Goal: Information Seeking & Learning: Learn about a topic

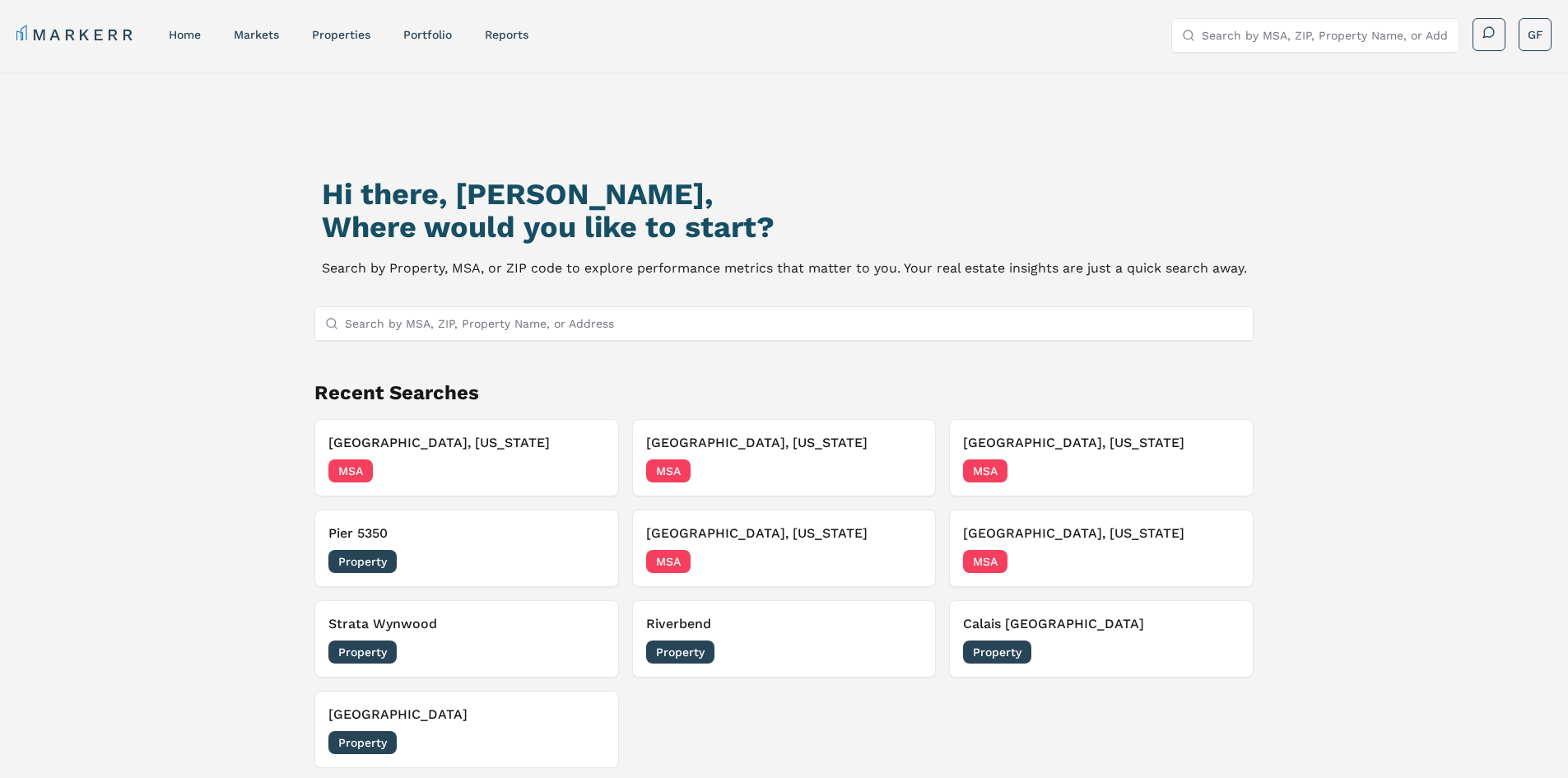
click at [356, 326] on input "Search by MSA, ZIP, Property Name, or Address" at bounding box center [794, 323] width 899 height 33
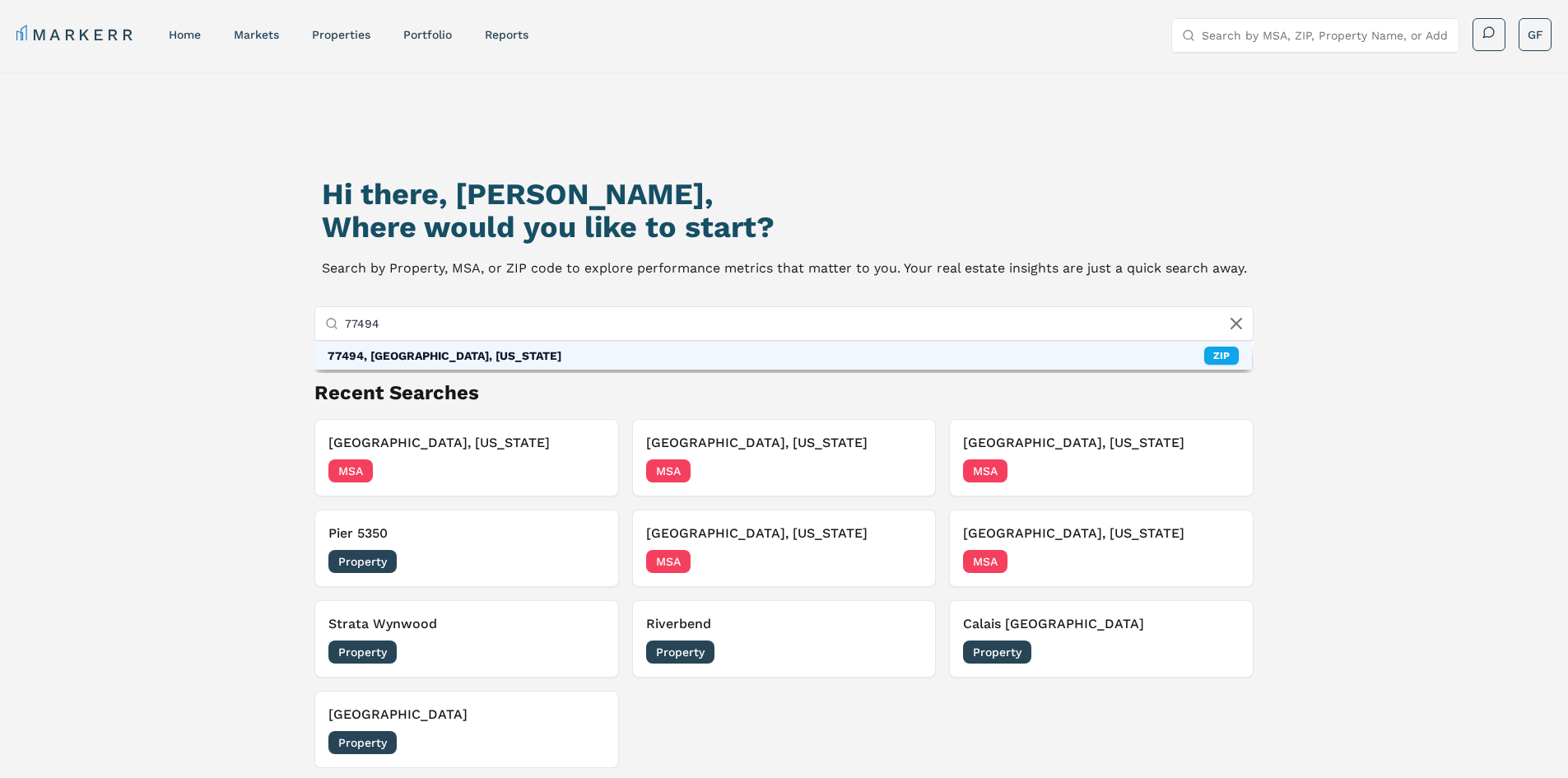
type input "77494"
click at [386, 358] on div "77494, [GEOGRAPHIC_DATA], [US_STATE]" at bounding box center [444, 356] width 234 height 16
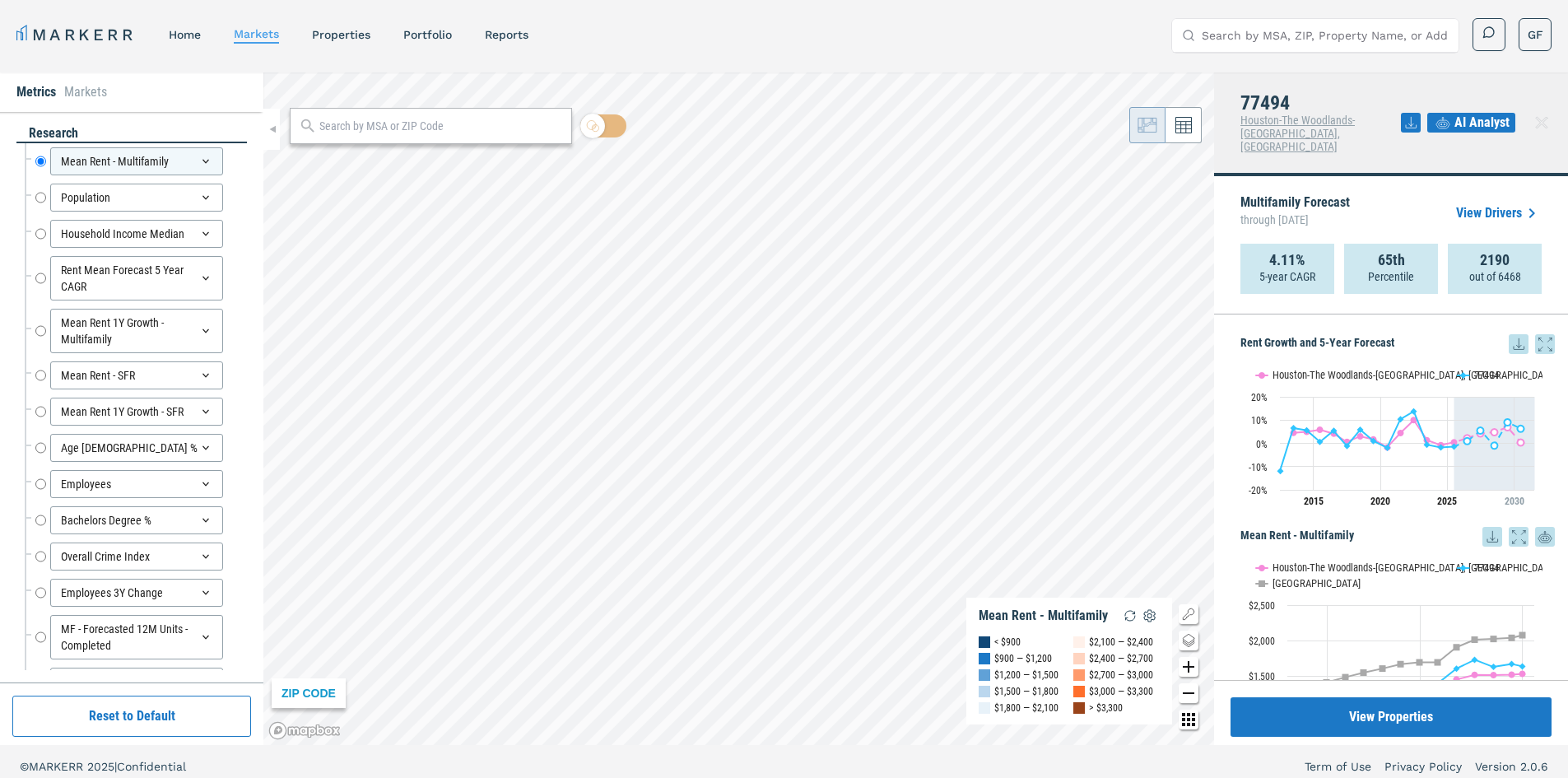
click at [1483, 203] on link "View Drivers" at bounding box center [1498, 214] width 85 height 20
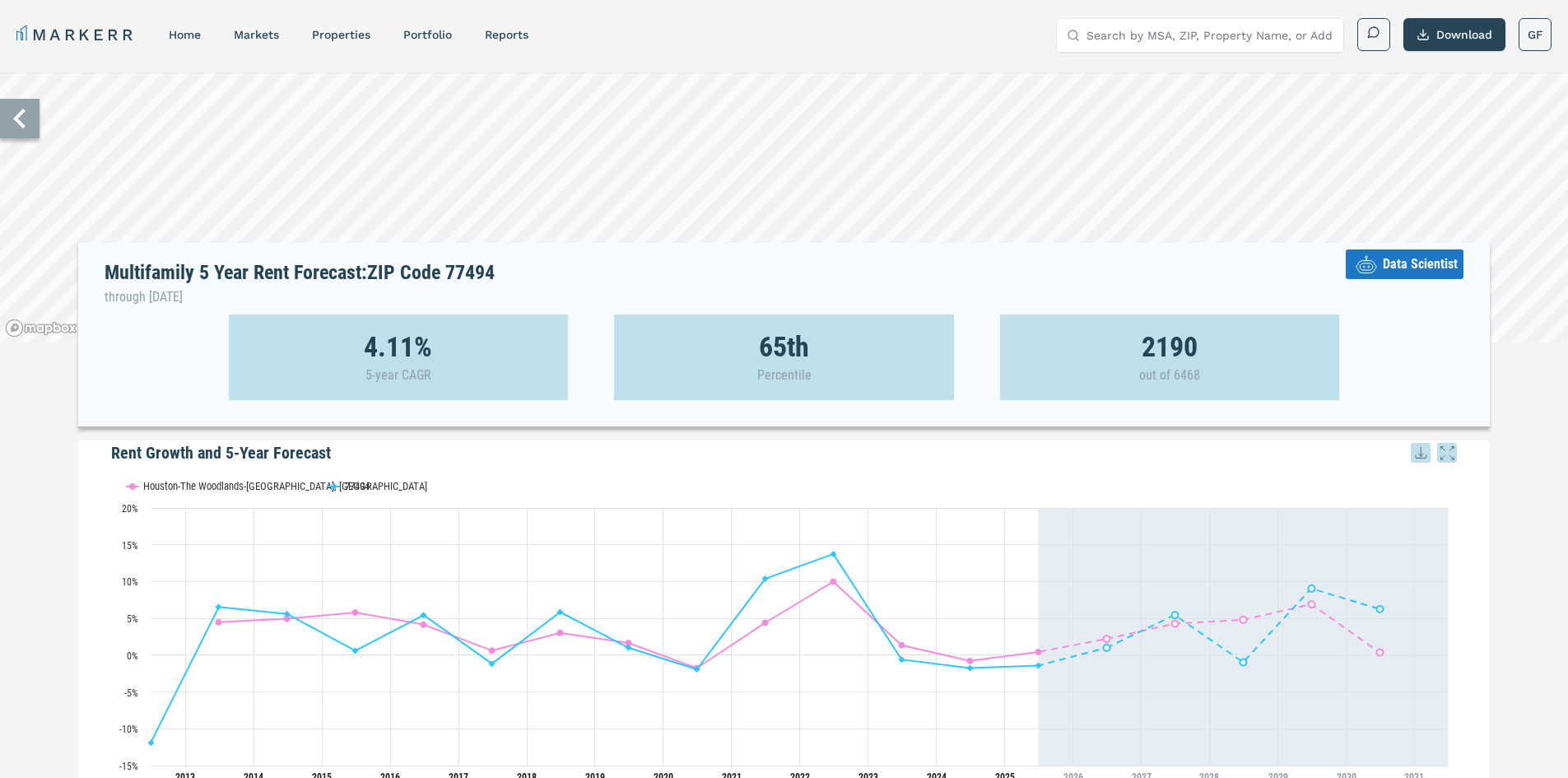
click at [1398, 259] on span "Data Scientist" at bounding box center [1420, 265] width 75 height 20
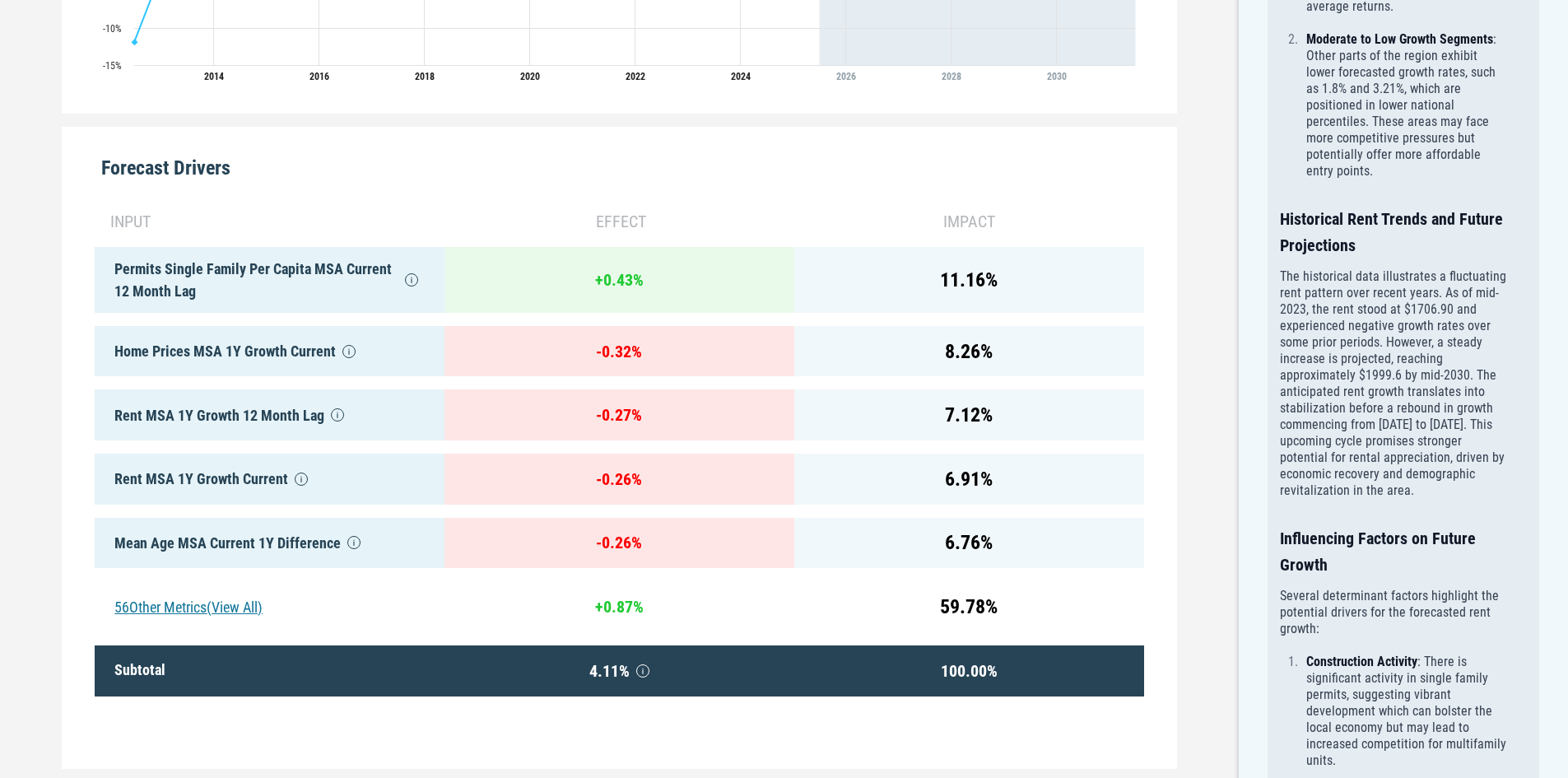
scroll to position [741, 0]
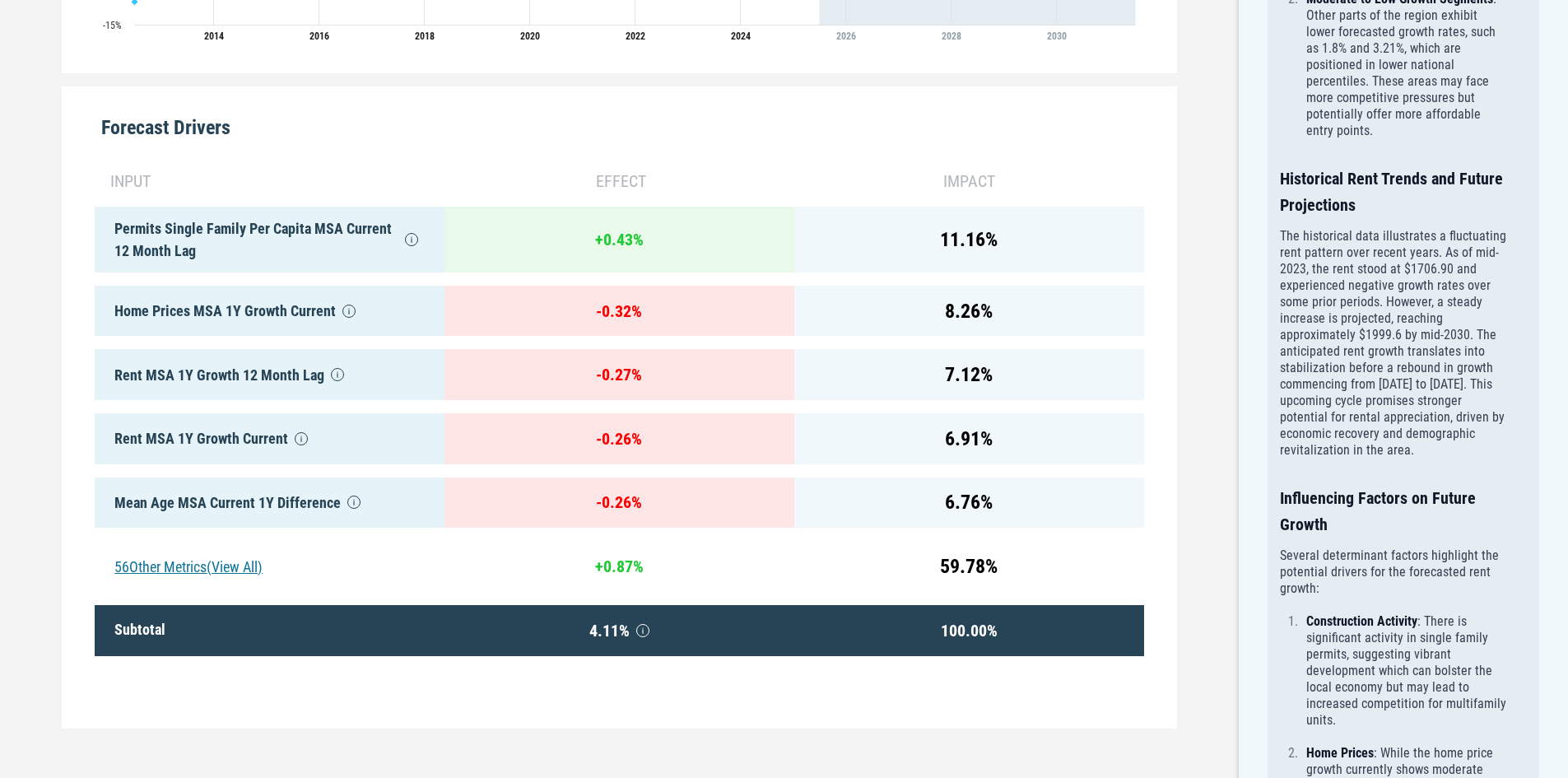
click at [162, 562] on div "56 Other Metrics (View All)" at bounding box center [269, 566] width 350 height 51
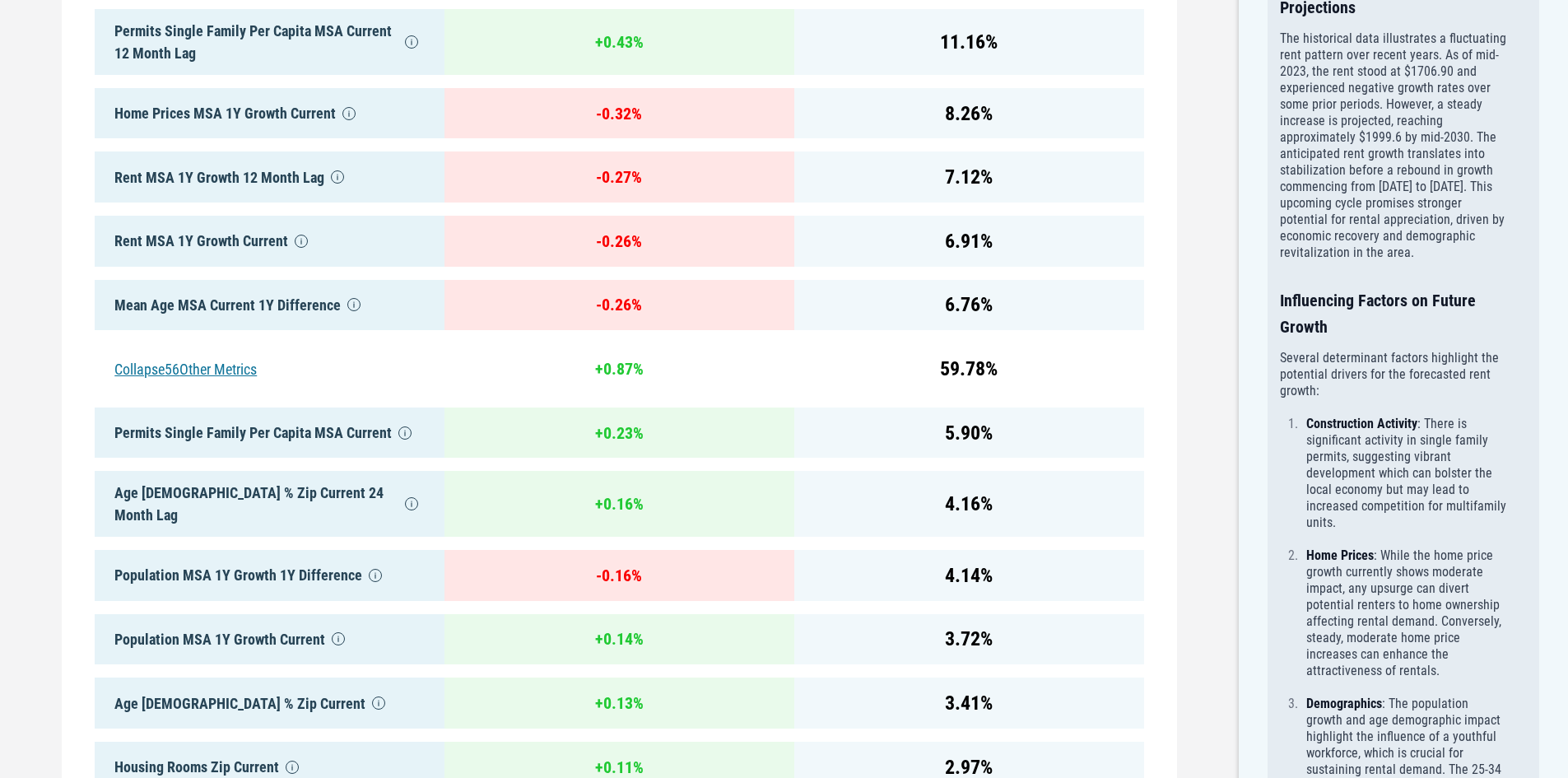
scroll to position [0, 0]
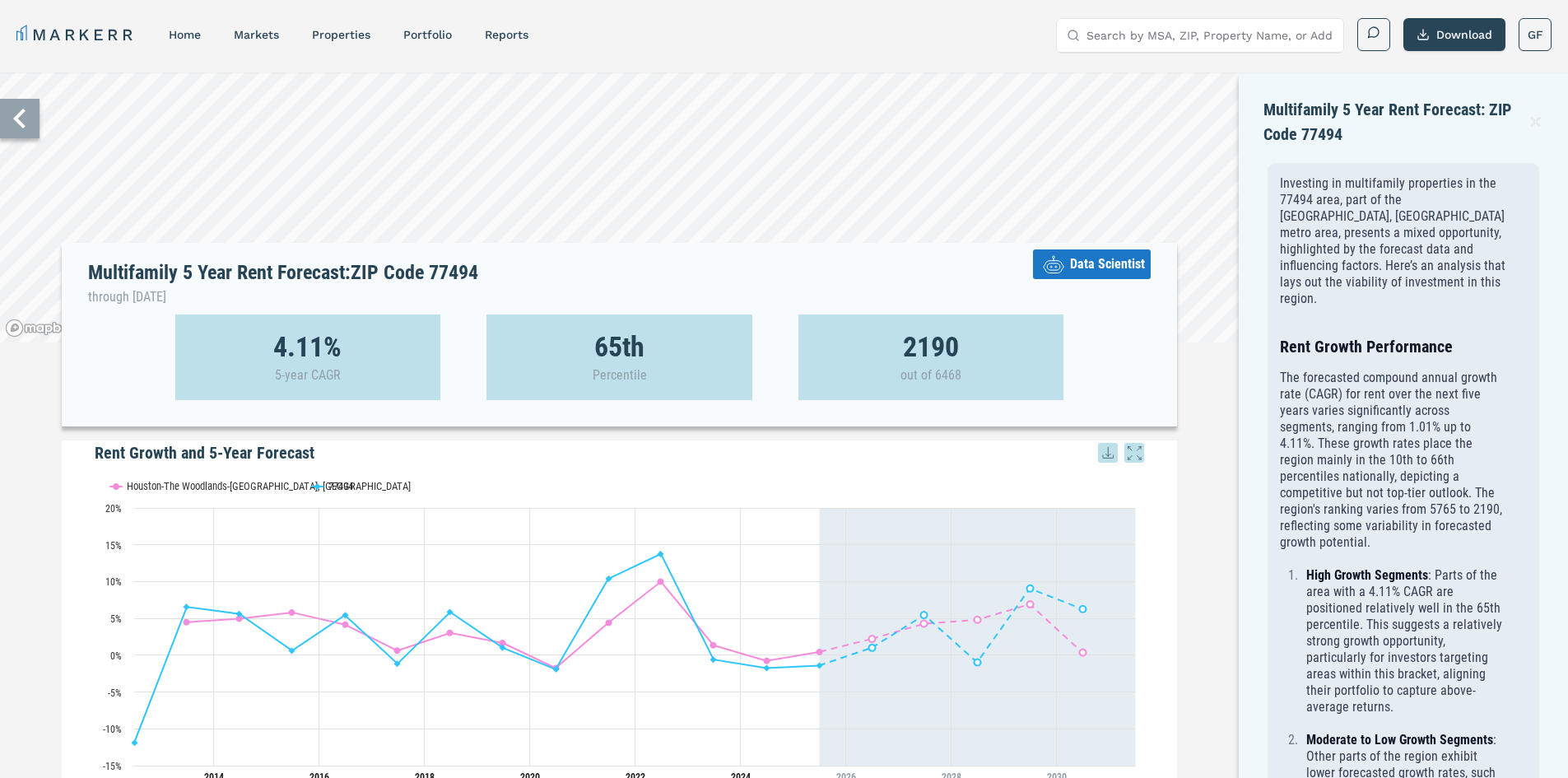
click at [33, 122] on icon at bounding box center [19, 118] width 39 height 39
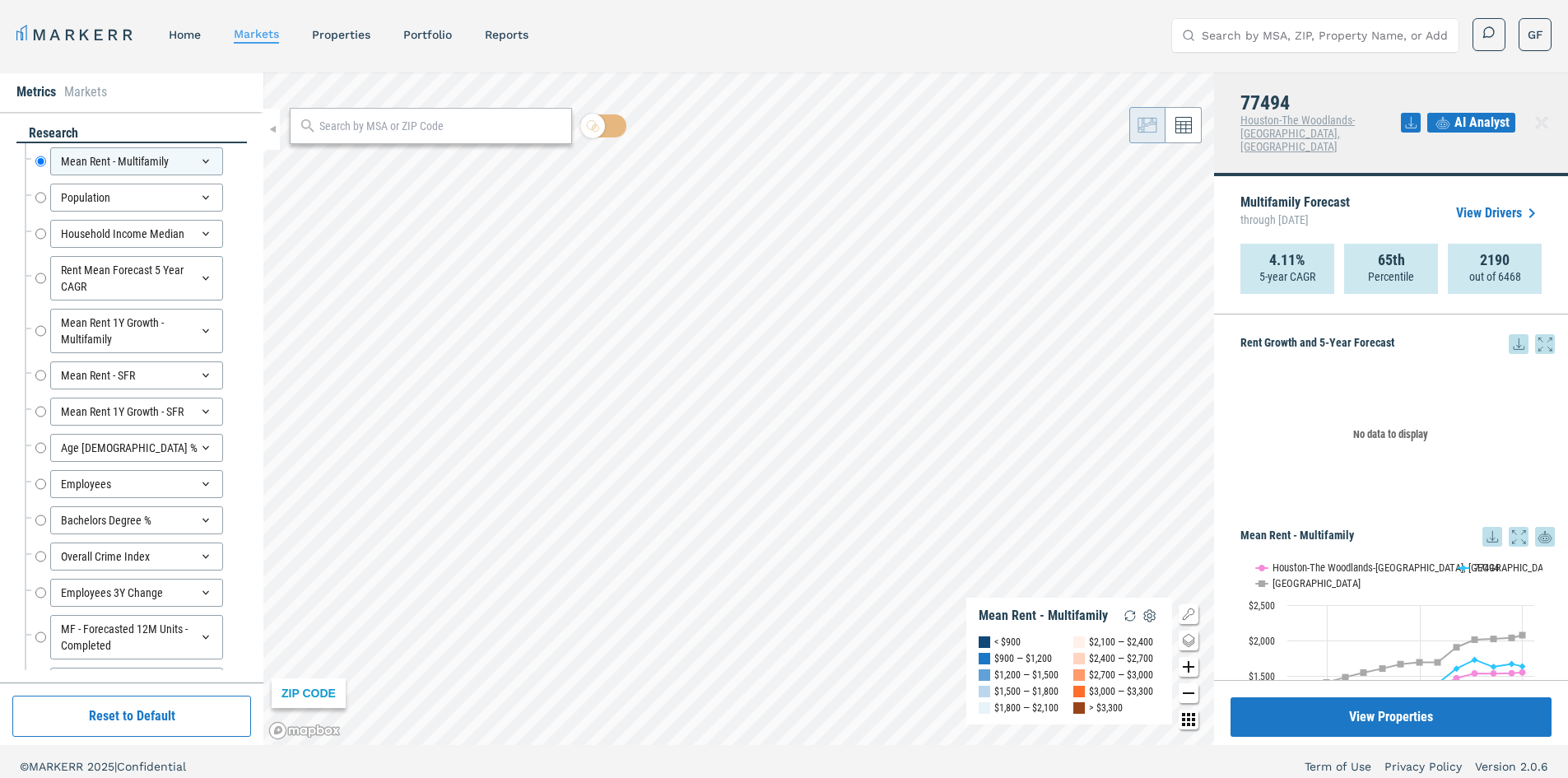
click at [1486, 124] on span "AI Analyst" at bounding box center [1482, 123] width 55 height 20
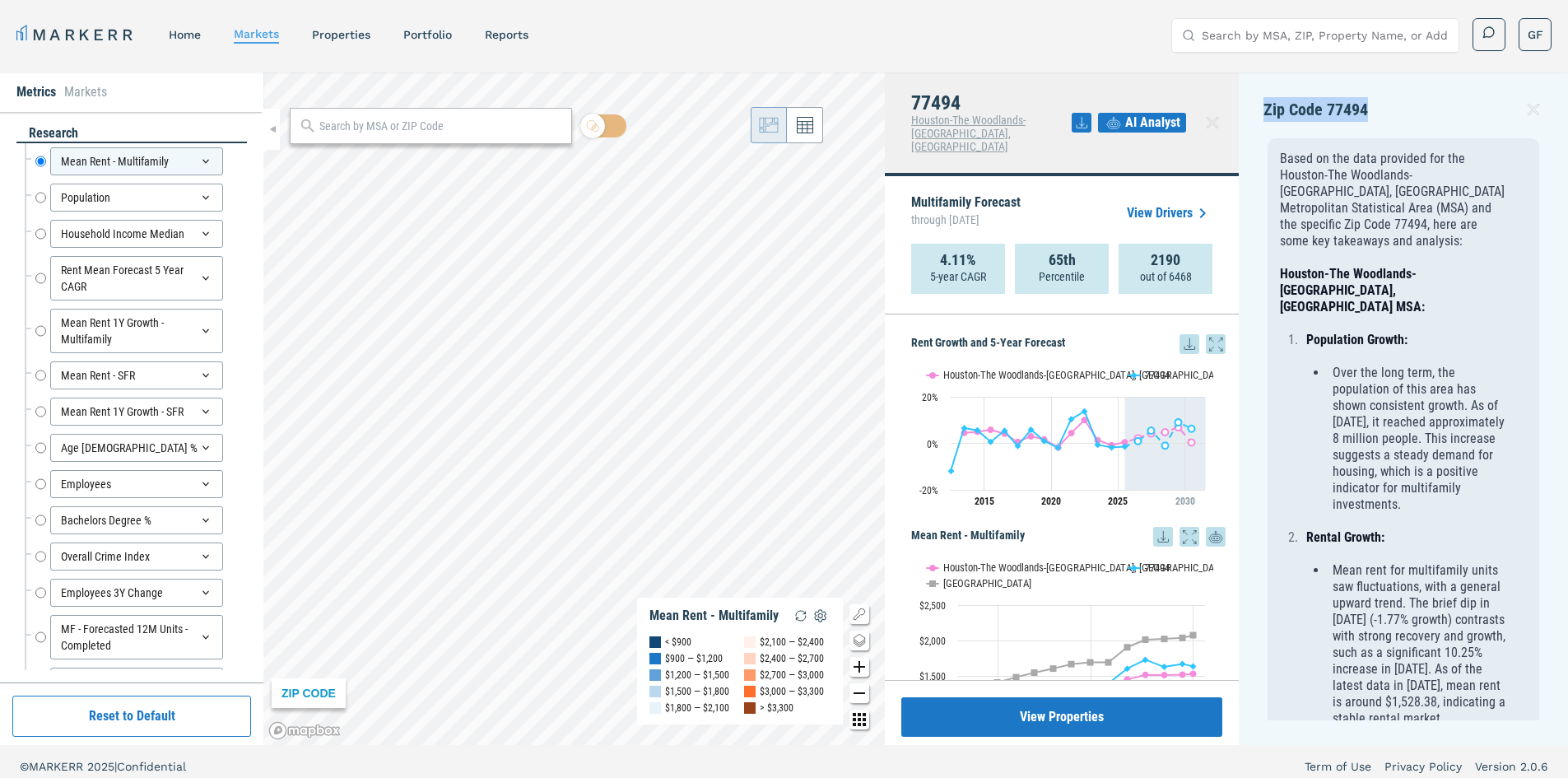
drag, startPoint x: 1266, startPoint y: 111, endPoint x: 1419, endPoint y: 117, distance: 153.1
click at [1419, 117] on div "Zip Code 77494" at bounding box center [1403, 115] width 280 height 37
click at [1082, 119] on icon at bounding box center [1082, 123] width 11 height 11
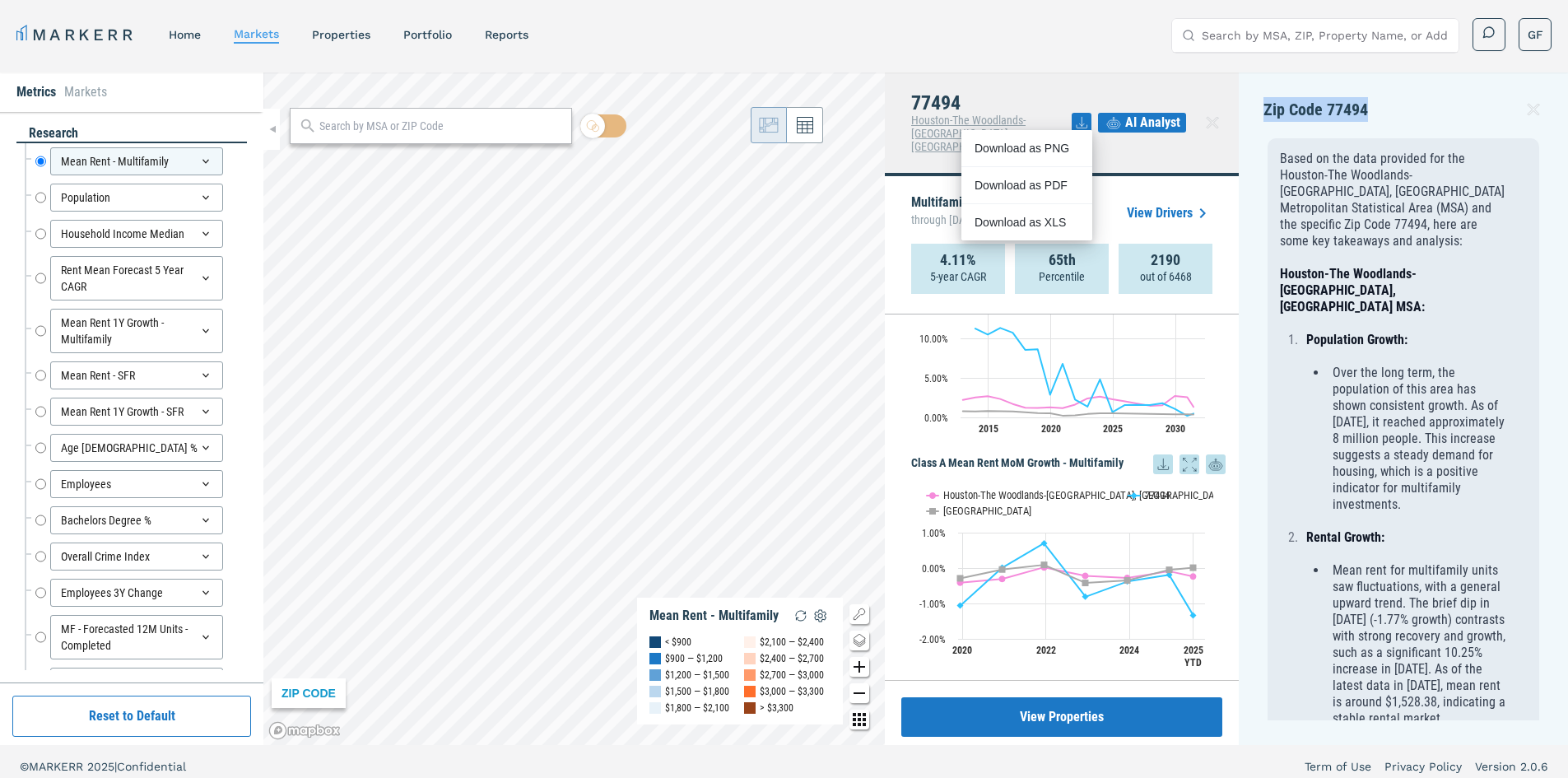
scroll to position [3375, 0]
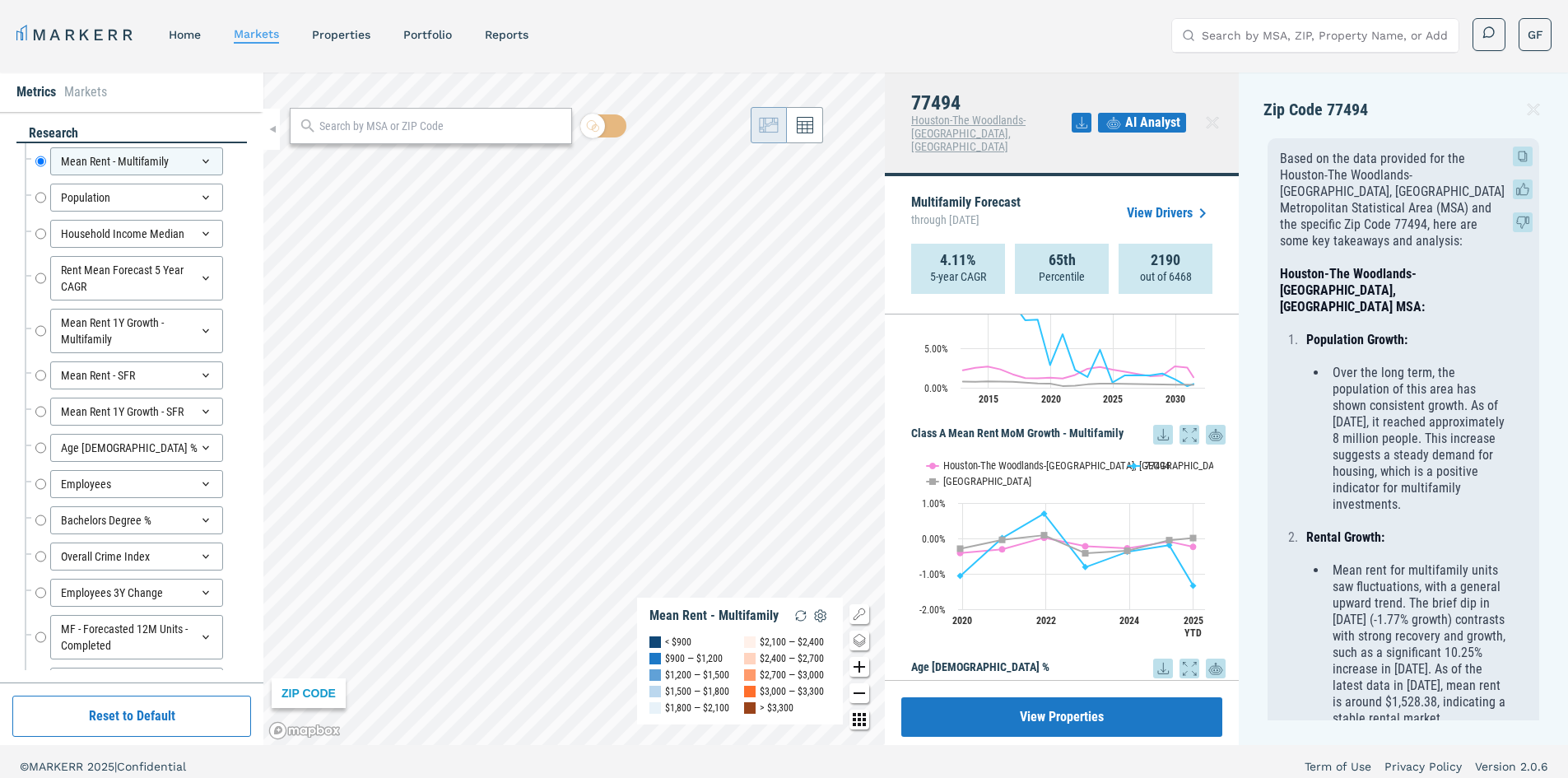
drag, startPoint x: 1309, startPoint y: 444, endPoint x: 1321, endPoint y: 337, distance: 107.7
click at [1521, 167] on div at bounding box center [1523, 190] width 33 height 99
click at [1521, 158] on icon at bounding box center [1523, 157] width 20 height 20
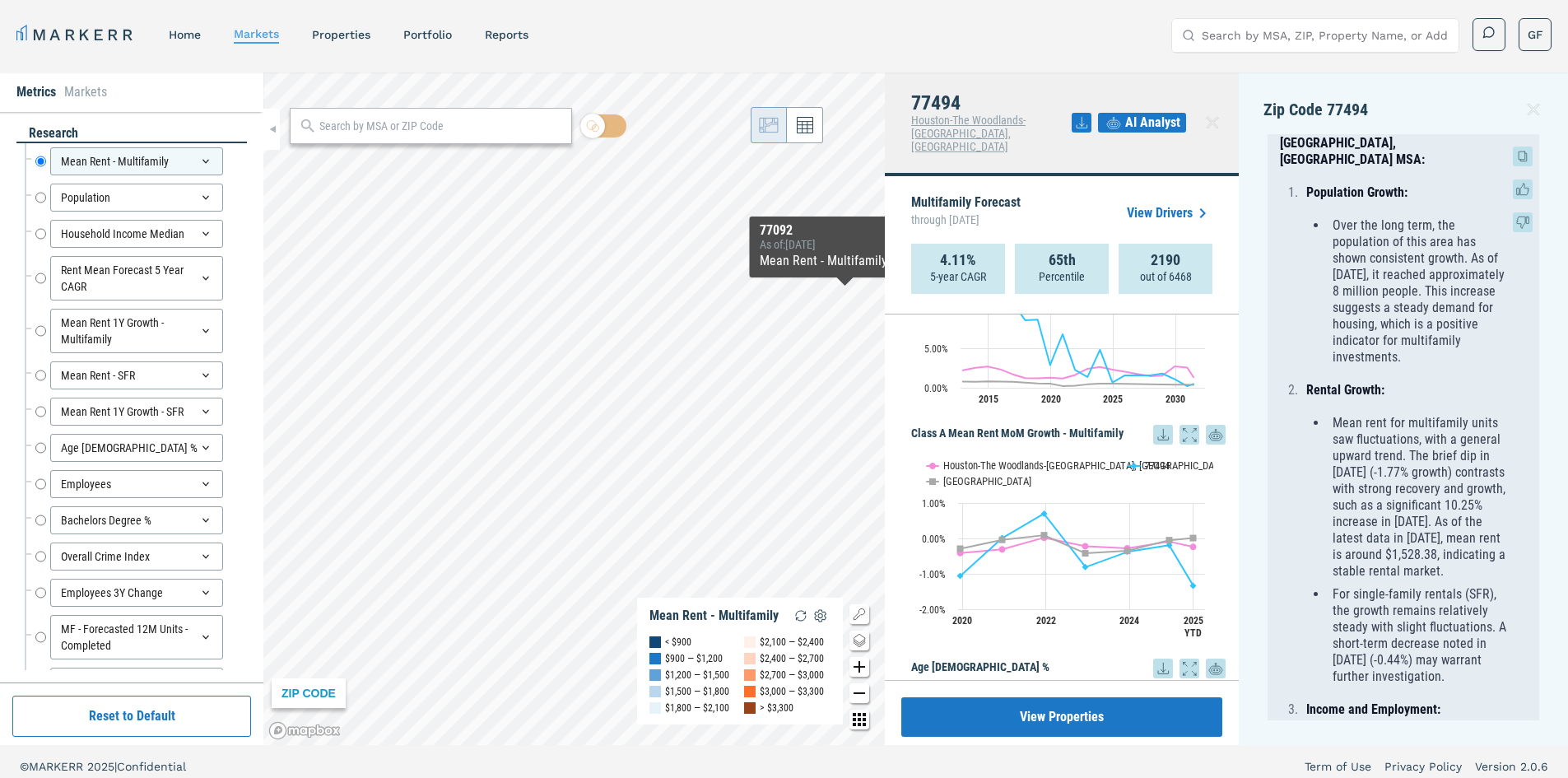
scroll to position [165, 0]
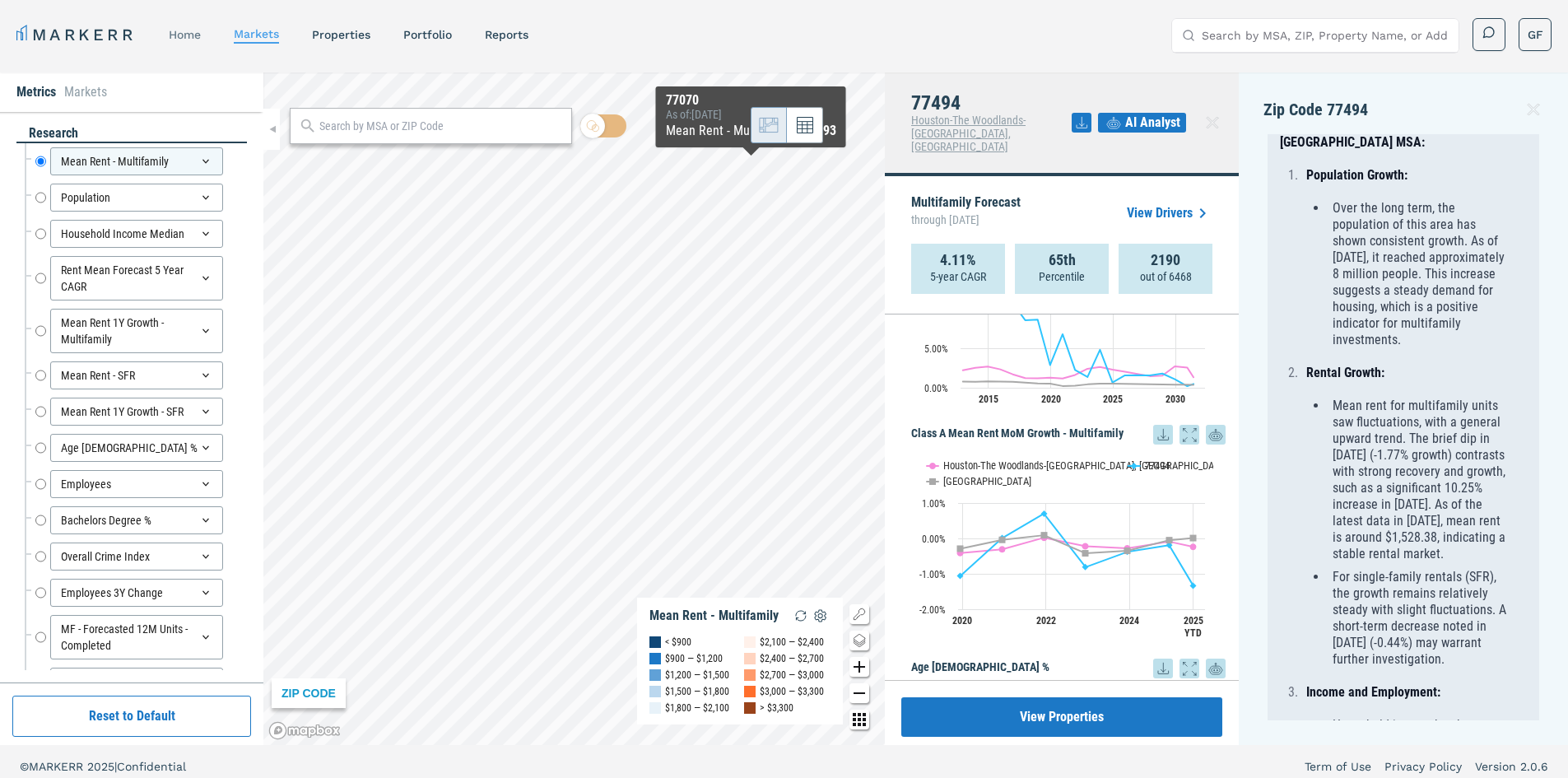
click at [195, 35] on link "home" at bounding box center [184, 35] width 32 height 13
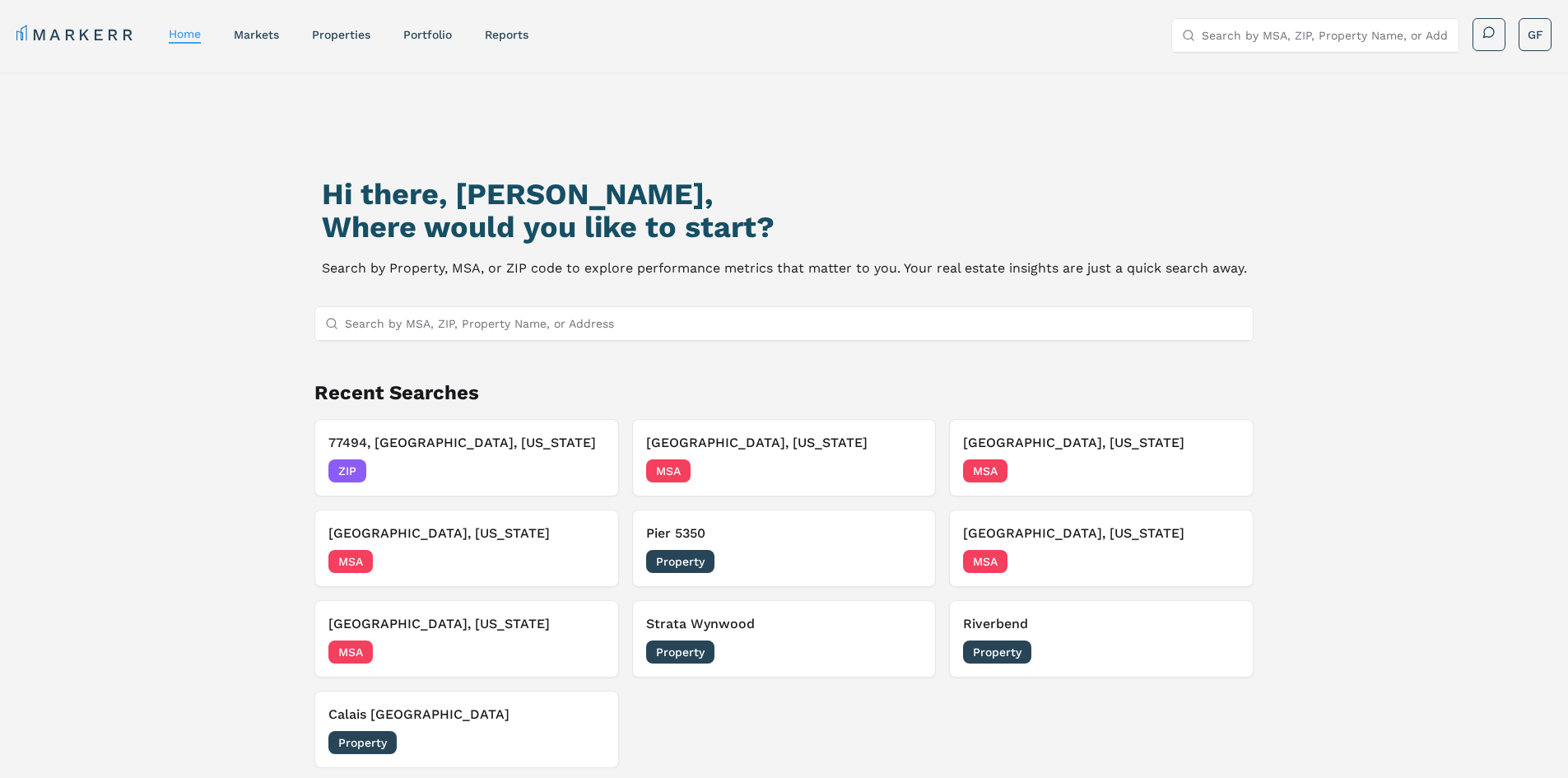
click at [403, 330] on input "Search by MSA, ZIP, Property Name, or Address" at bounding box center [794, 323] width 899 height 33
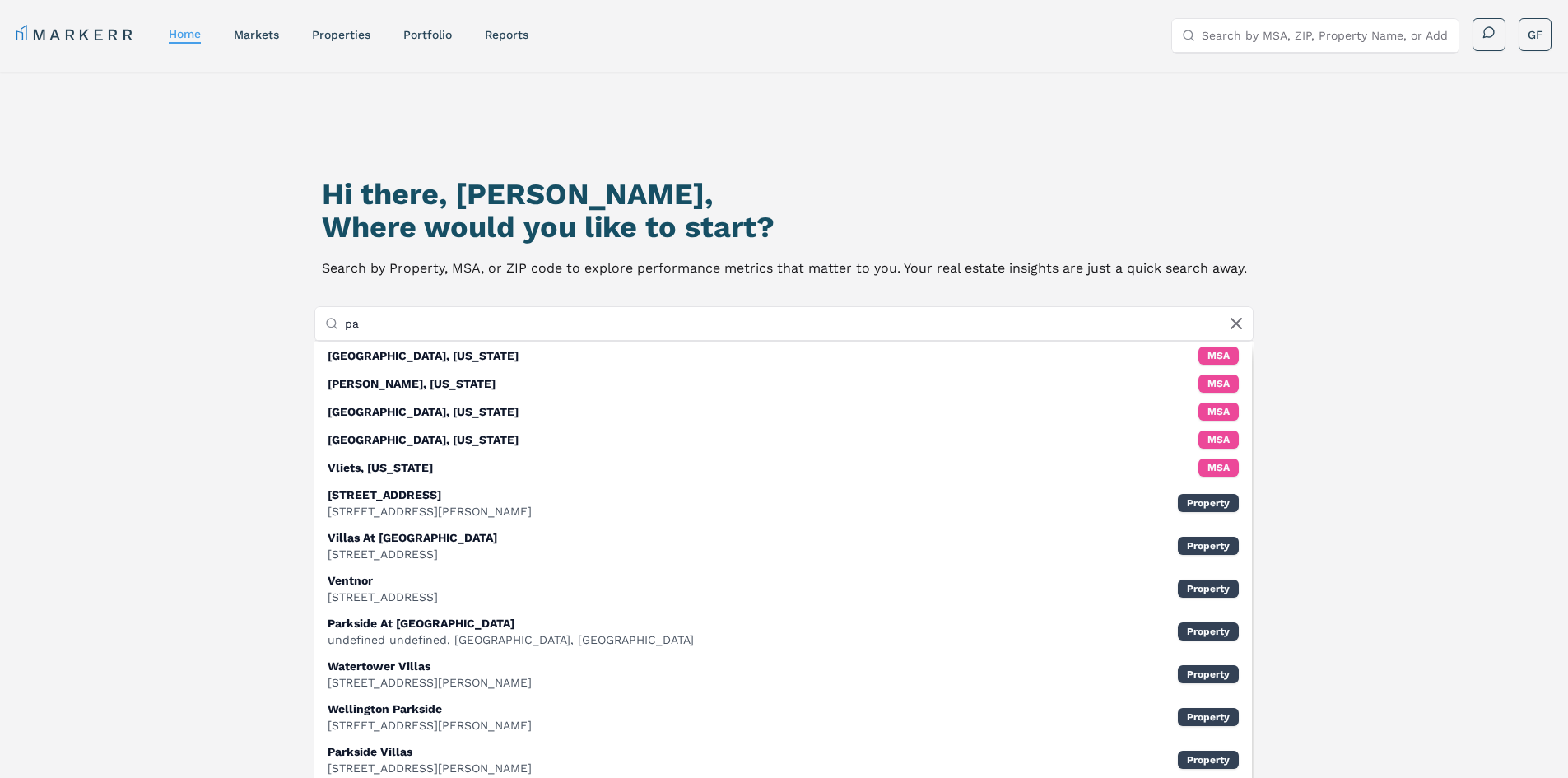
type input "p"
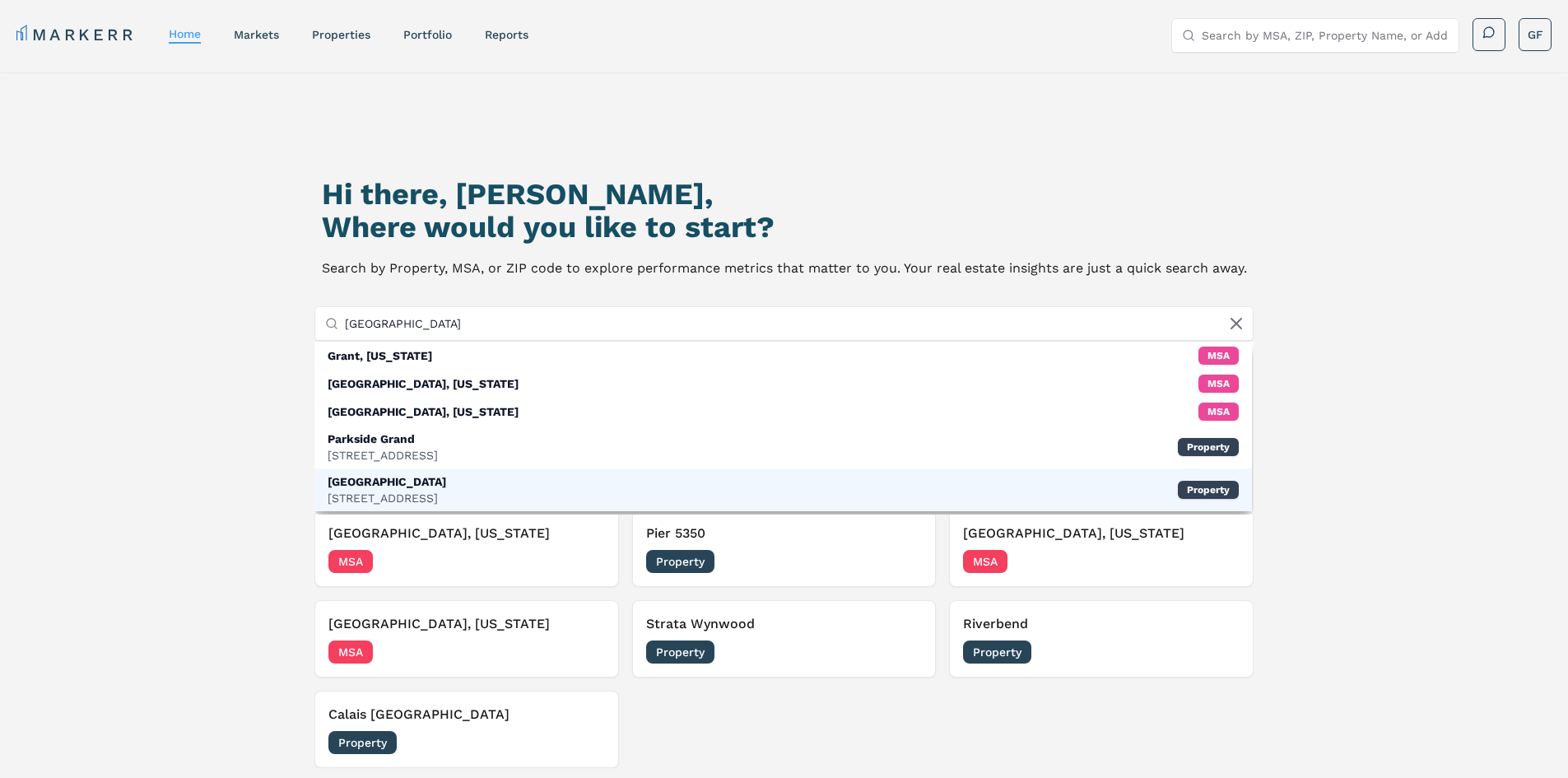
type input "[GEOGRAPHIC_DATA]"
click at [446, 488] on div "[GEOGRAPHIC_DATA]" at bounding box center [387, 482] width 118 height 16
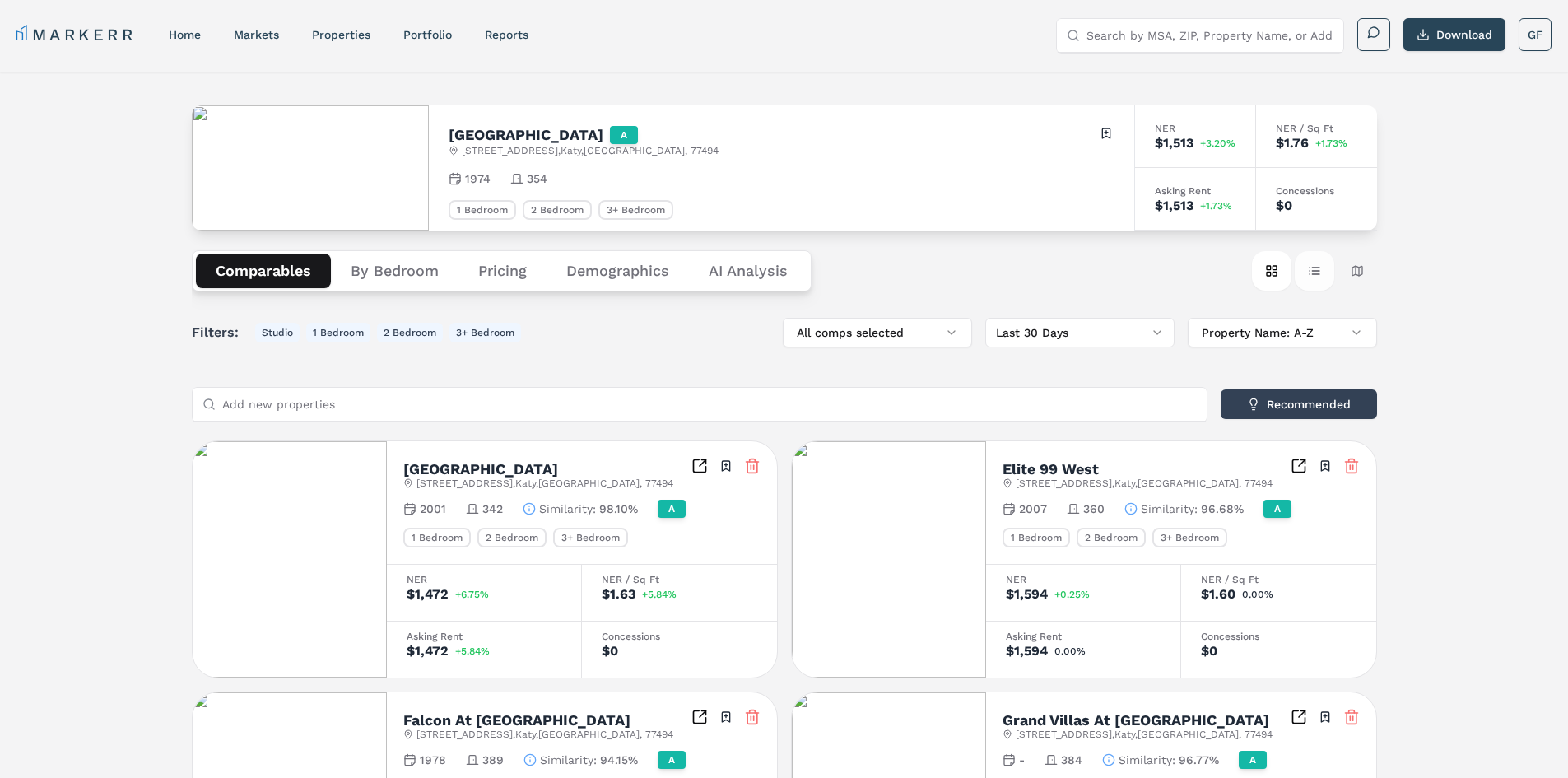
click at [1316, 276] on button "Table view" at bounding box center [1314, 270] width 39 height 39
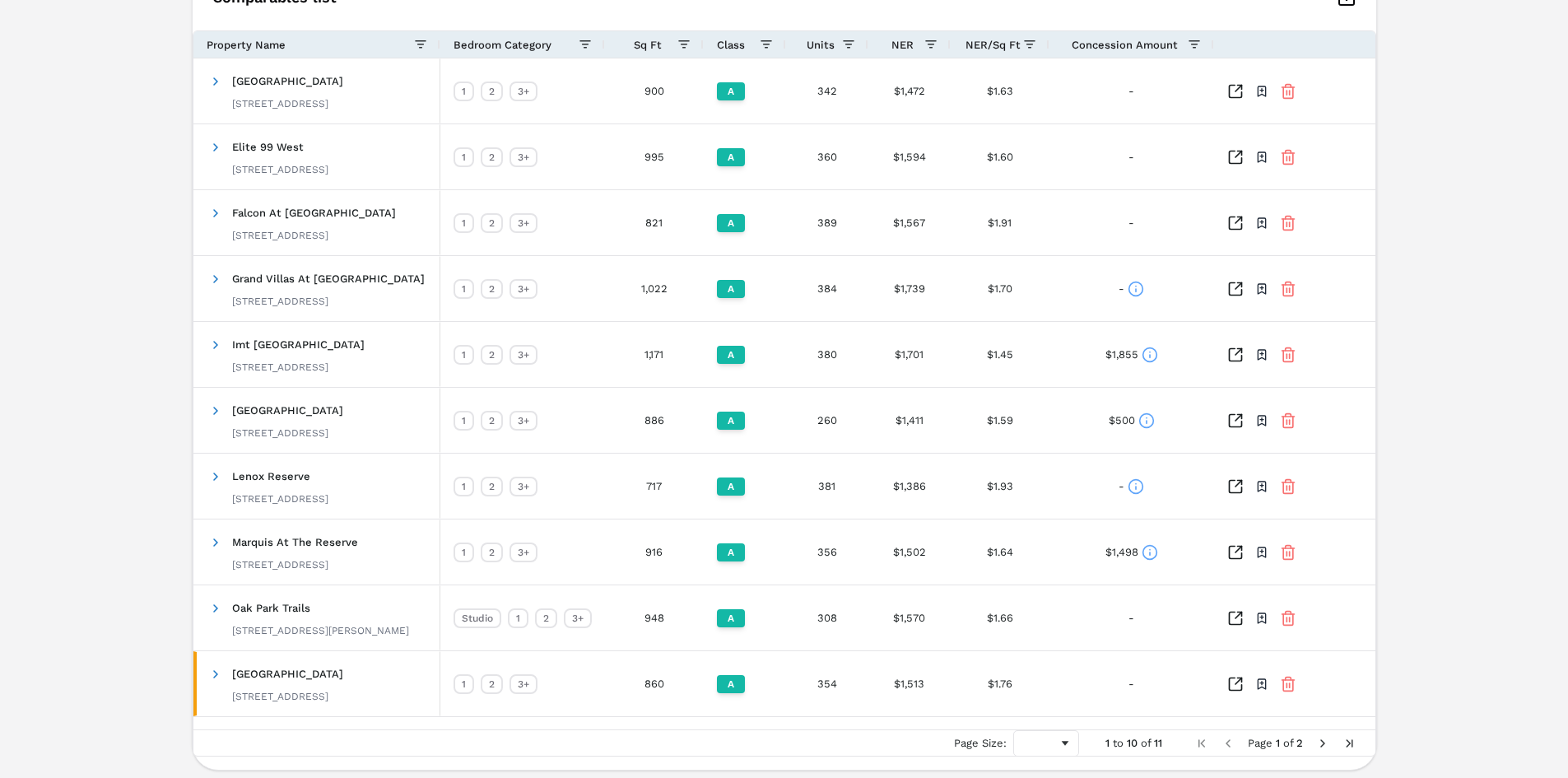
scroll to position [529, 0]
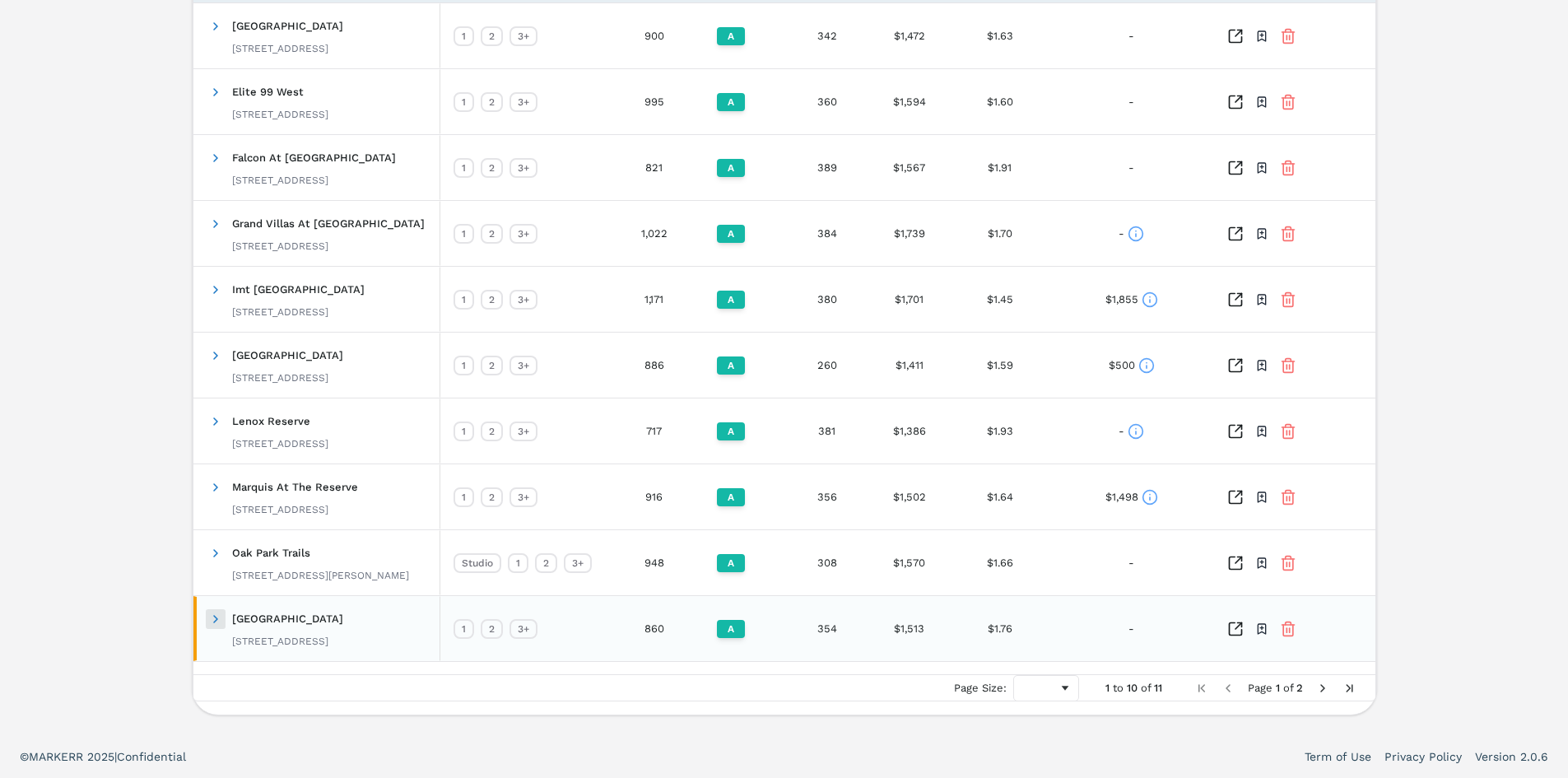
click at [214, 619] on span at bounding box center [215, 619] width 13 height 13
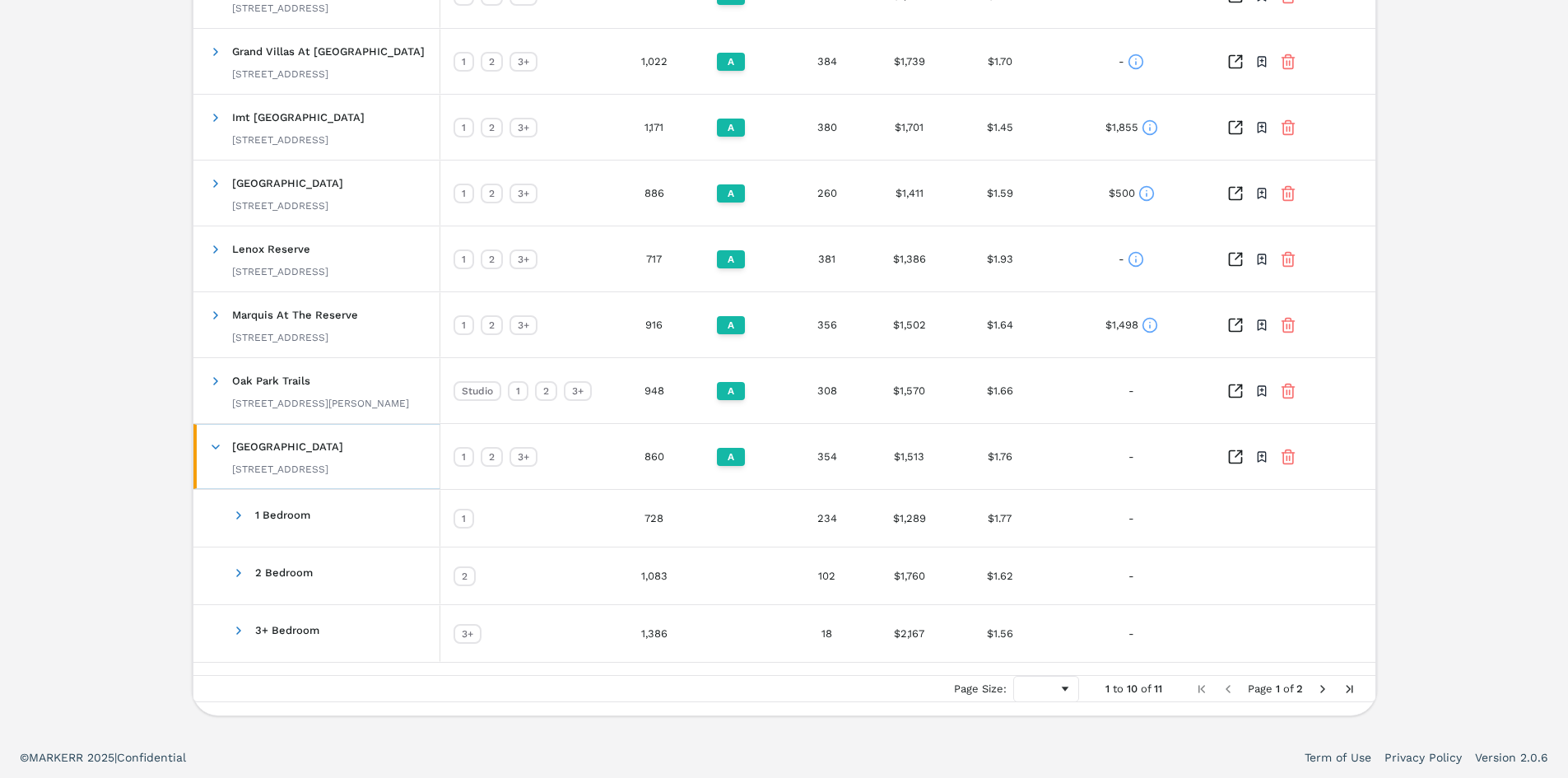
scroll to position [701, 0]
click at [236, 515] on span at bounding box center [238, 514] width 13 height 13
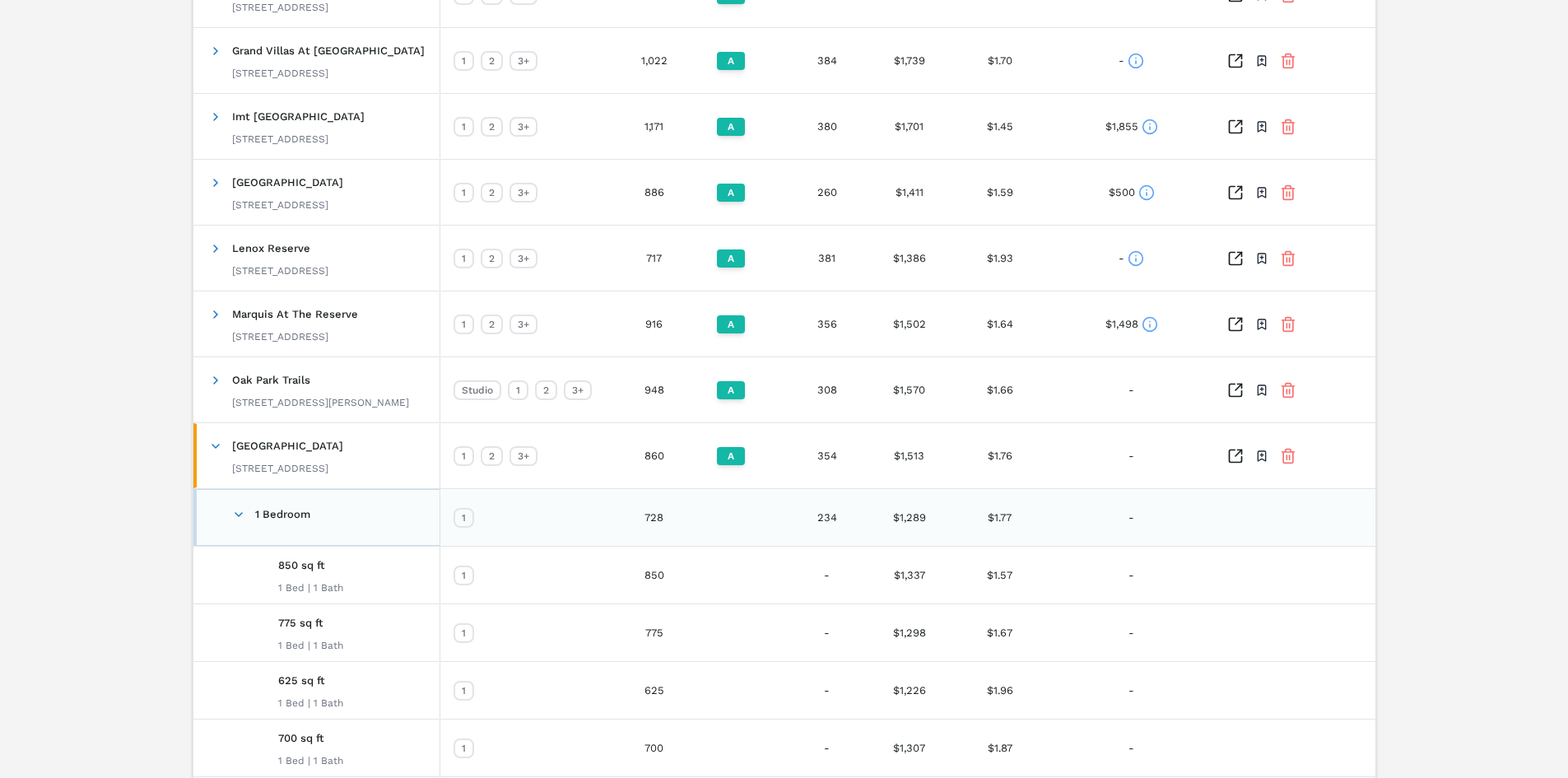
click at [236, 515] on span at bounding box center [238, 514] width 13 height 13
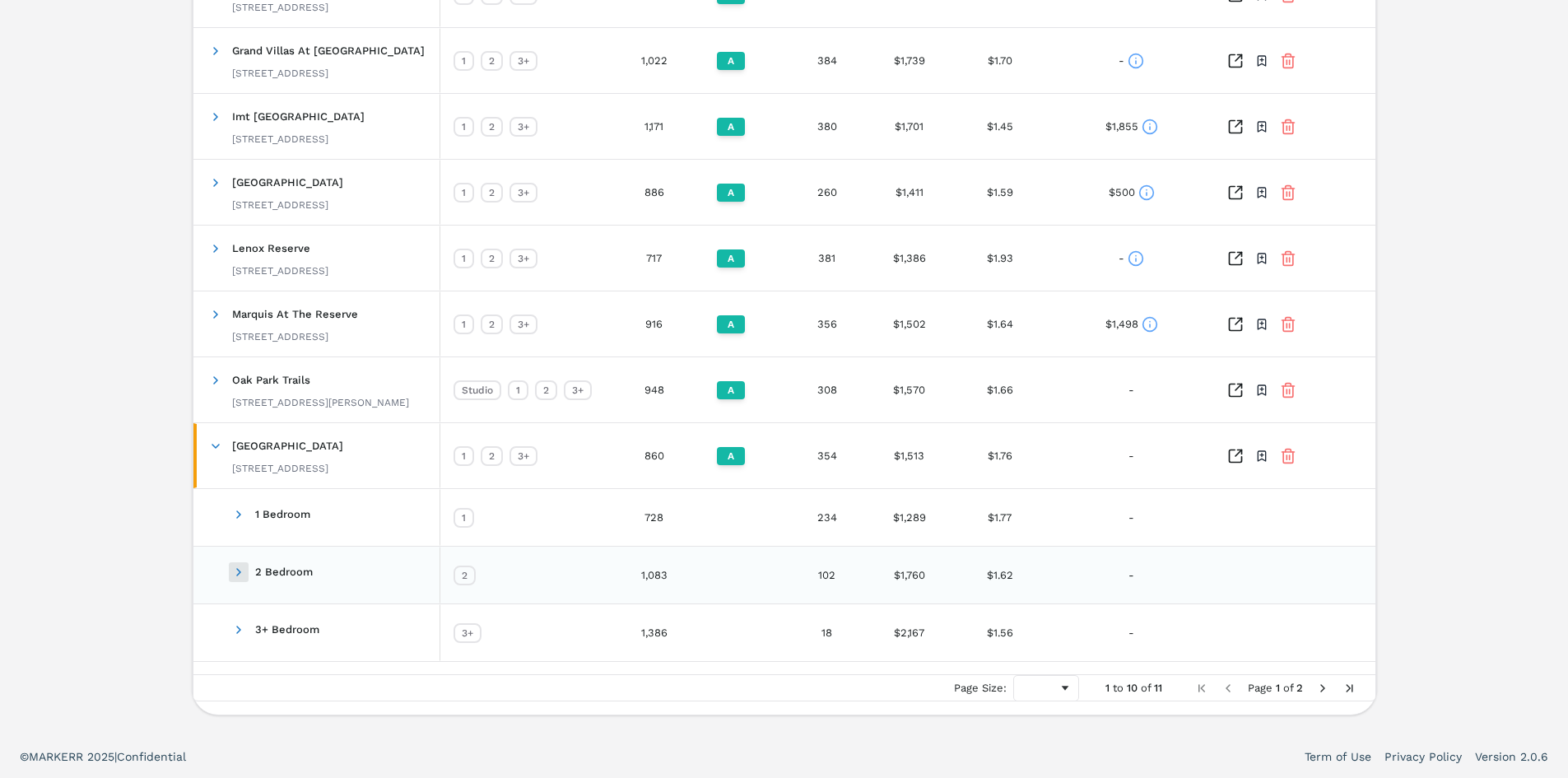
click at [239, 571] on span at bounding box center [238, 572] width 13 height 13
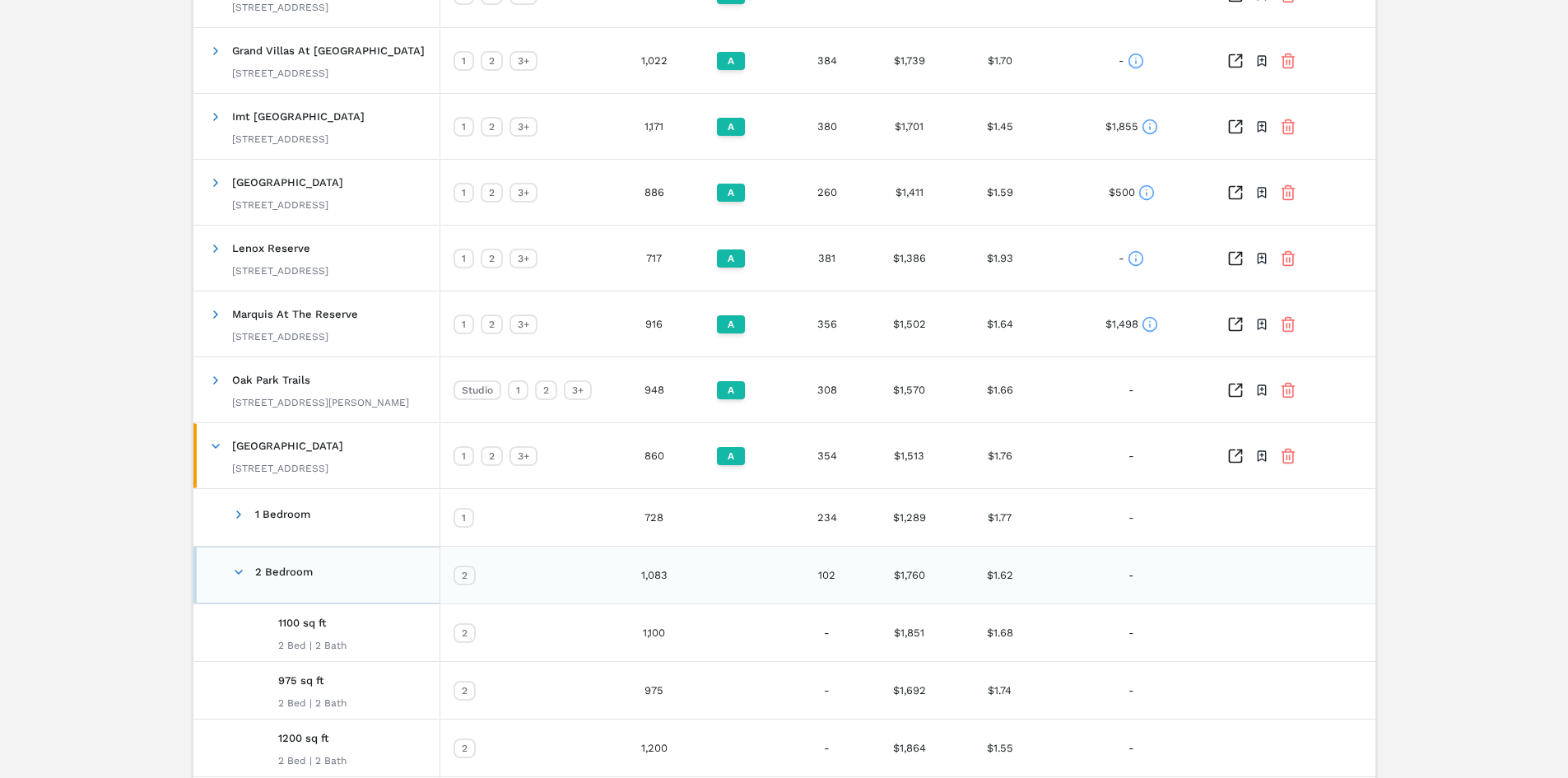
click at [239, 571] on span at bounding box center [238, 572] width 13 height 13
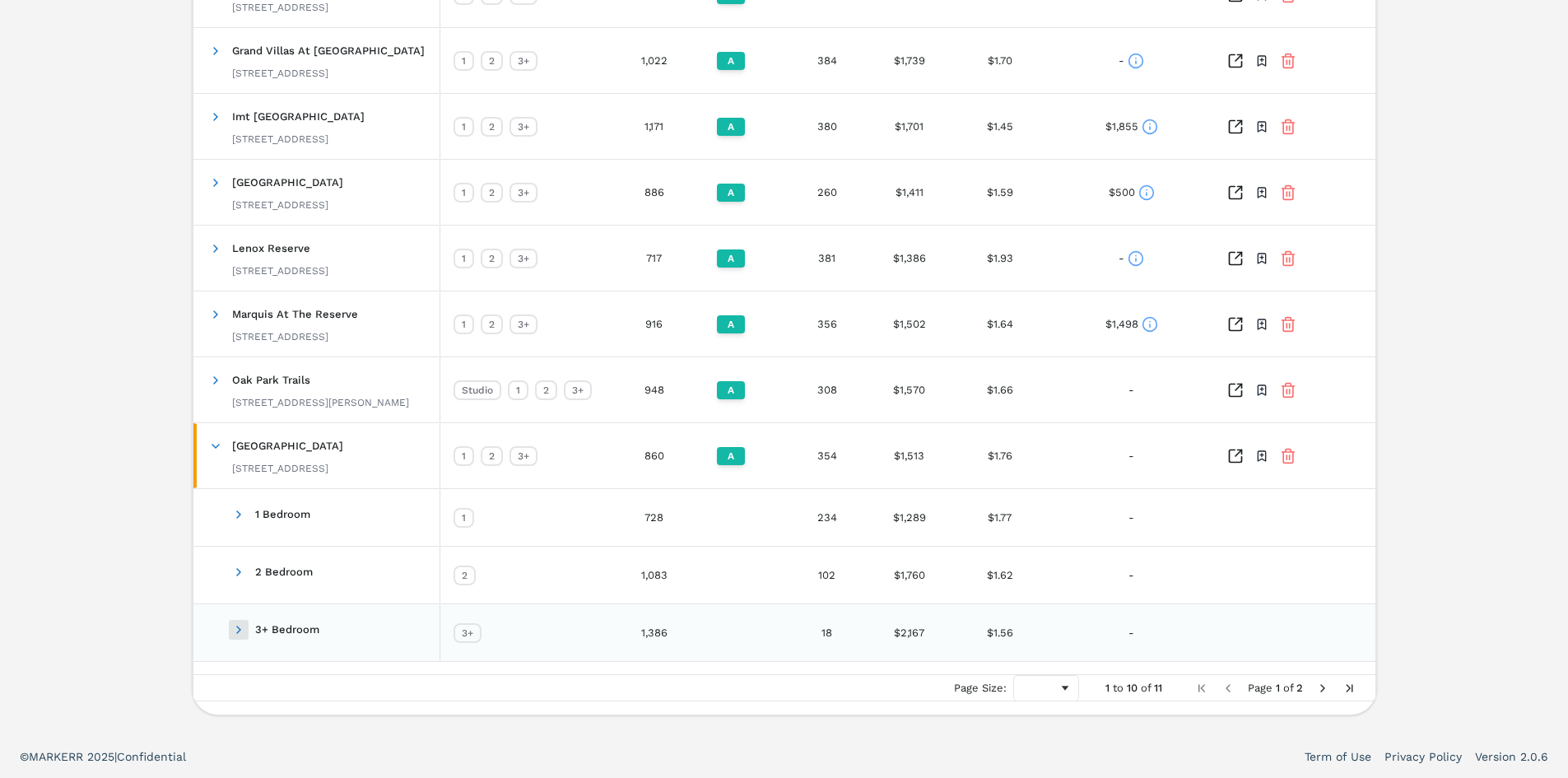
click at [237, 633] on span at bounding box center [238, 630] width 13 height 13
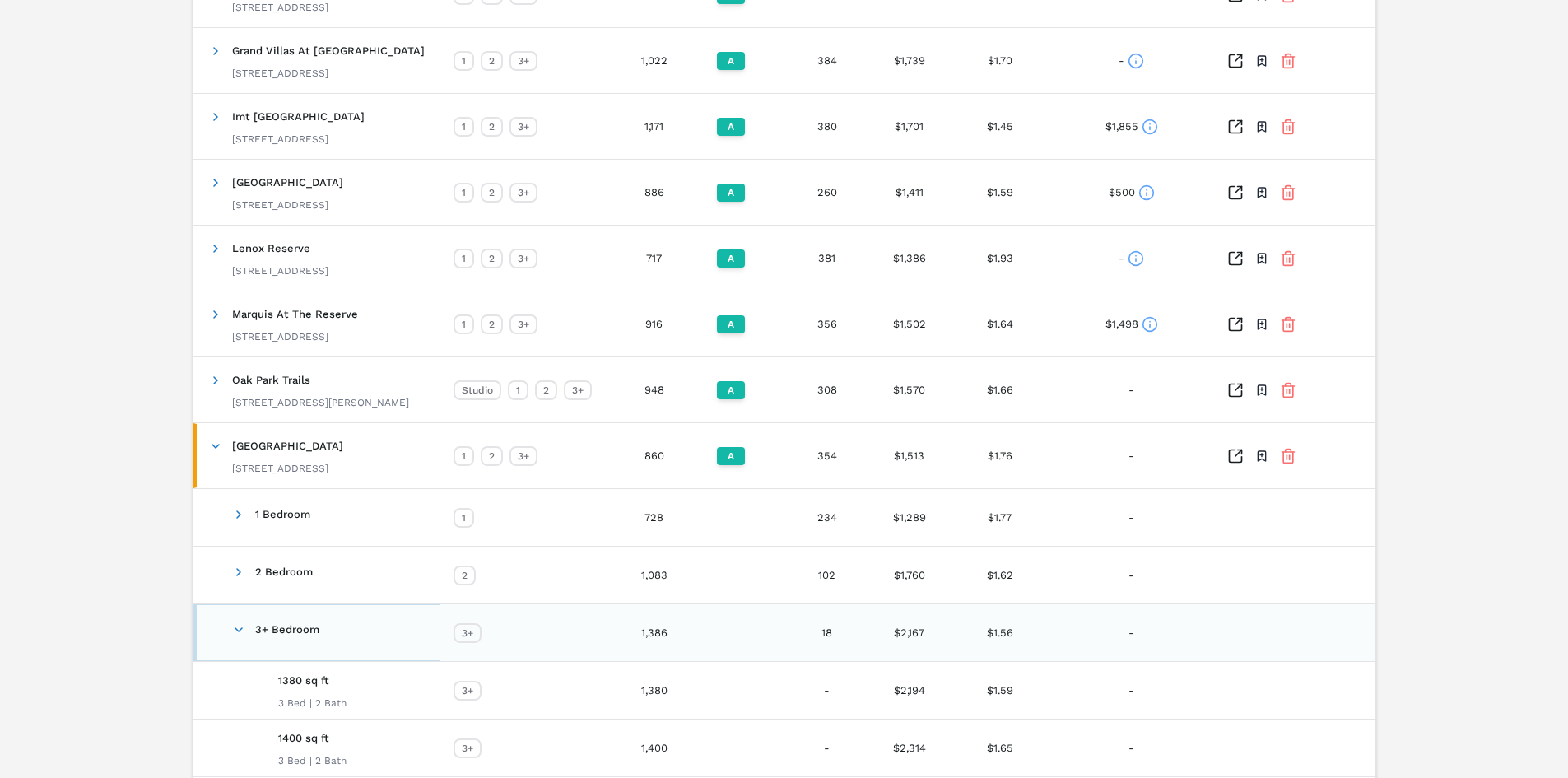
click at [237, 633] on span at bounding box center [238, 630] width 13 height 13
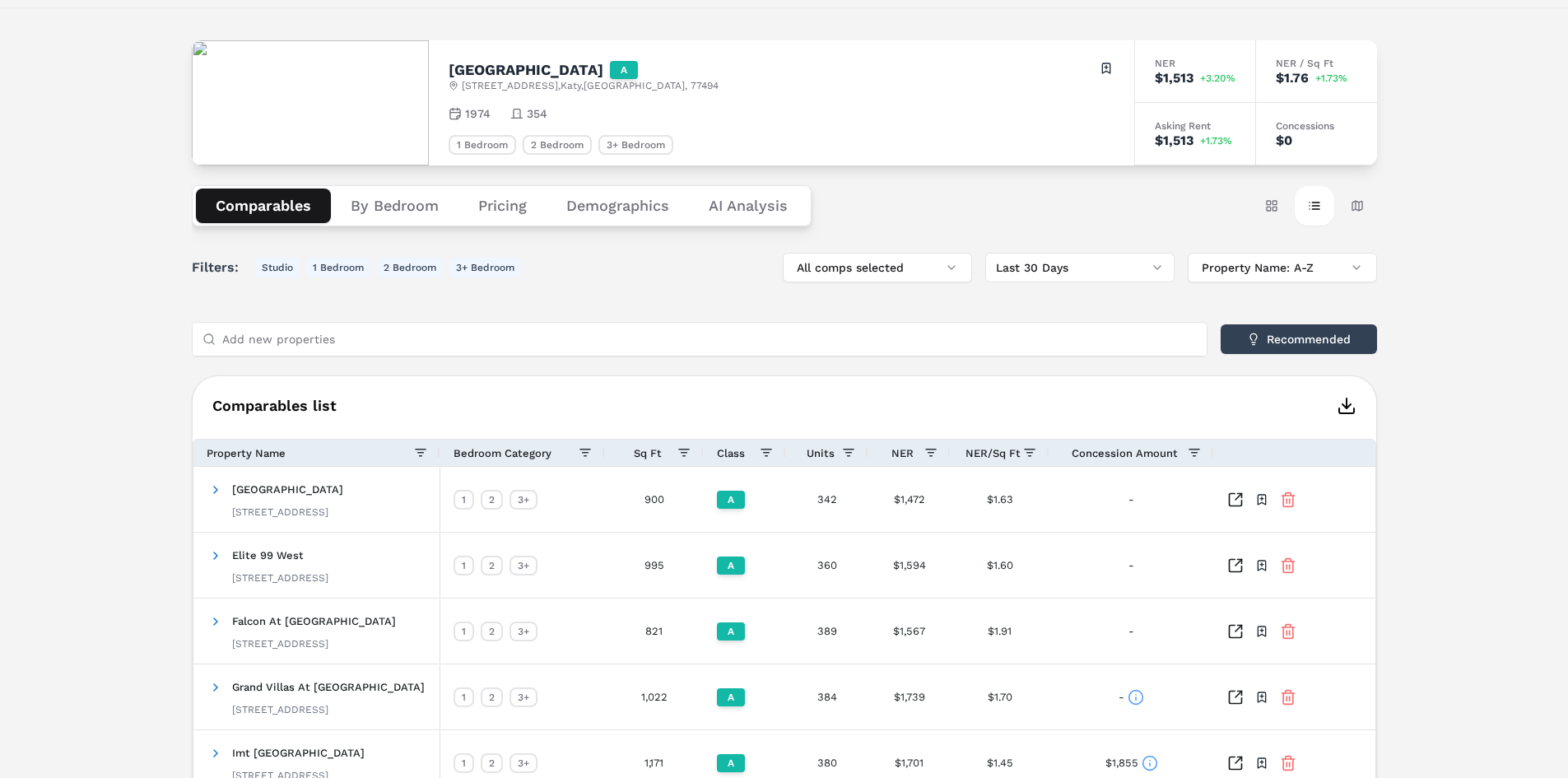
scroll to position [0, 0]
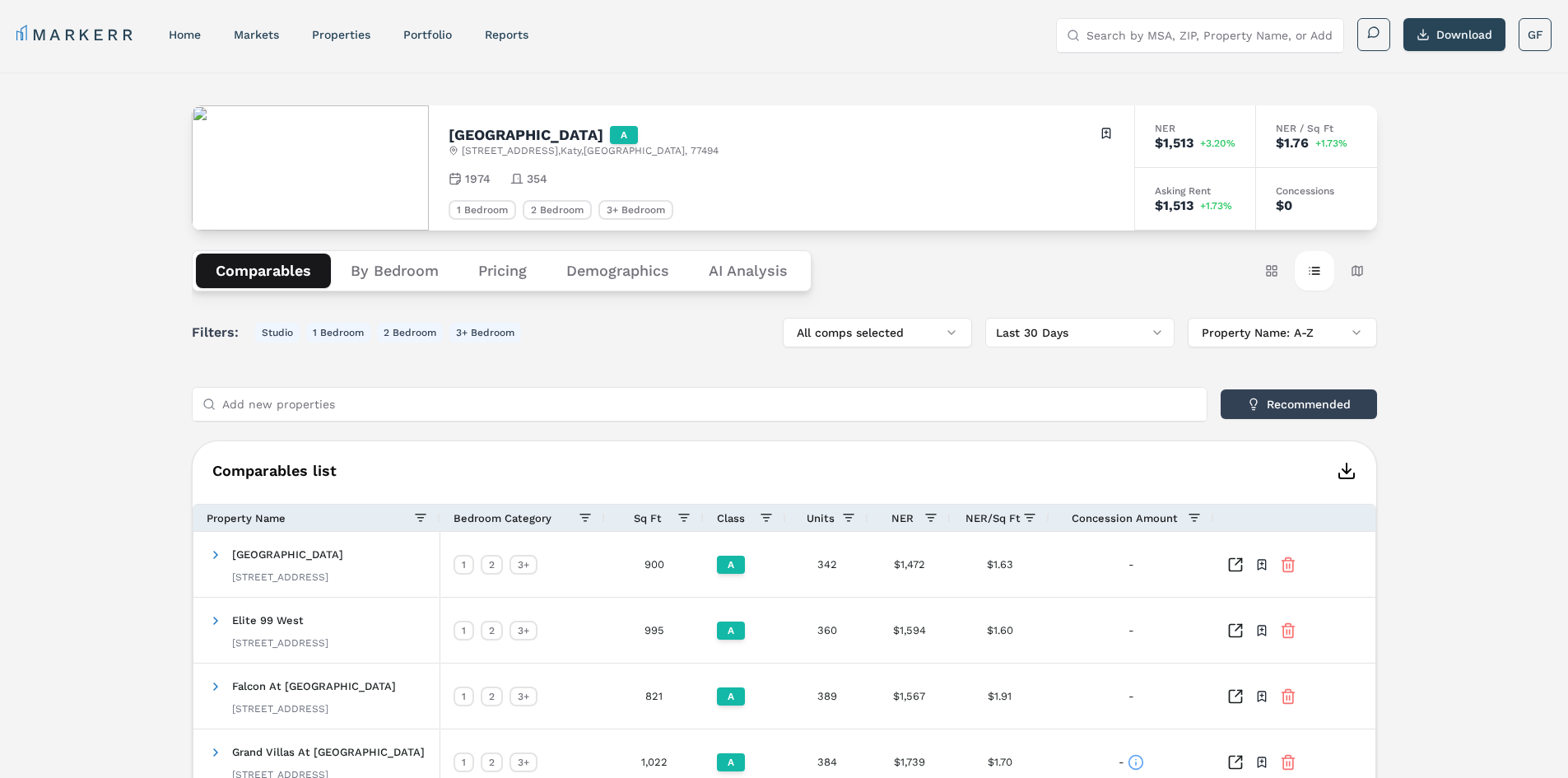
drag, startPoint x: 1471, startPoint y: 531, endPoint x: 1462, endPoint y: 250, distance: 281.1
click at [497, 141] on h2 "[GEOGRAPHIC_DATA]" at bounding box center [526, 135] width 155 height 15
click at [1497, 195] on div "[GEOGRAPHIC_DATA] A [STREET_ADDRESS] Toggle portfolio menu 1974 354 1 Bedroom 2…" at bounding box center [784, 668] width 1568 height 1191
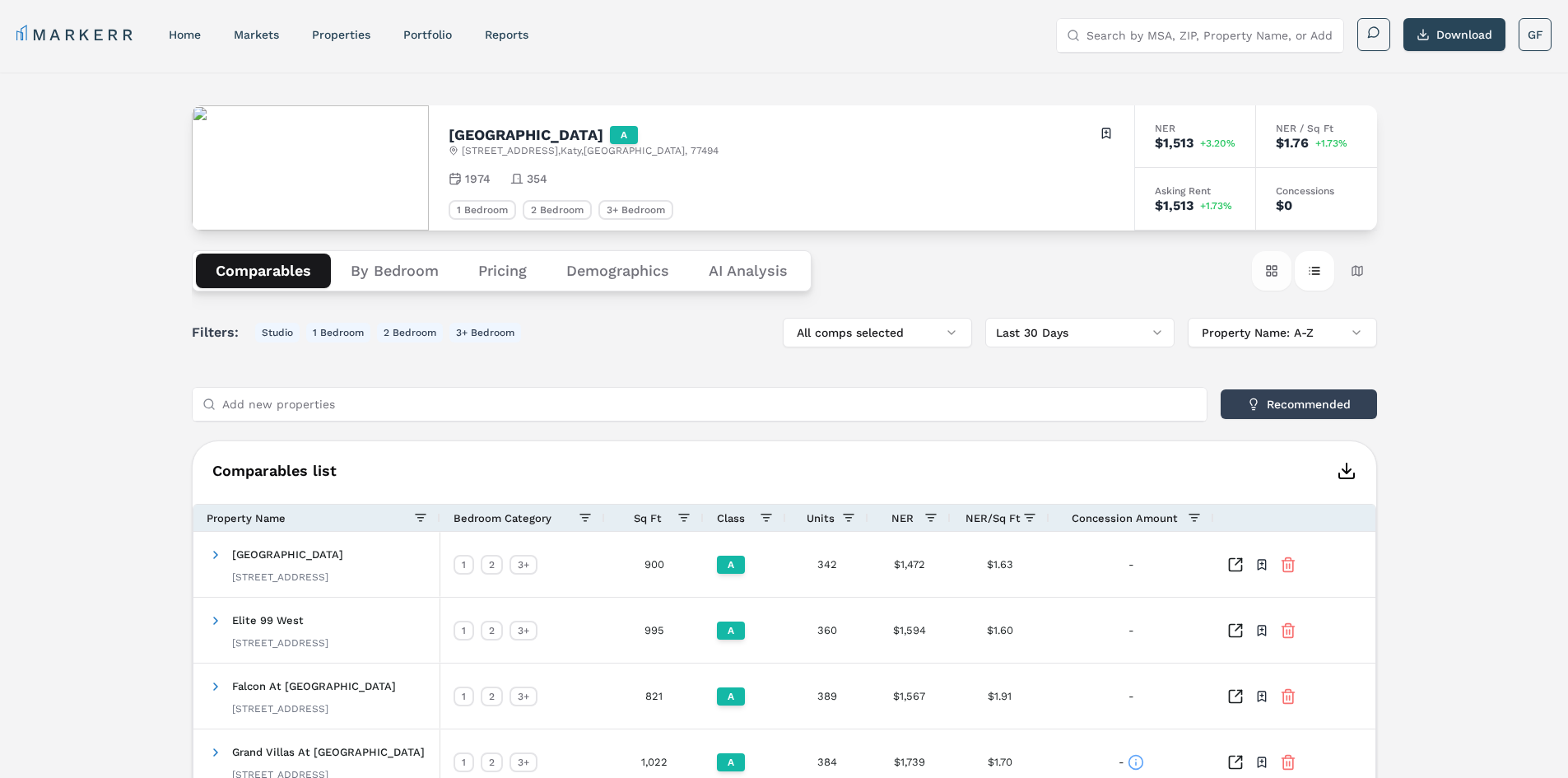
click at [1275, 269] on button "Card view" at bounding box center [1271, 270] width 39 height 39
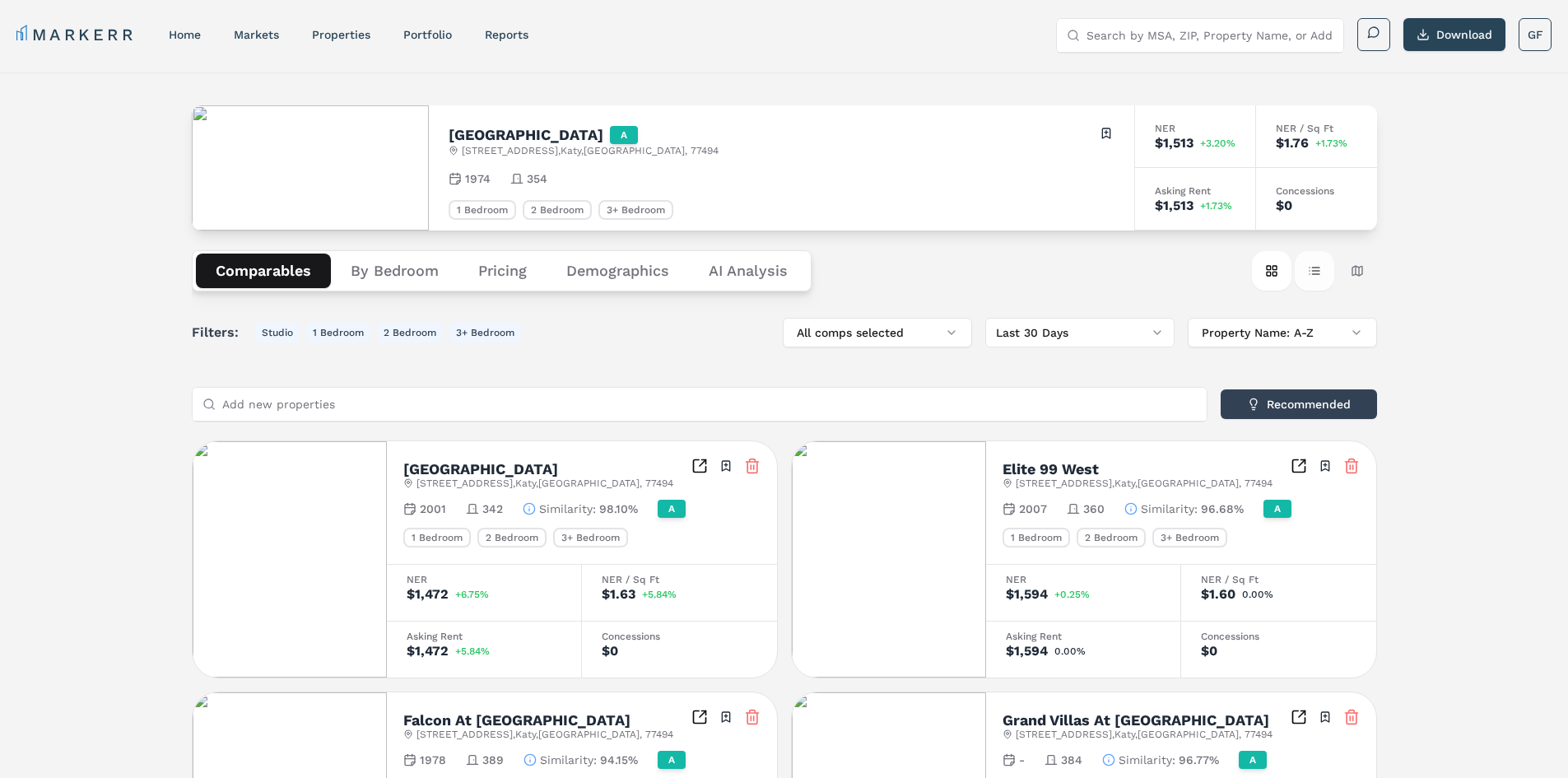
click at [1310, 262] on button "Table view" at bounding box center [1314, 270] width 39 height 39
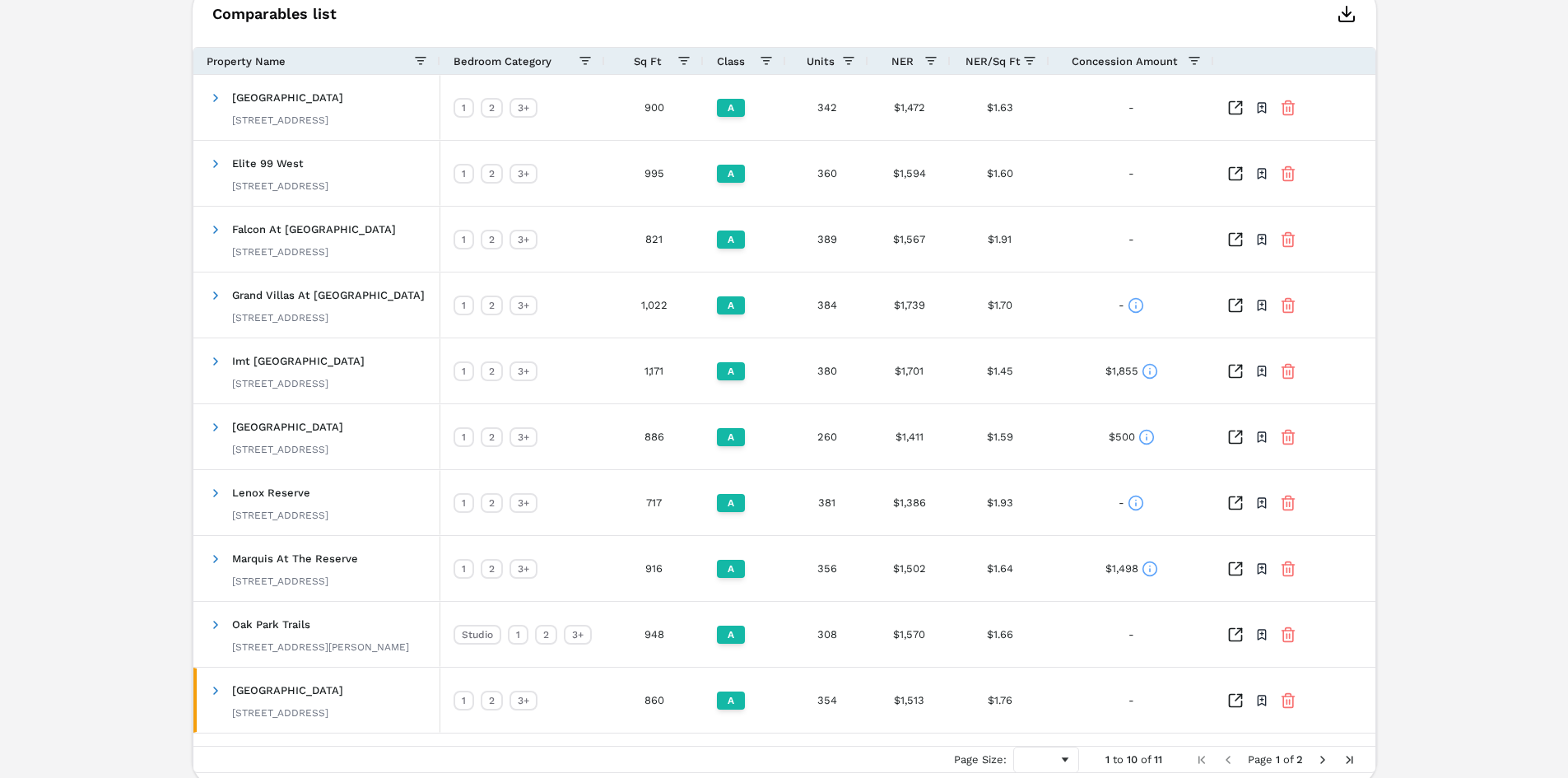
scroll to position [529, 0]
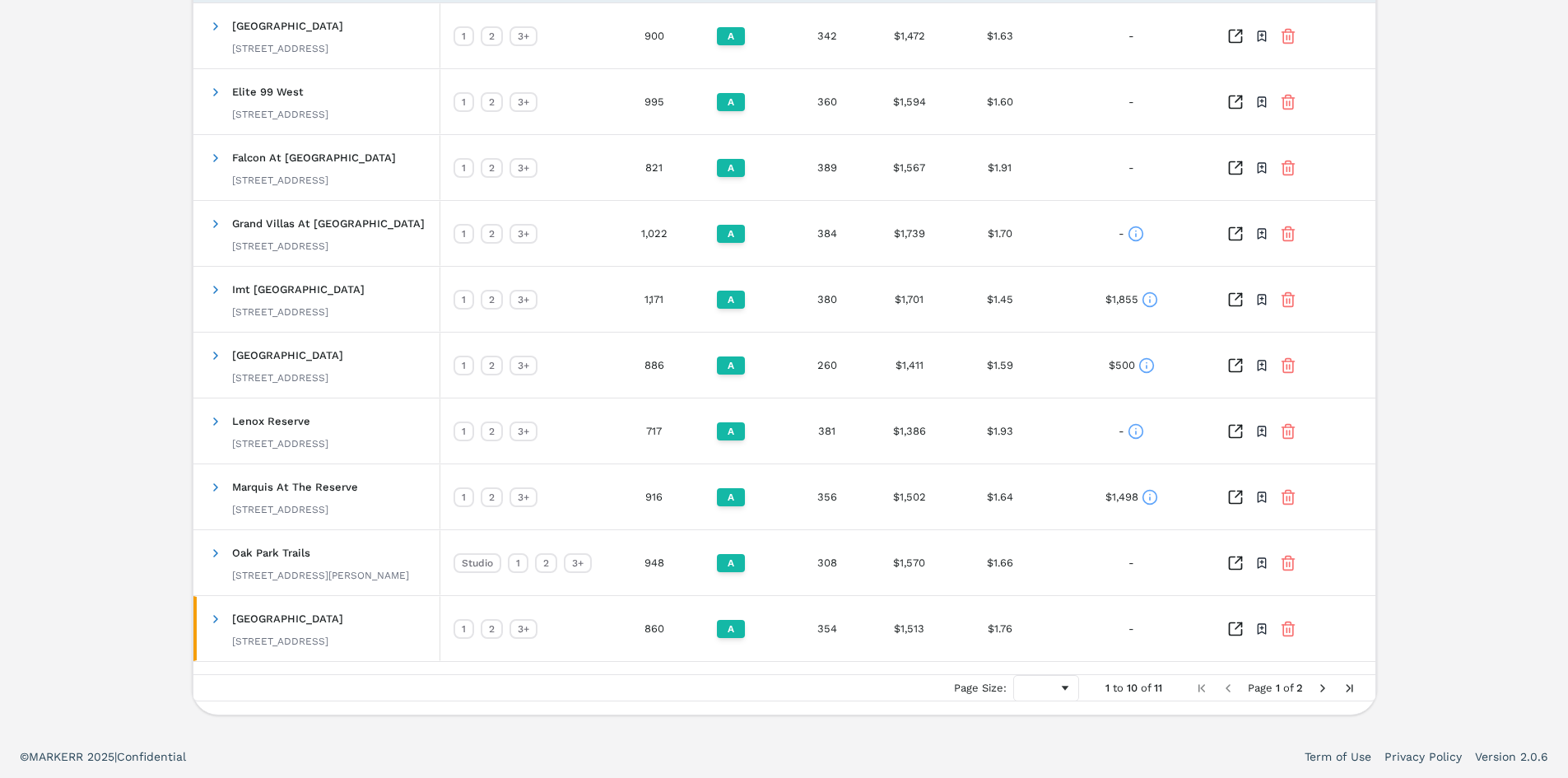
drag, startPoint x: 1488, startPoint y: 388, endPoint x: 1495, endPoint y: 477, distance: 89.3
click at [218, 619] on span at bounding box center [215, 619] width 13 height 13
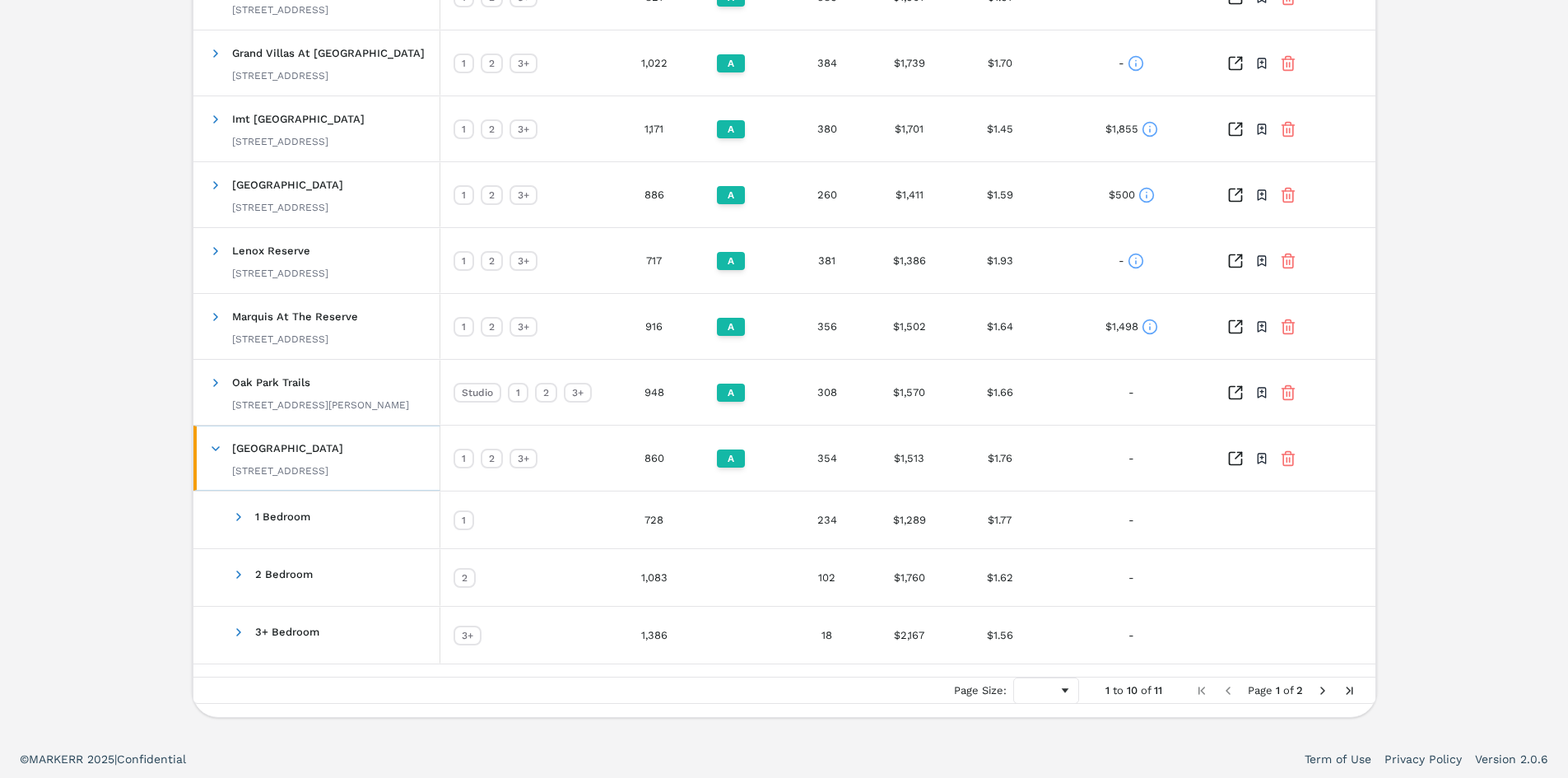
scroll to position [701, 0]
click at [240, 512] on span at bounding box center [238, 514] width 13 height 13
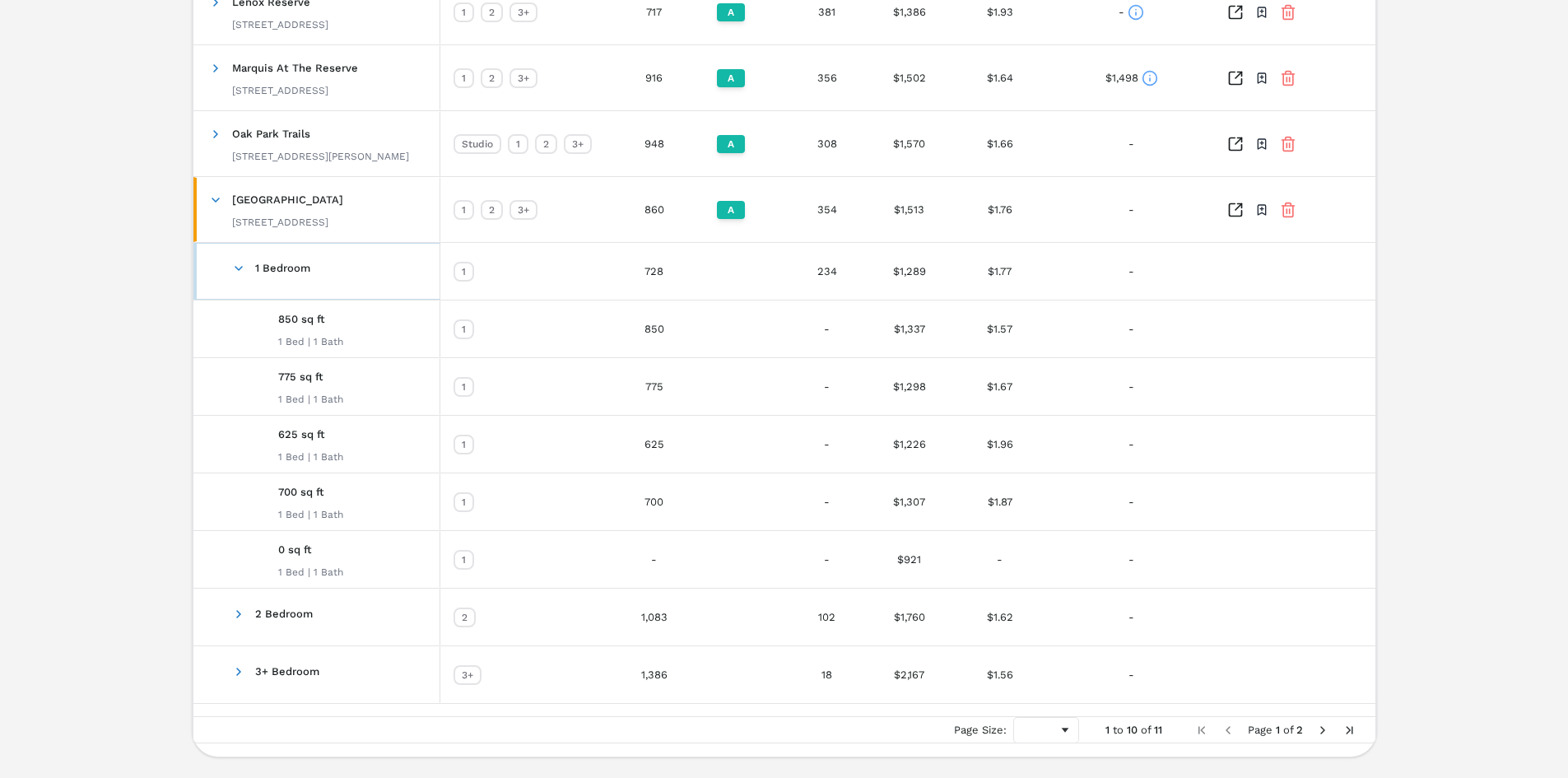
scroll to position [948, 0]
drag, startPoint x: 816, startPoint y: 271, endPoint x: 831, endPoint y: 271, distance: 15.0
click at [831, 271] on div "234" at bounding box center [828, 270] width 82 height 57
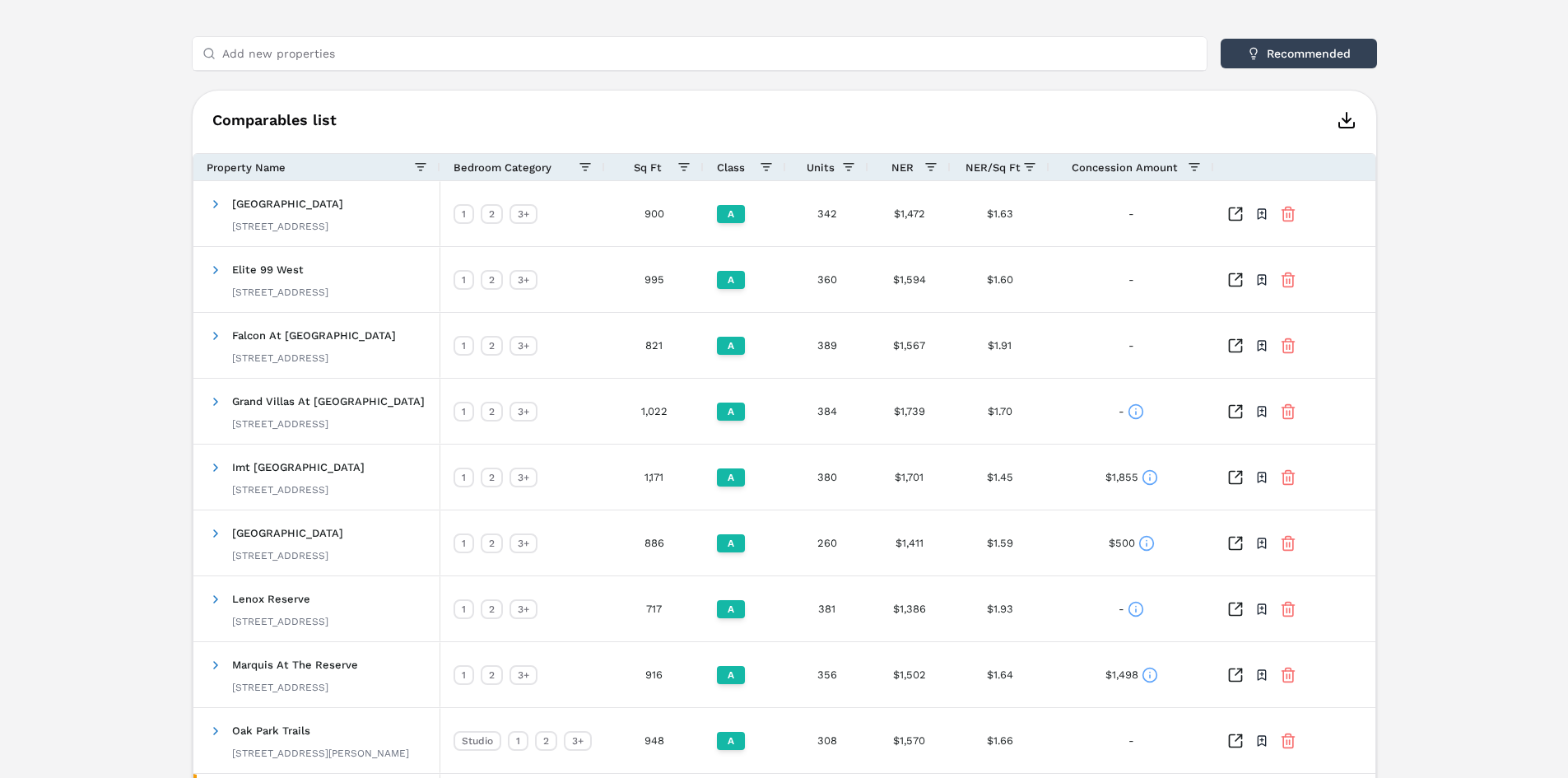
drag, startPoint x: 1435, startPoint y: 498, endPoint x: 1440, endPoint y: 433, distance: 65.2
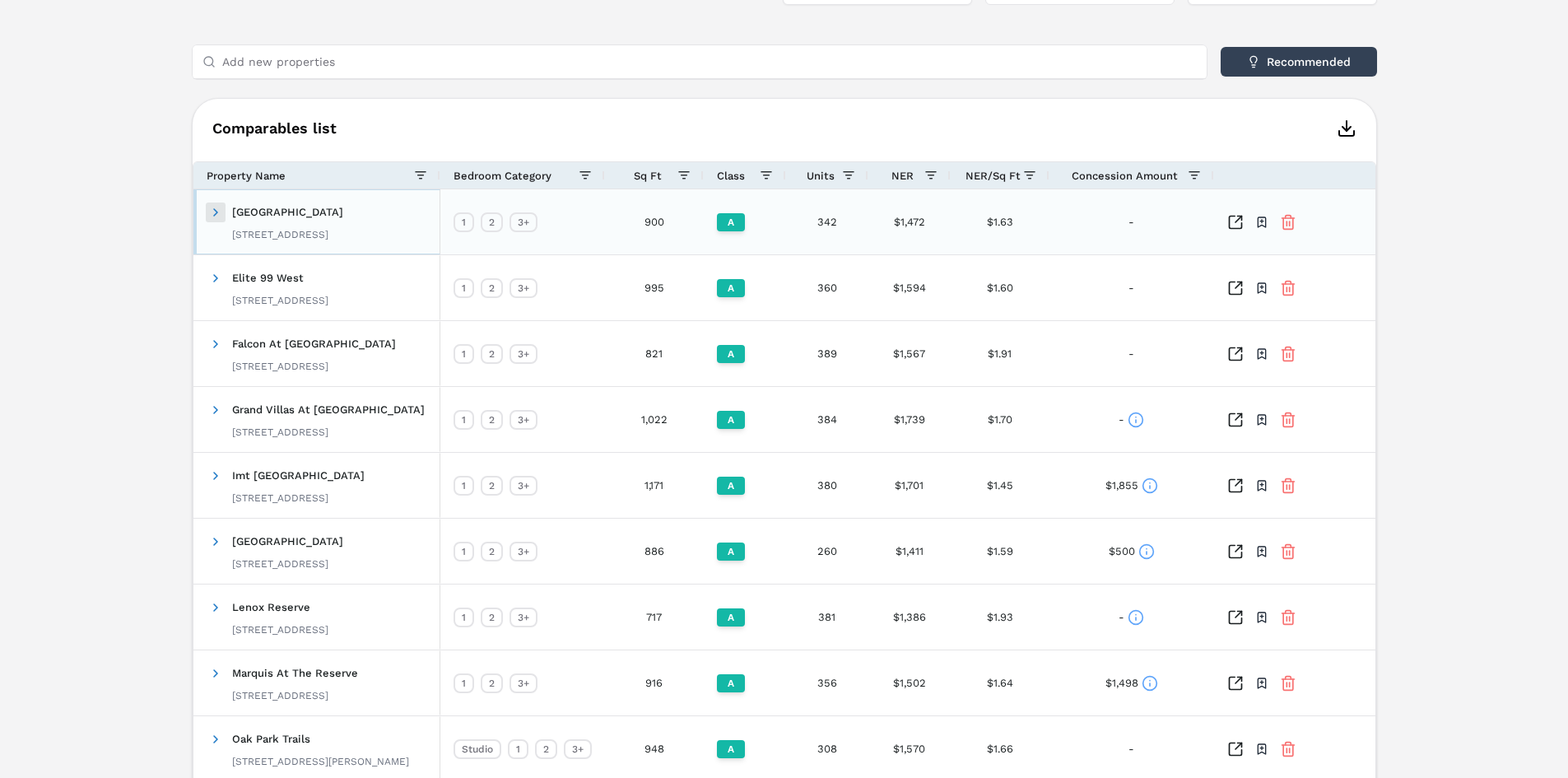
click at [214, 212] on span at bounding box center [215, 213] width 13 height 13
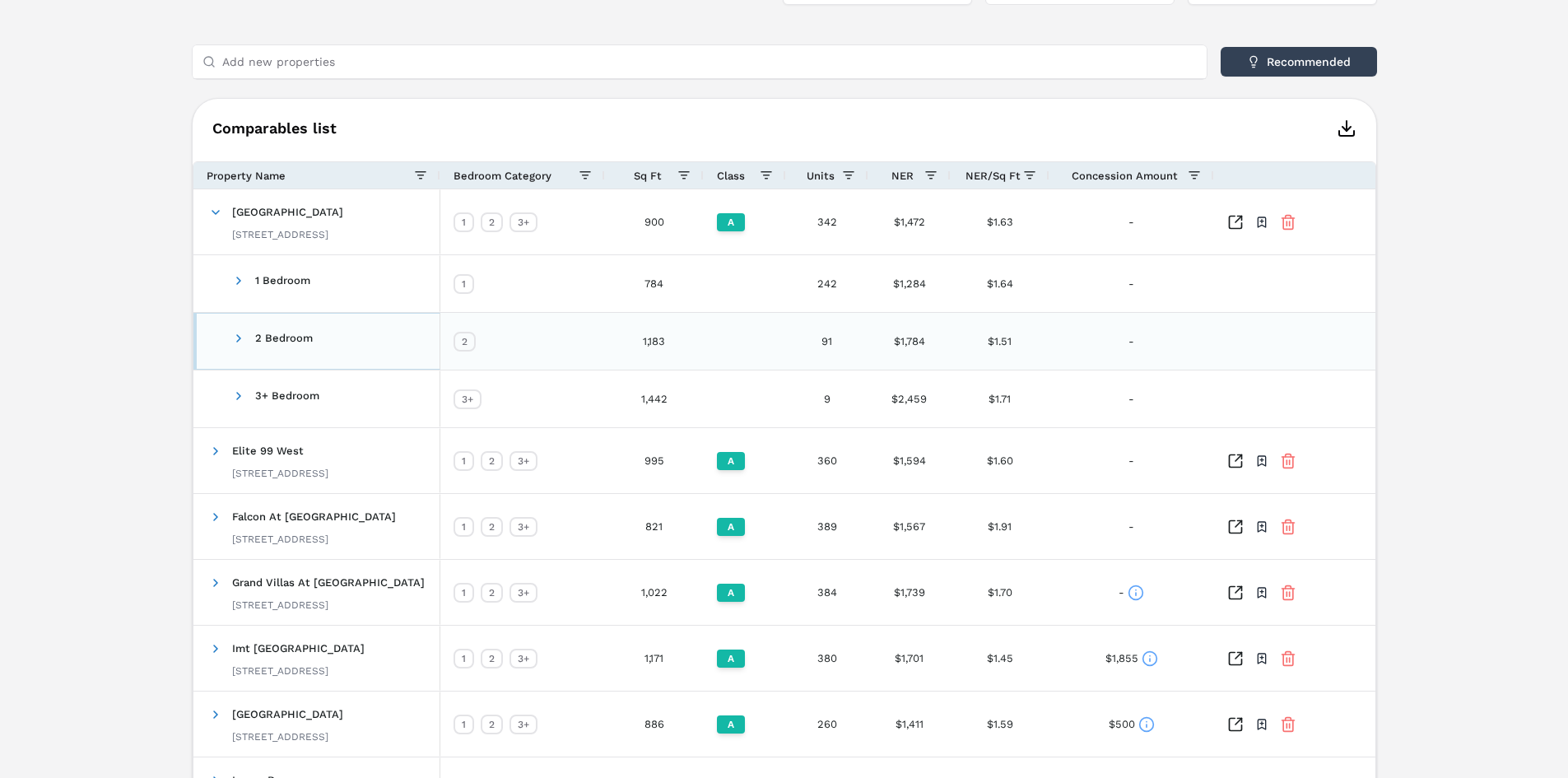
click at [234, 329] on span at bounding box center [238, 337] width 13 height 32
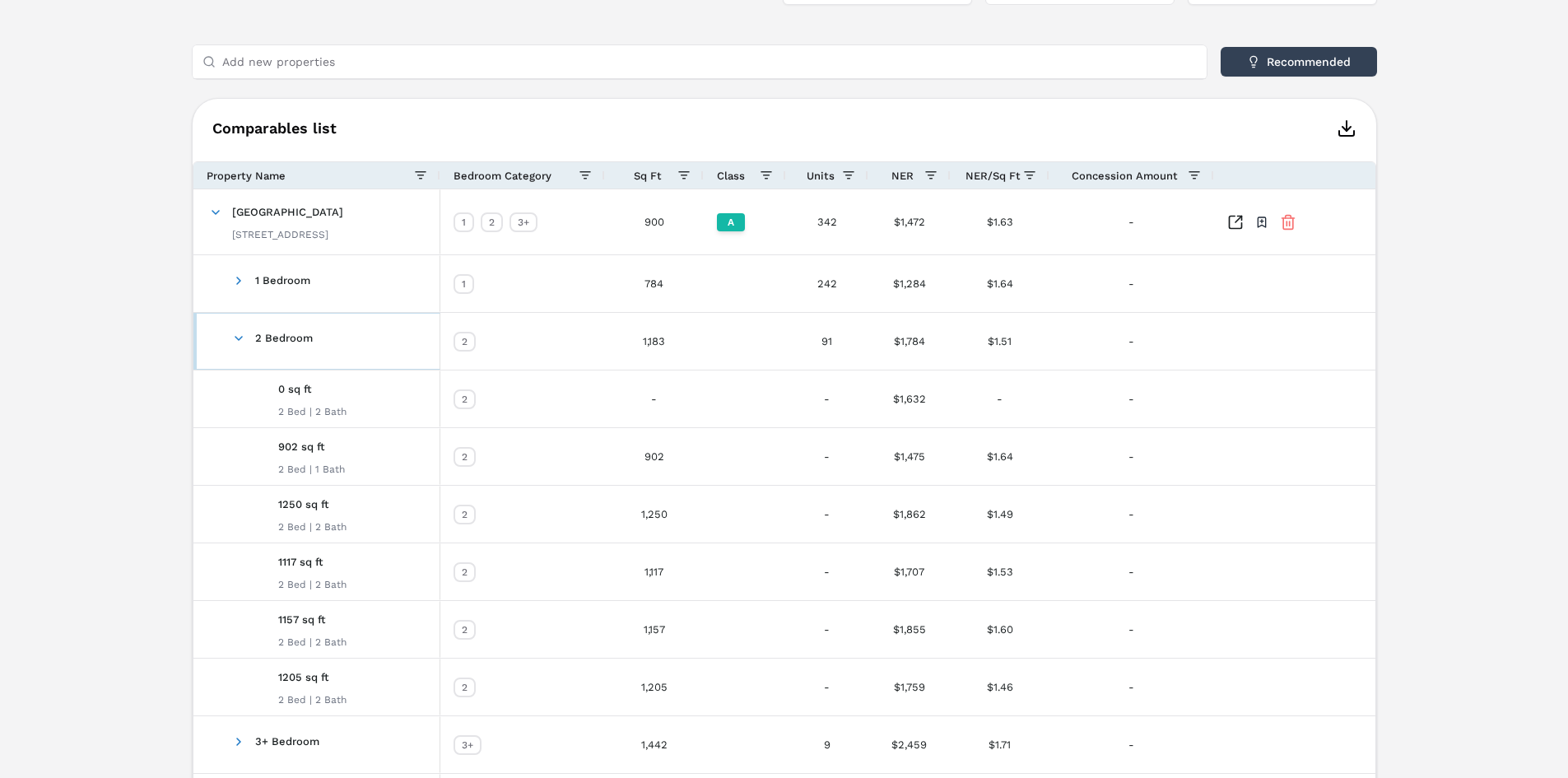
drag, startPoint x: 237, startPoint y: 335, endPoint x: 28, endPoint y: 348, distance: 209.4
click at [839, 462] on div "-" at bounding box center [828, 456] width 82 height 57
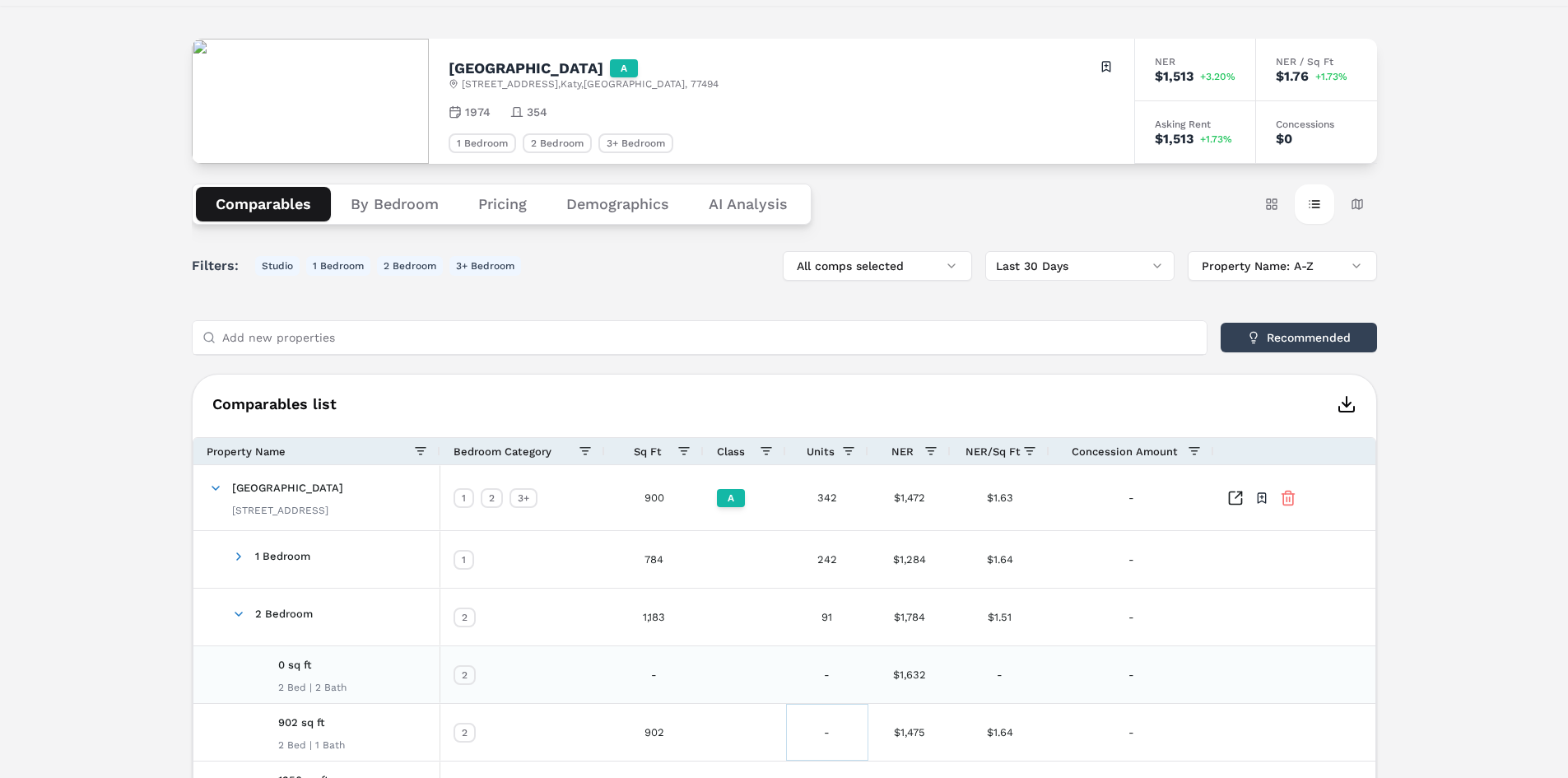
scroll to position [13, 0]
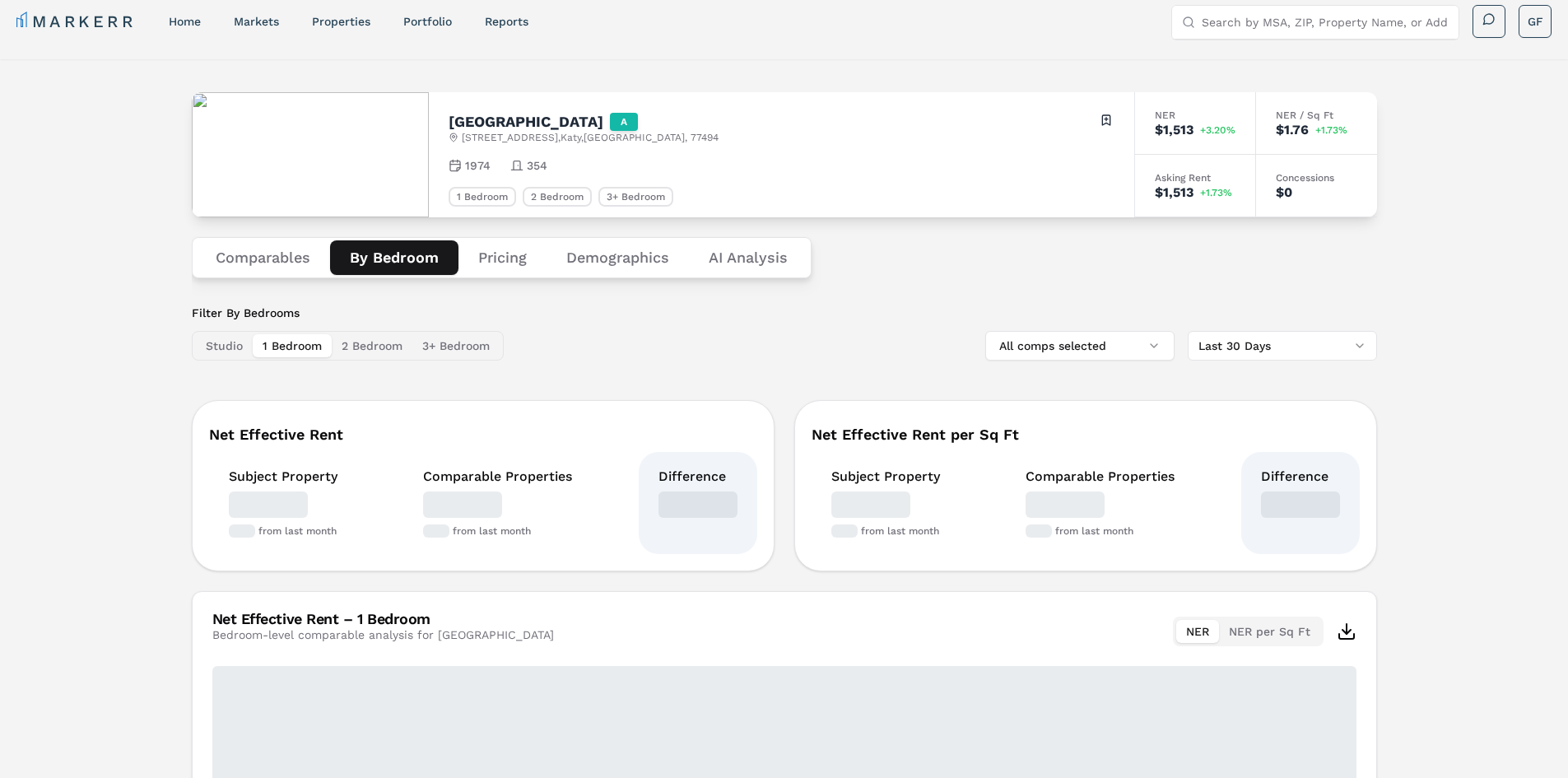
click at [395, 252] on button "By Bedroom" at bounding box center [394, 258] width 128 height 35
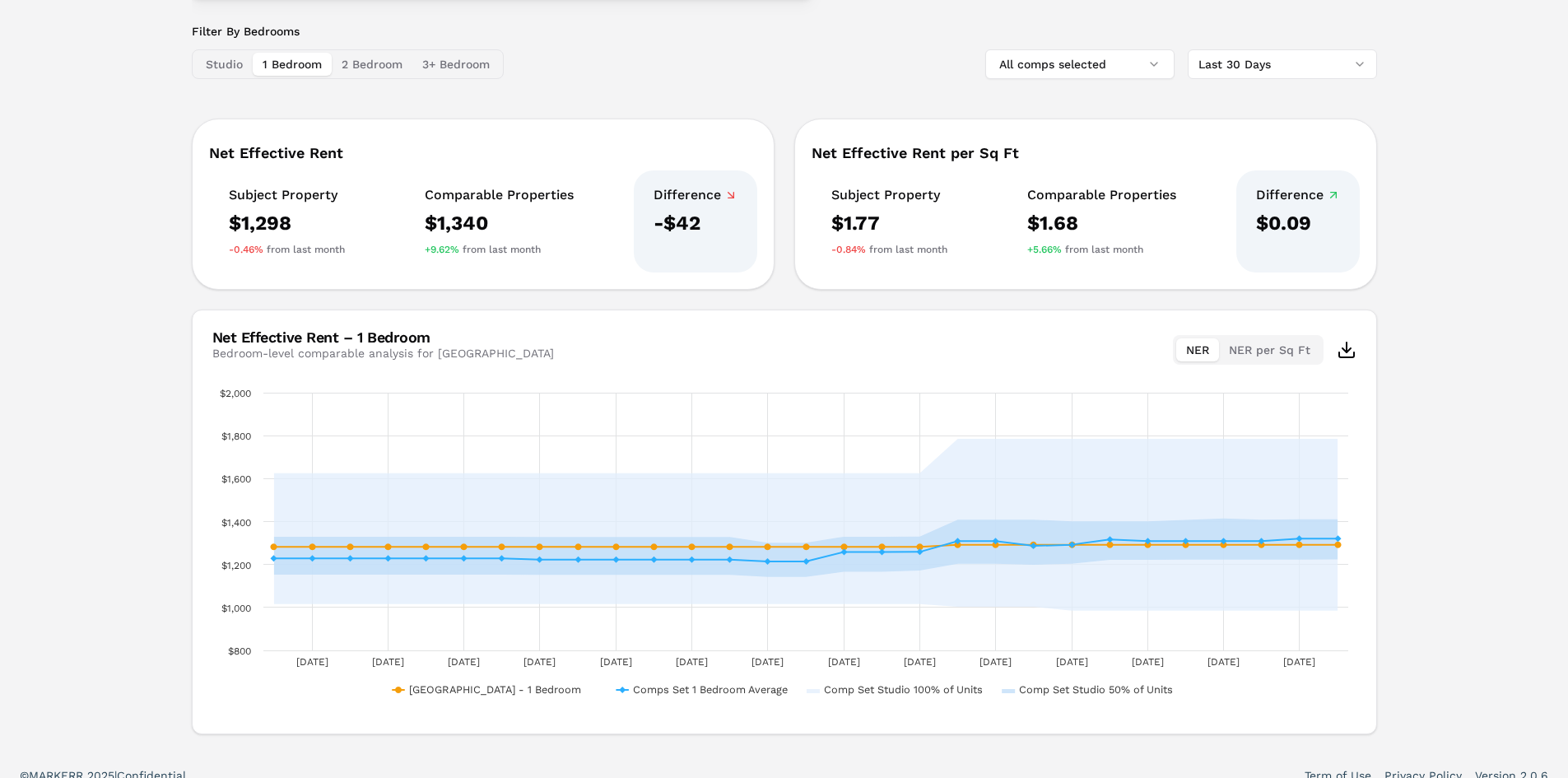
scroll to position [313, 0]
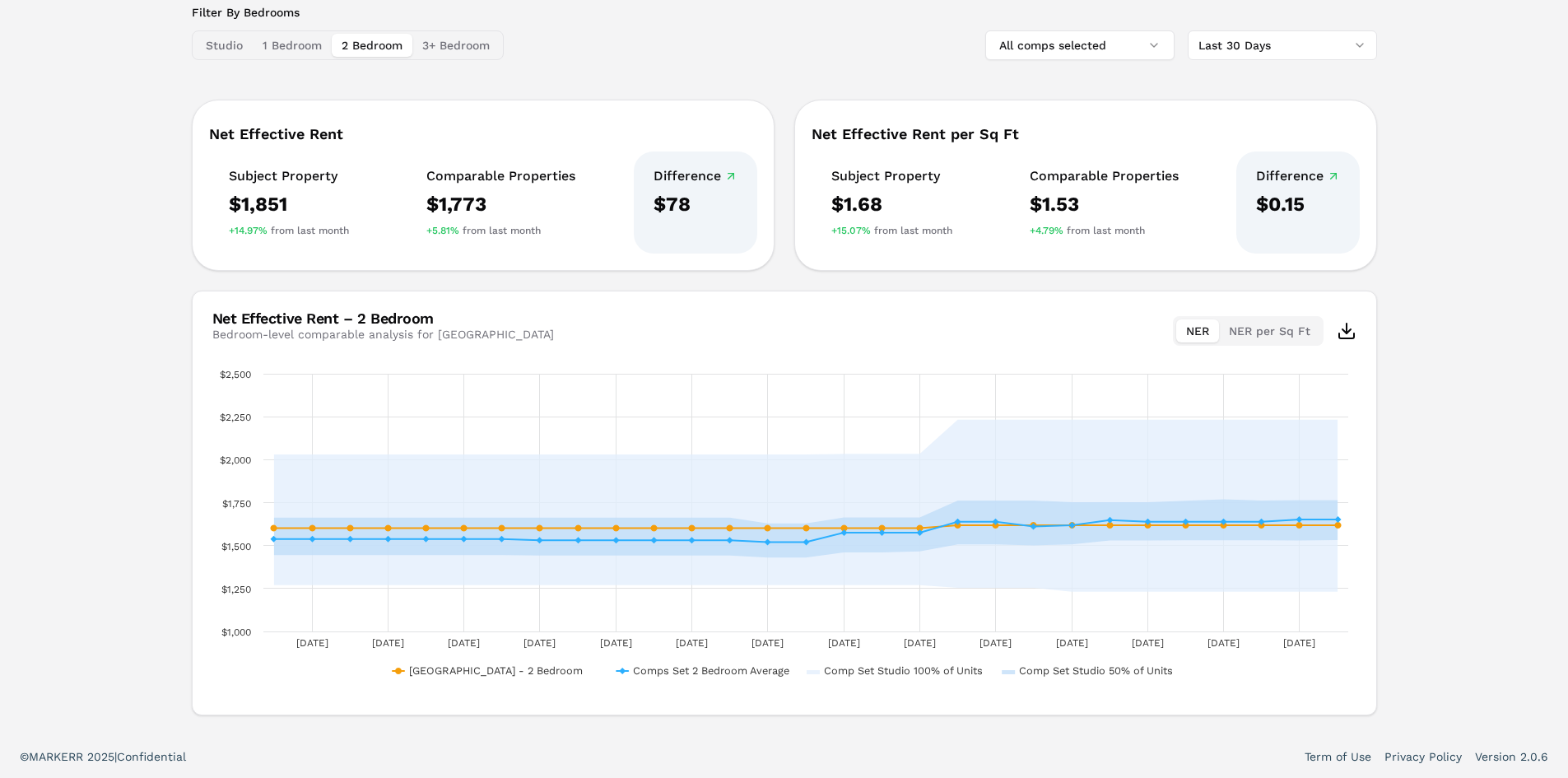
click at [371, 50] on button "2 Bedroom" at bounding box center [372, 45] width 81 height 23
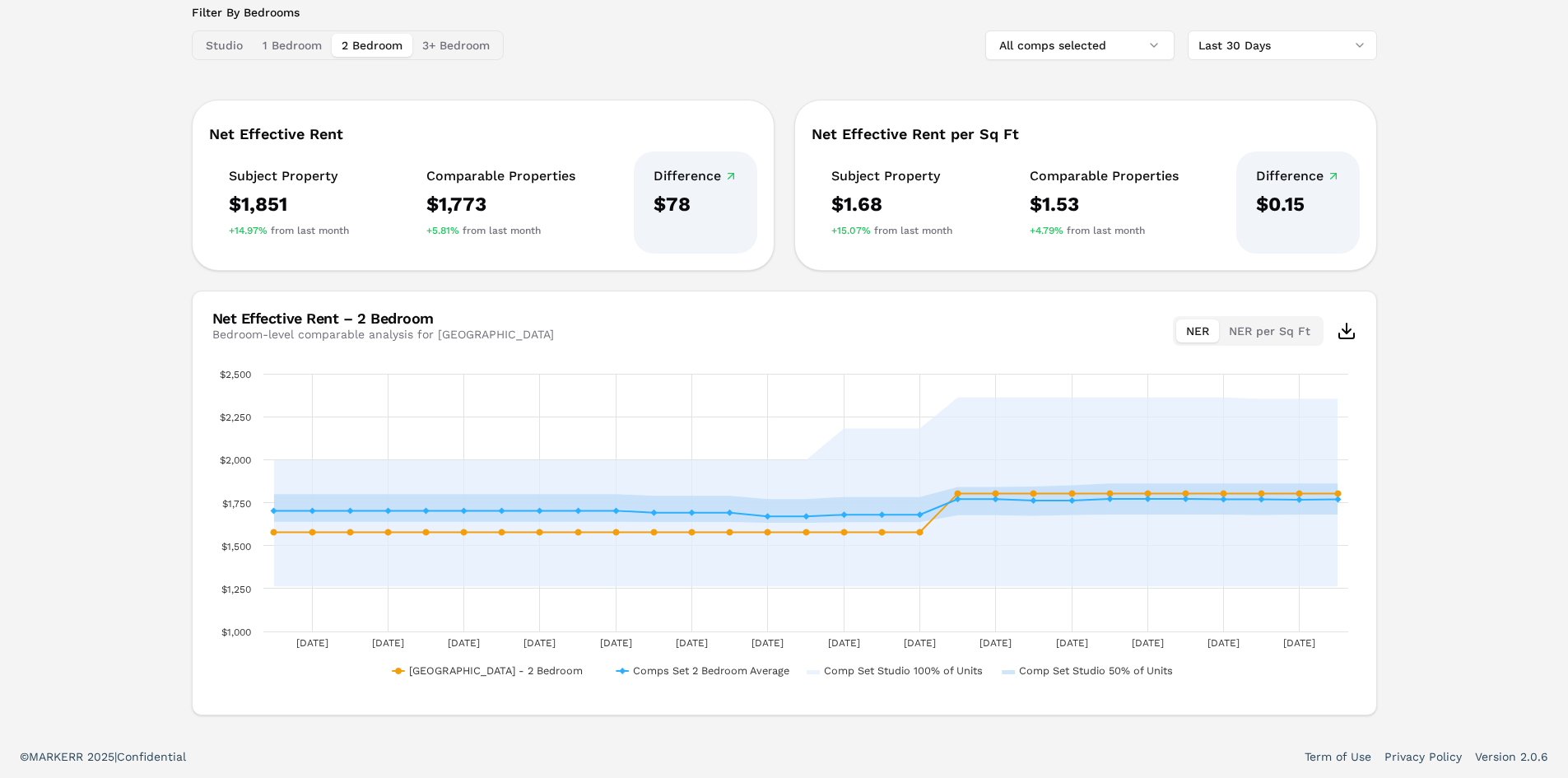
click at [1504, 418] on div "[GEOGRAPHIC_DATA] A [STREET_ADDRESS] Toggle portfolio menu 1974 354 1 Bedroom 2…" at bounding box center [784, 247] width 1568 height 976
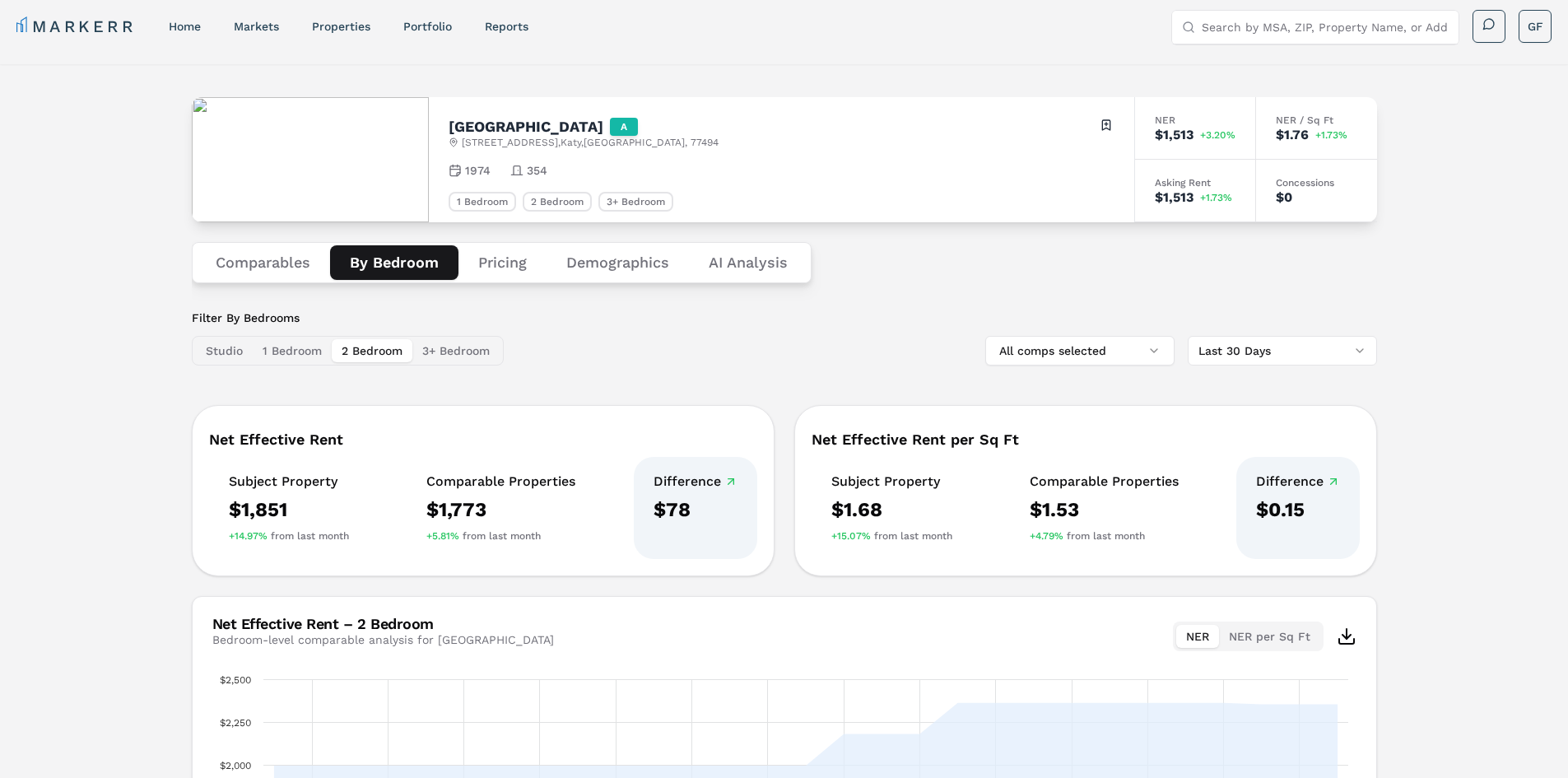
scroll to position [0, 0]
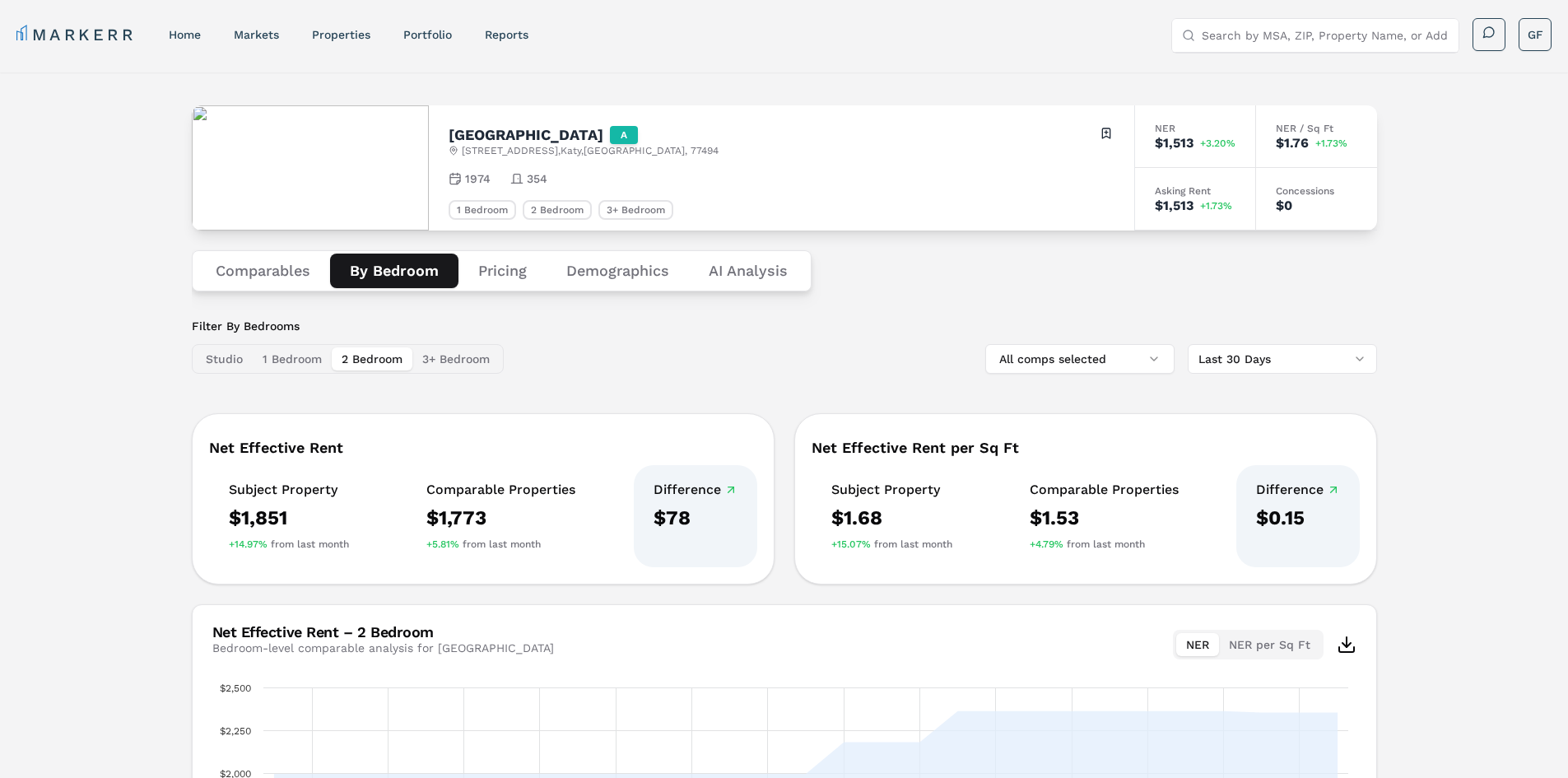
click at [250, 279] on button "Comparables" at bounding box center [263, 271] width 134 height 35
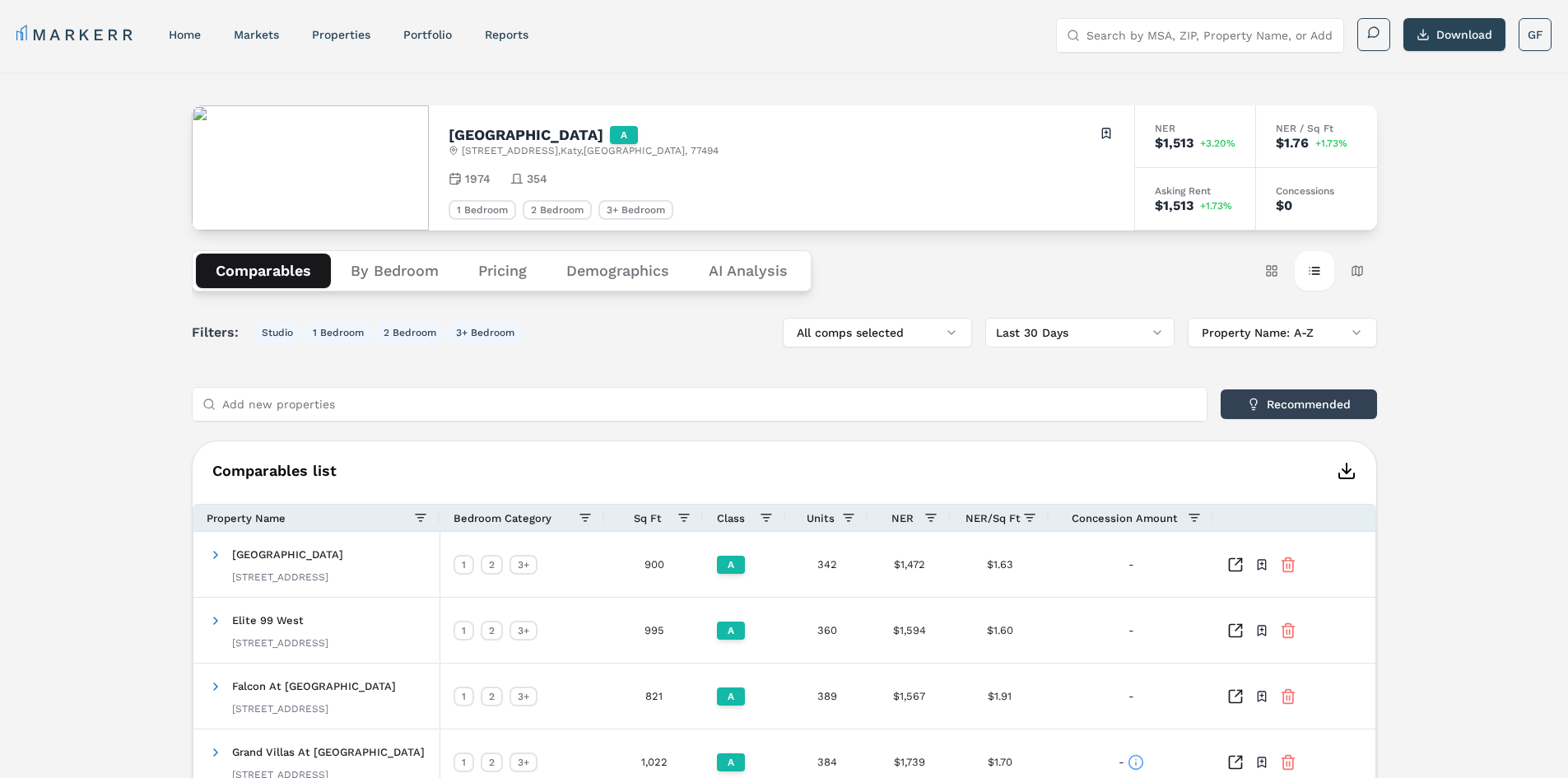
drag, startPoint x: 1440, startPoint y: 42, endPoint x: 1496, endPoint y: 54, distance: 57.3
click at [1440, 42] on button "Download" at bounding box center [1454, 35] width 102 height 33
click at [1444, 160] on div "[GEOGRAPHIC_DATA] A [STREET_ADDRESS] Toggle portfolio menu 1974 354 1 Bedroom 2…" at bounding box center [784, 668] width 1568 height 1191
click at [1474, 242] on div "[GEOGRAPHIC_DATA] A [STREET_ADDRESS] Toggle portfolio menu 1974 354 1 Bedroom 2…" at bounding box center [784, 668] width 1568 height 1191
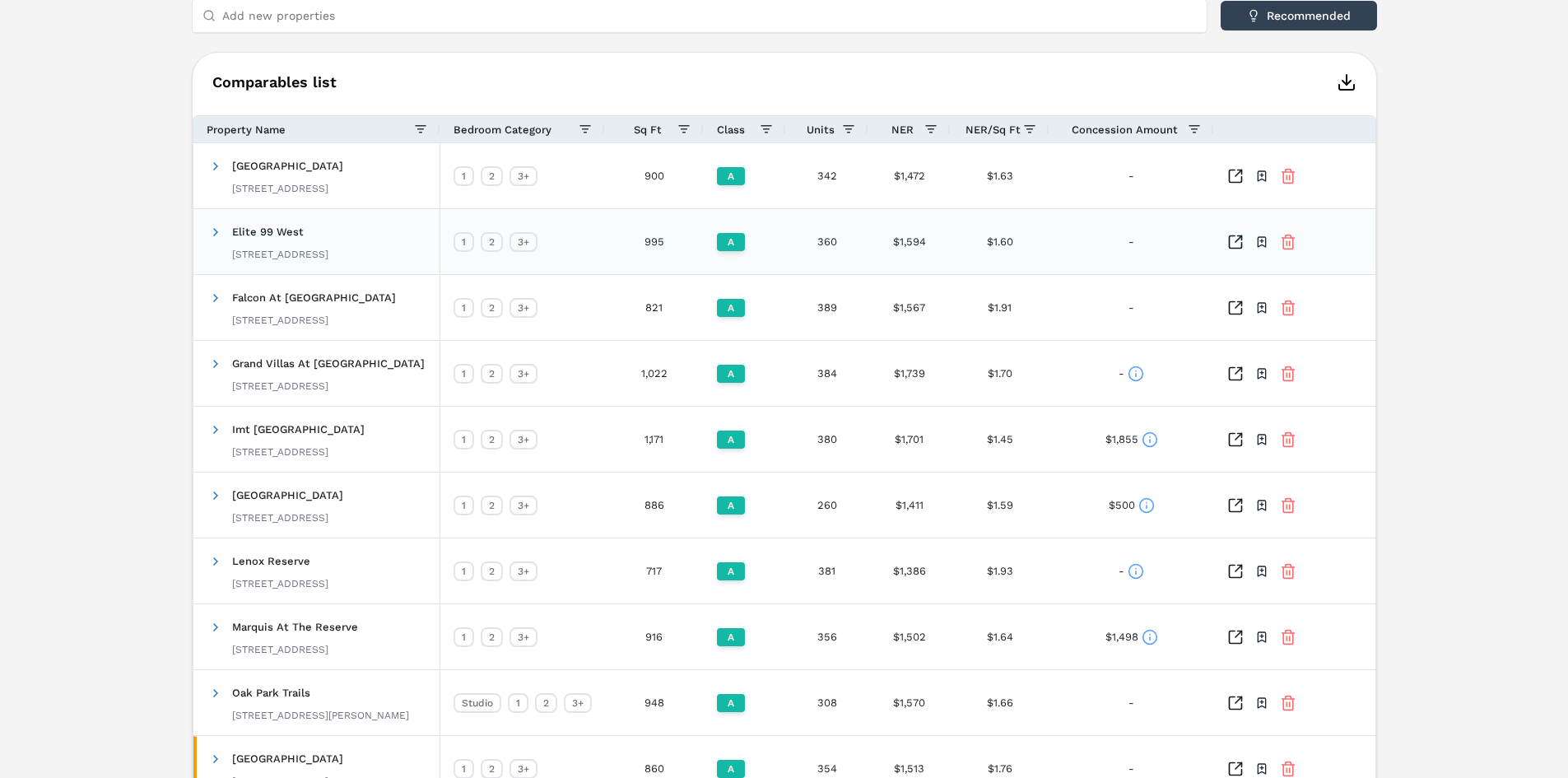
scroll to position [411, 0]
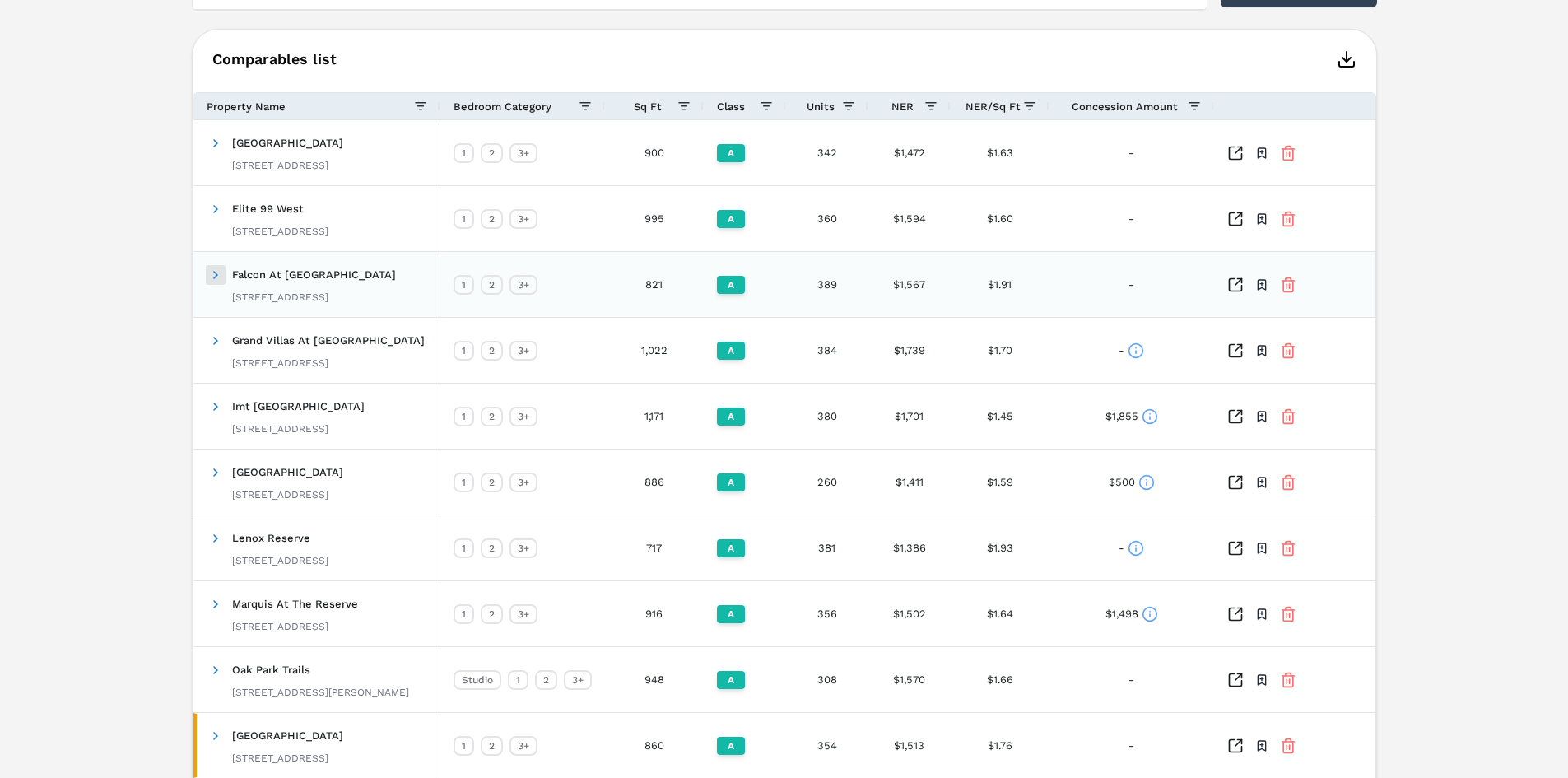
click at [214, 270] on span at bounding box center [215, 275] width 13 height 13
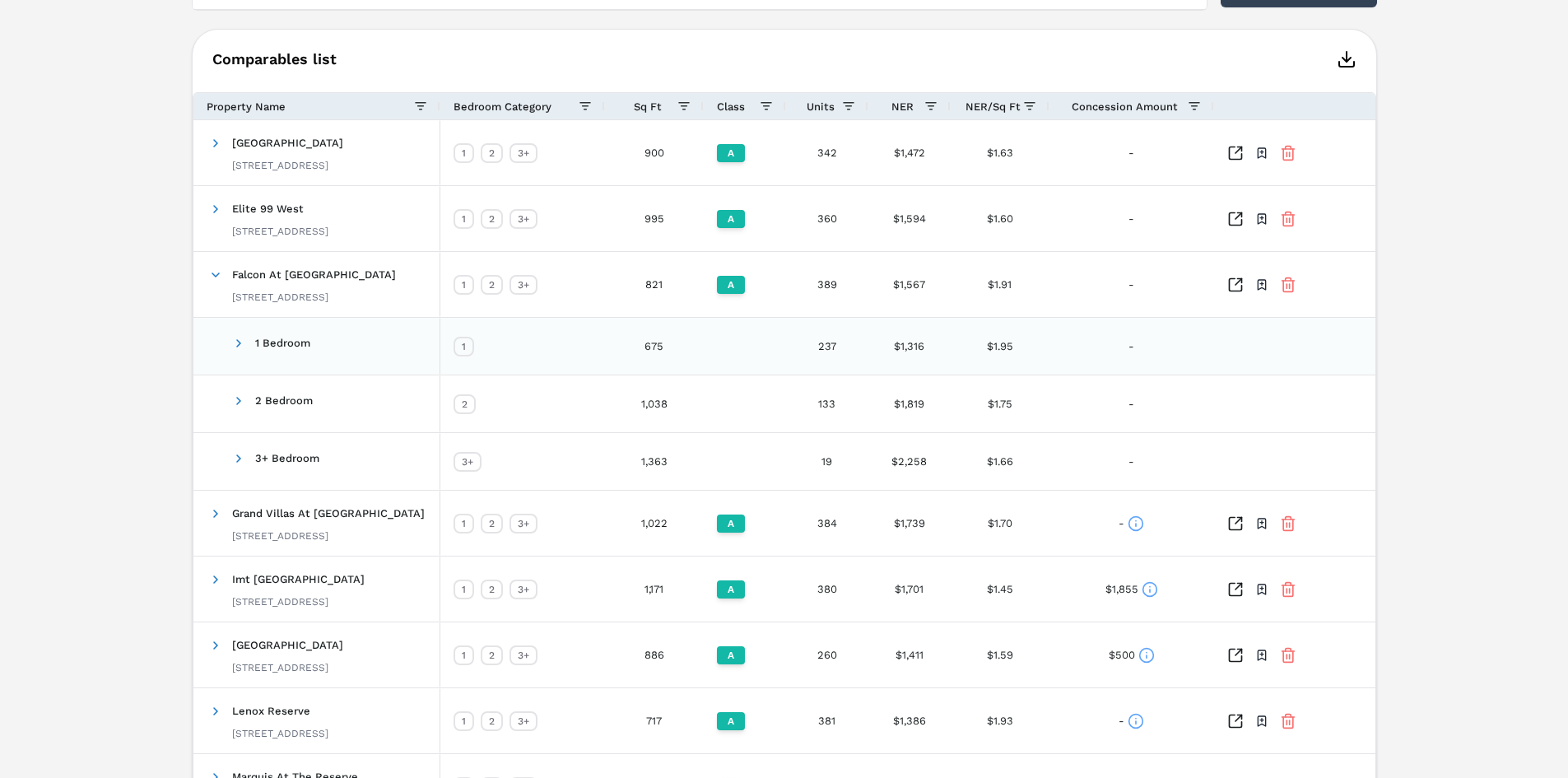
drag, startPoint x: 835, startPoint y: 345, endPoint x: 118, endPoint y: 267, distance: 721.2
click at [118, 267] on div "[GEOGRAPHIC_DATA] A [STREET_ADDRESS] Toggle portfolio menu 1974 354 1 Bedroom 2…" at bounding box center [784, 343] width 1568 height 1364
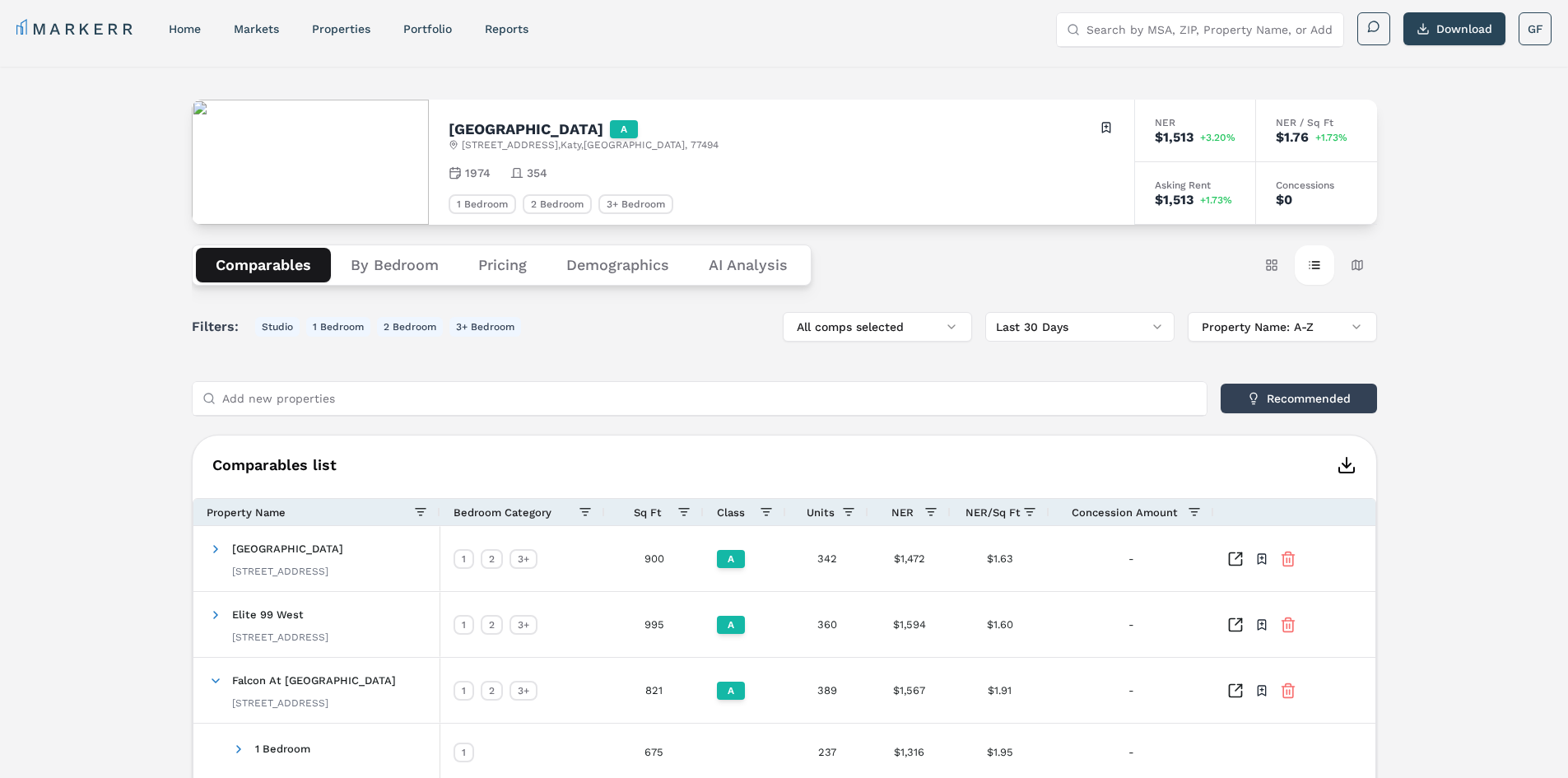
scroll to position [0, 0]
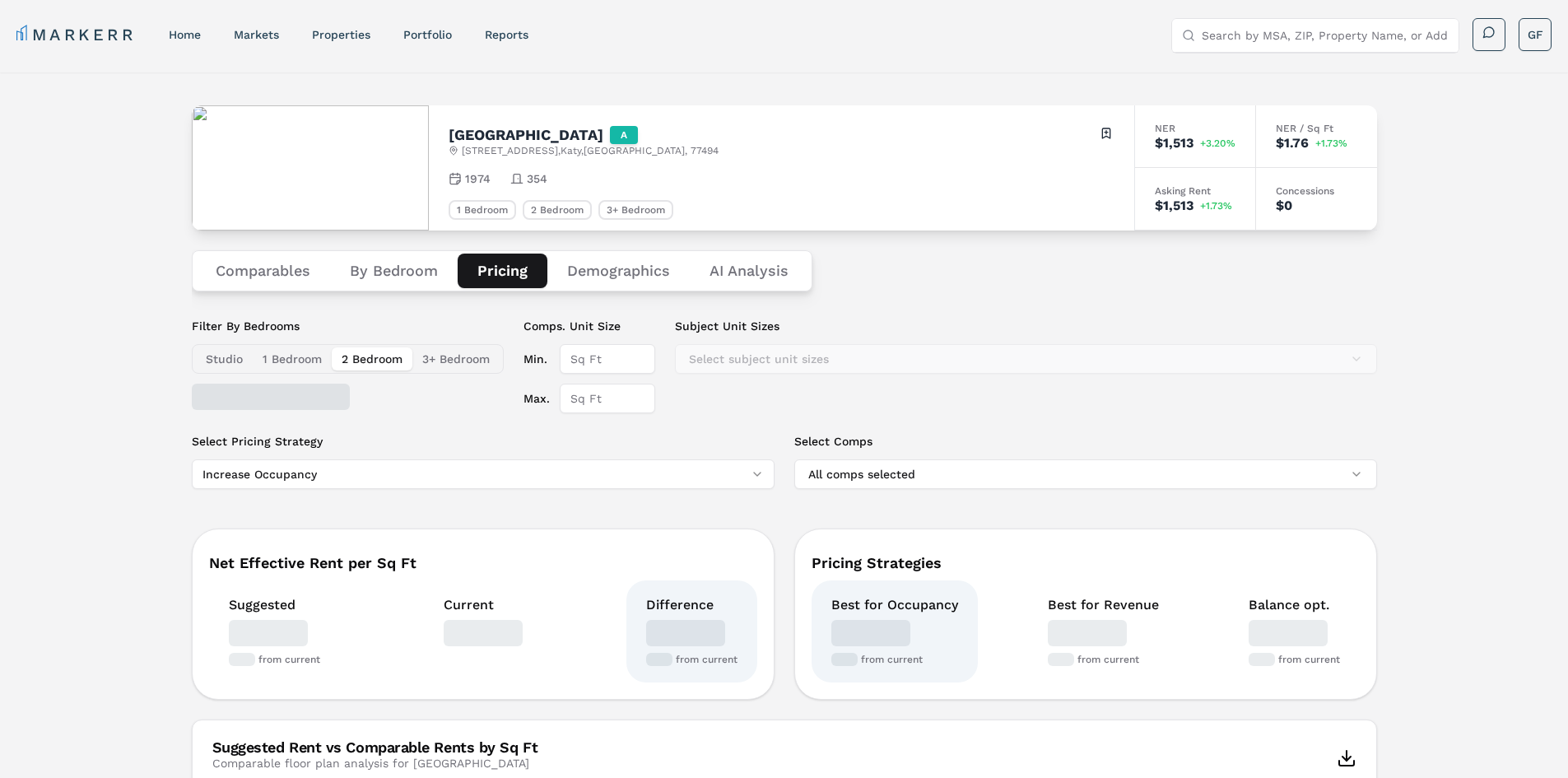
click at [521, 271] on button "Pricing" at bounding box center [502, 271] width 90 height 35
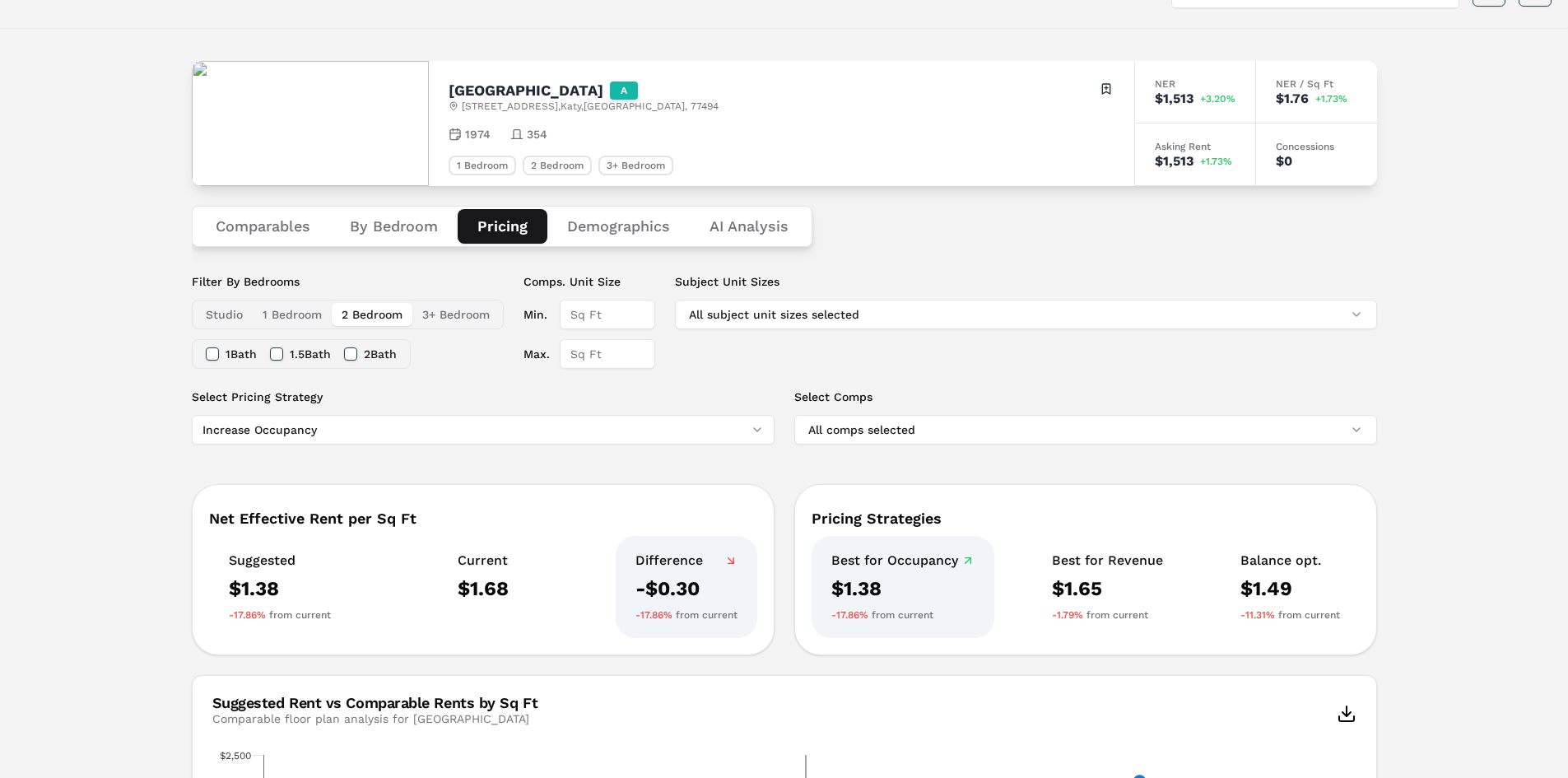
scroll to position [82, 0]
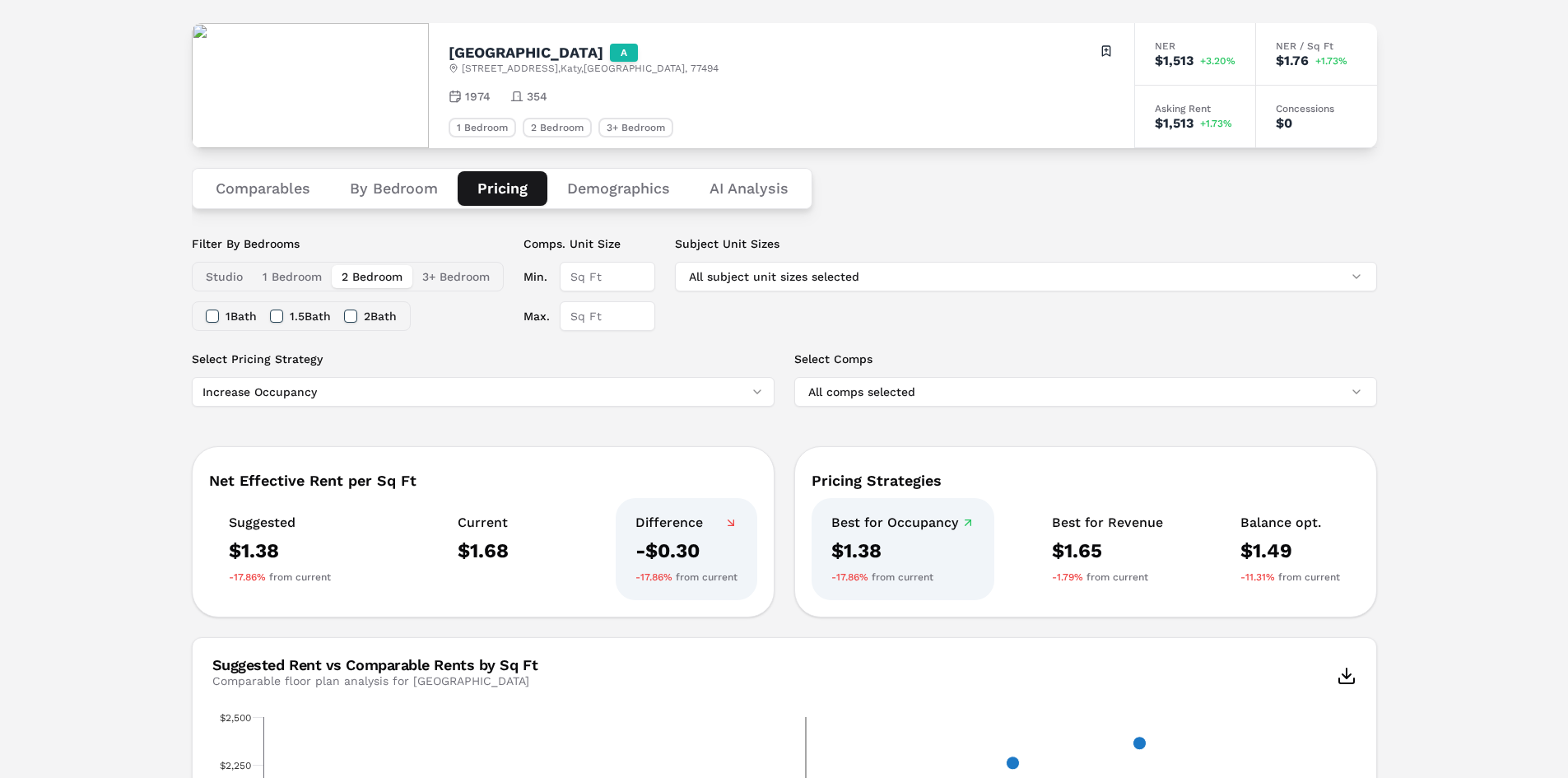
click at [1436, 333] on div "[GEOGRAPHIC_DATA] A [STREET_ADDRESS] Toggle portfolio menu 1974 354 1 Bedroom 2…" at bounding box center [784, 746] width 1568 height 1513
click at [1448, 277] on div "[GEOGRAPHIC_DATA] A [STREET_ADDRESS] Toggle portfolio menu 1974 354 1 Bedroom 2…" at bounding box center [784, 746] width 1568 height 1513
click at [1441, 296] on div "[GEOGRAPHIC_DATA] A [STREET_ADDRESS] Toggle portfolio menu 1974 354 1 Bedroom 2…" at bounding box center [784, 746] width 1568 height 1513
drag, startPoint x: 75, startPoint y: 503, endPoint x: 84, endPoint y: 434, distance: 69.6
click at [75, 503] on div "[GEOGRAPHIC_DATA] A [STREET_ADDRESS] Toggle portfolio menu 1974 354 1 Bedroom 2…" at bounding box center [784, 746] width 1568 height 1513
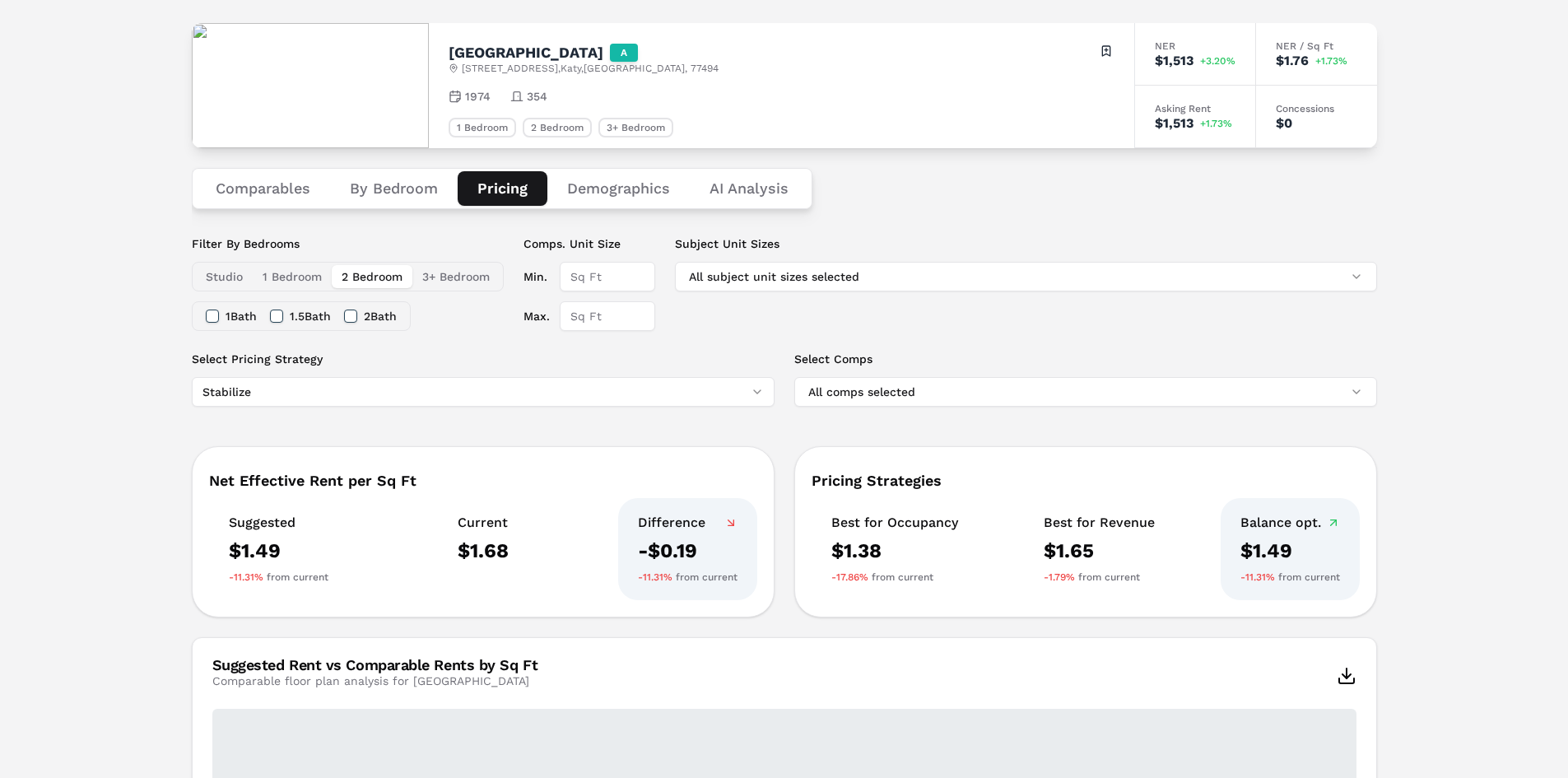
drag, startPoint x: 184, startPoint y: 457, endPoint x: 225, endPoint y: 411, distance: 61.6
click at [184, 455] on div "[GEOGRAPHIC_DATA] A [STREET_ADDRESS] Toggle portfolio menu 1974 354 1 Bedroom 2…" at bounding box center [784, 738] width 1568 height 1496
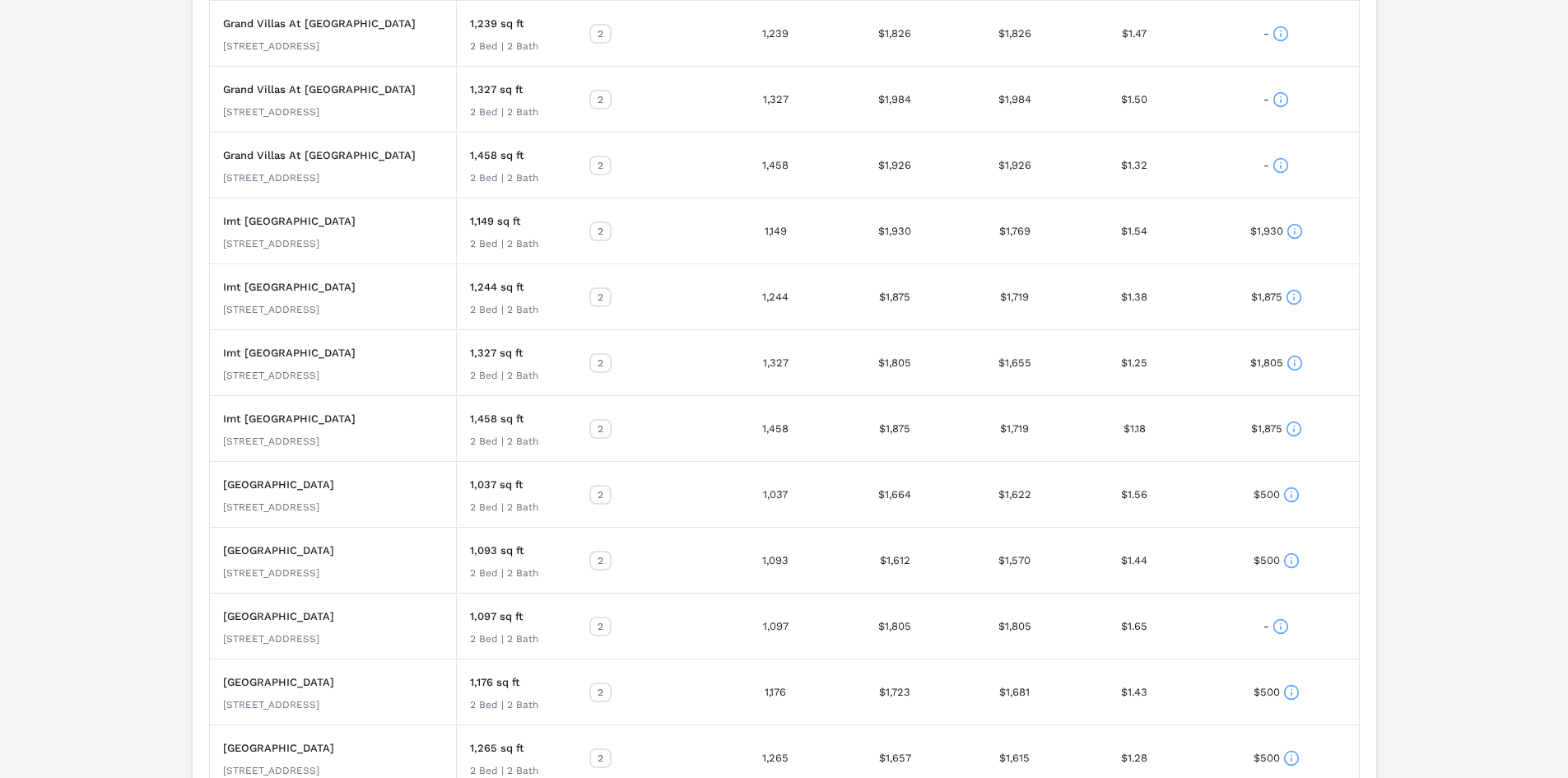
scroll to position [2661, 0]
click at [1297, 433] on icon at bounding box center [1294, 428] width 16 height 16
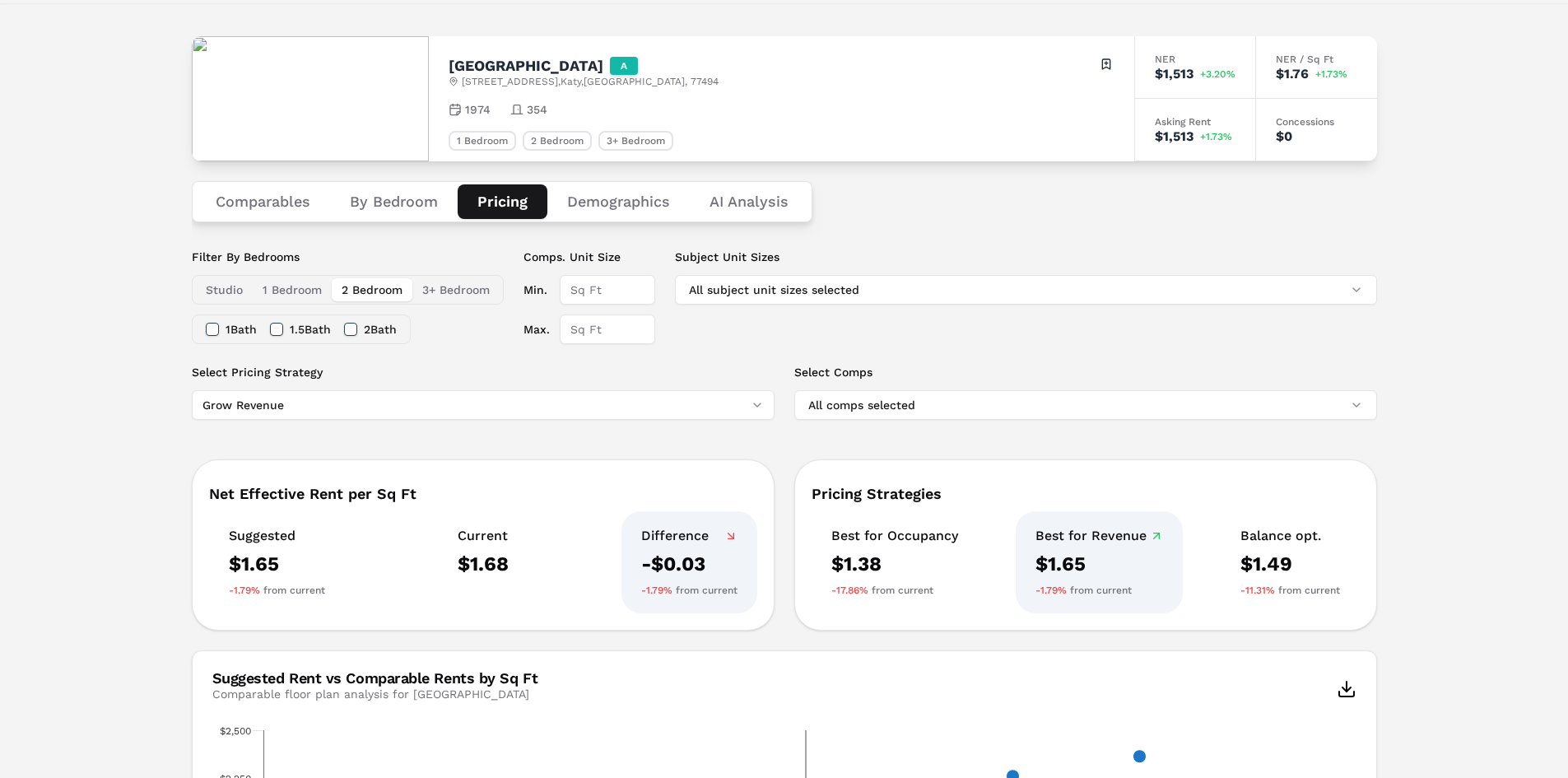
scroll to position [0, 0]
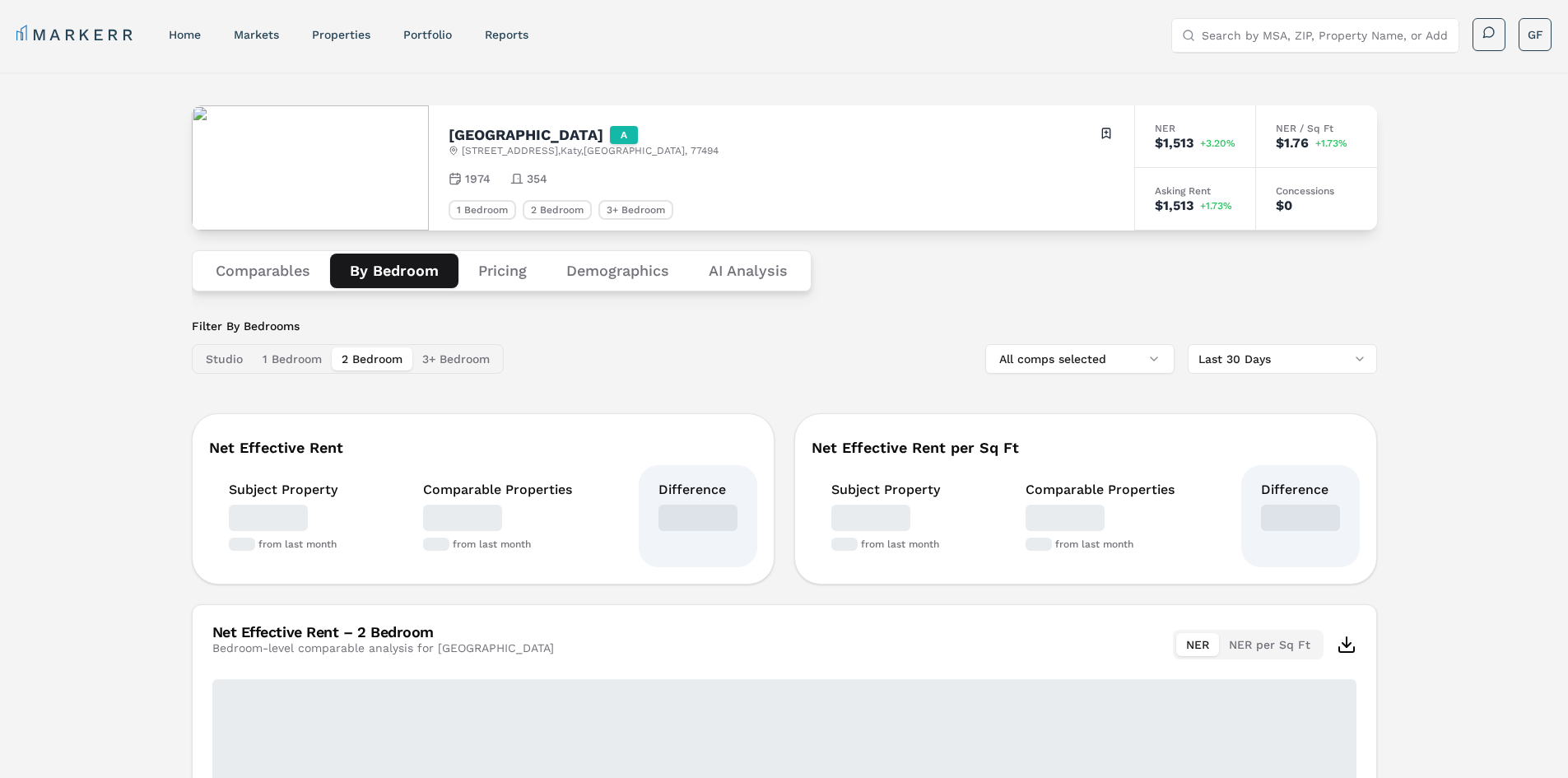
click at [409, 288] on button "By Bedroom" at bounding box center [394, 271] width 128 height 35
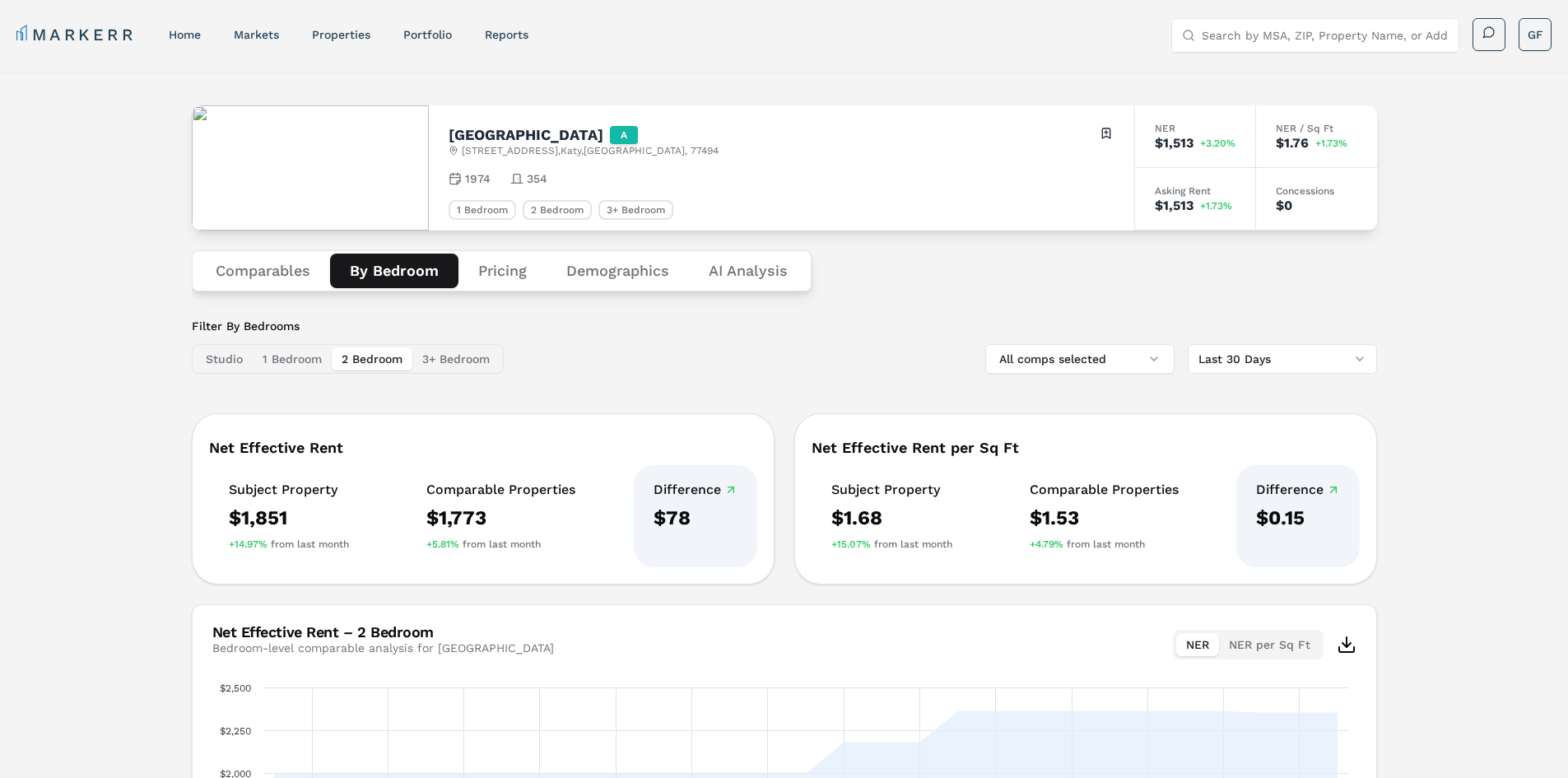
click at [289, 284] on button "Comparables" at bounding box center [263, 271] width 134 height 35
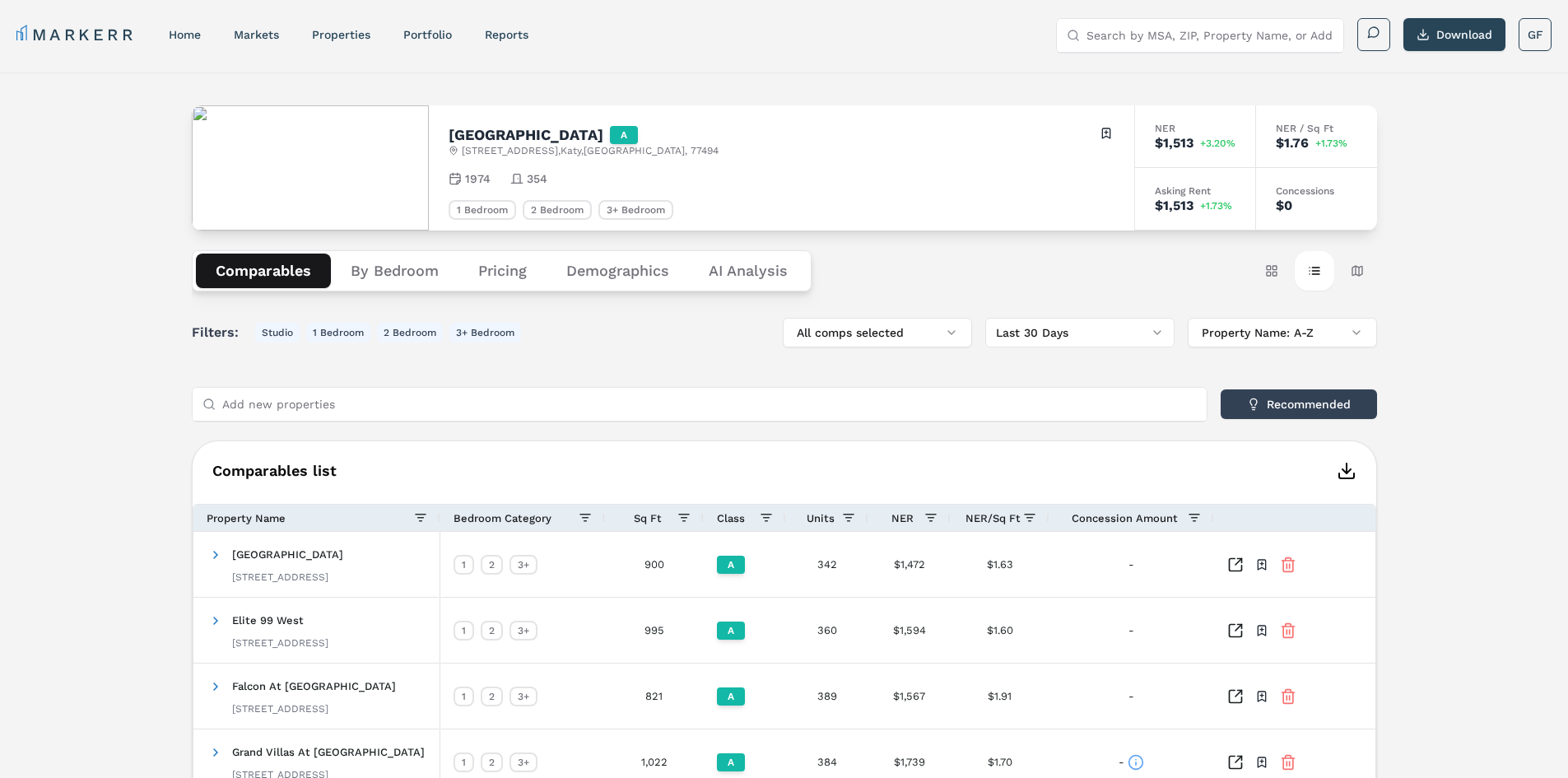
click at [403, 276] on button "By Bedroom" at bounding box center [394, 271] width 127 height 35
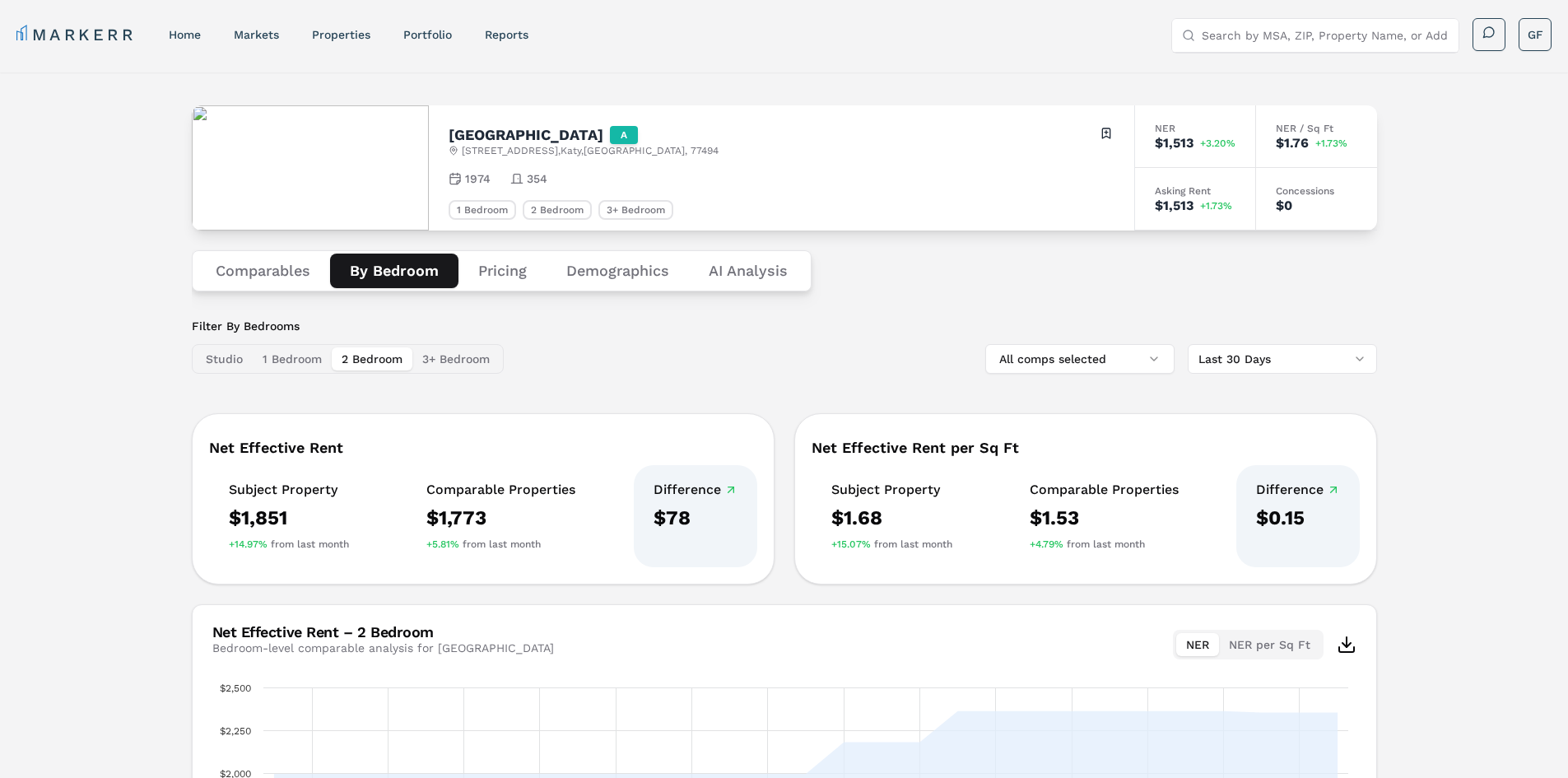
click at [1471, 199] on div "[GEOGRAPHIC_DATA] A [STREET_ADDRESS] Toggle portfolio menu 1974 354 1 Bedroom 2…" at bounding box center [784, 560] width 1568 height 976
click at [1474, 196] on div "[GEOGRAPHIC_DATA] A [STREET_ADDRESS] Toggle portfolio menu 1974 354 1 Bedroom 2…" at bounding box center [784, 560] width 1568 height 976
click at [343, 39] on link "properties" at bounding box center [341, 35] width 59 height 13
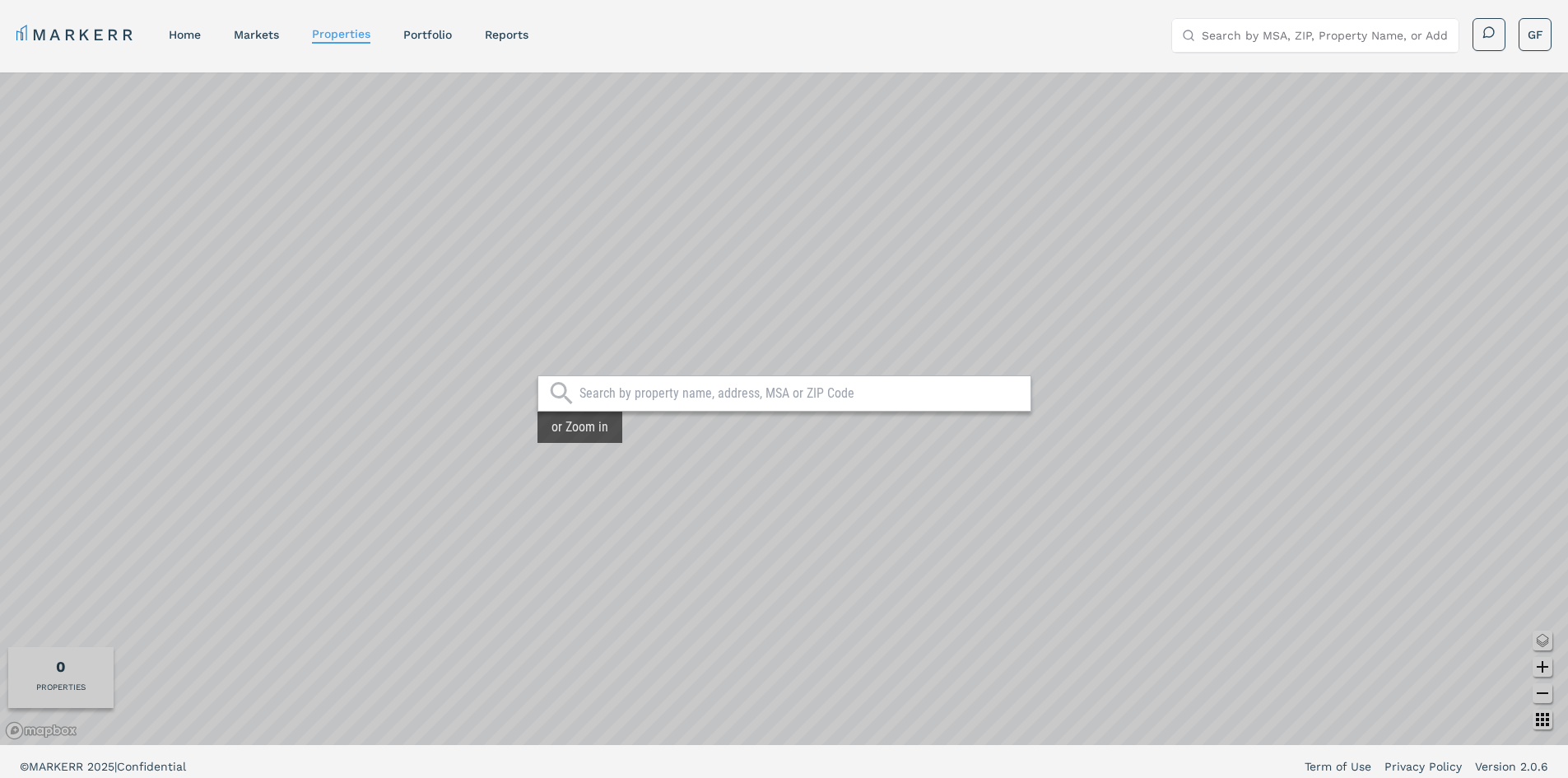
click at [707, 400] on input "text" at bounding box center [800, 393] width 443 height 16
type input "a"
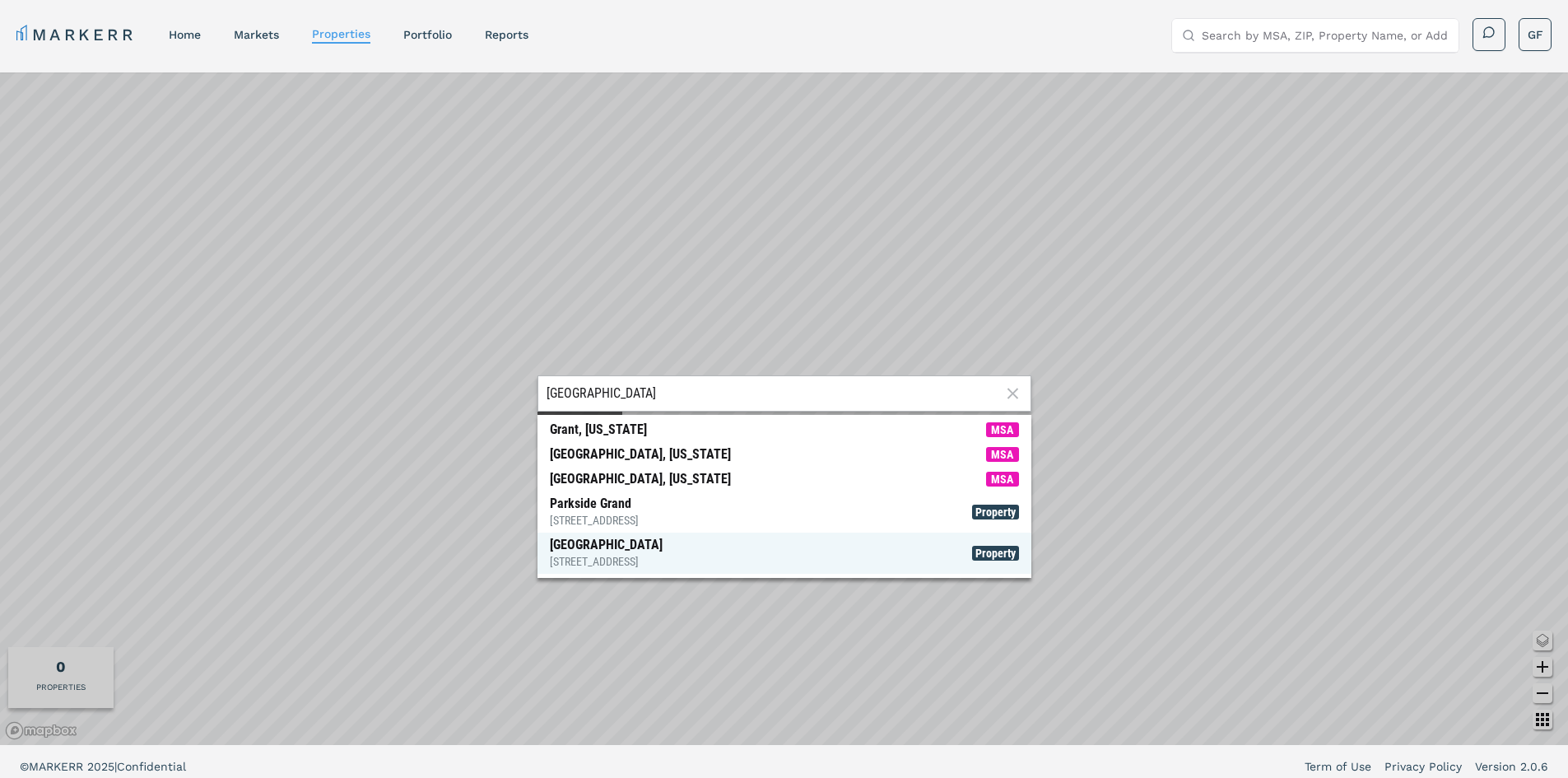
type input "[GEOGRAPHIC_DATA]"
click at [652, 546] on div "[GEOGRAPHIC_DATA] [STREET_ADDRESS]" at bounding box center [606, 553] width 113 height 33
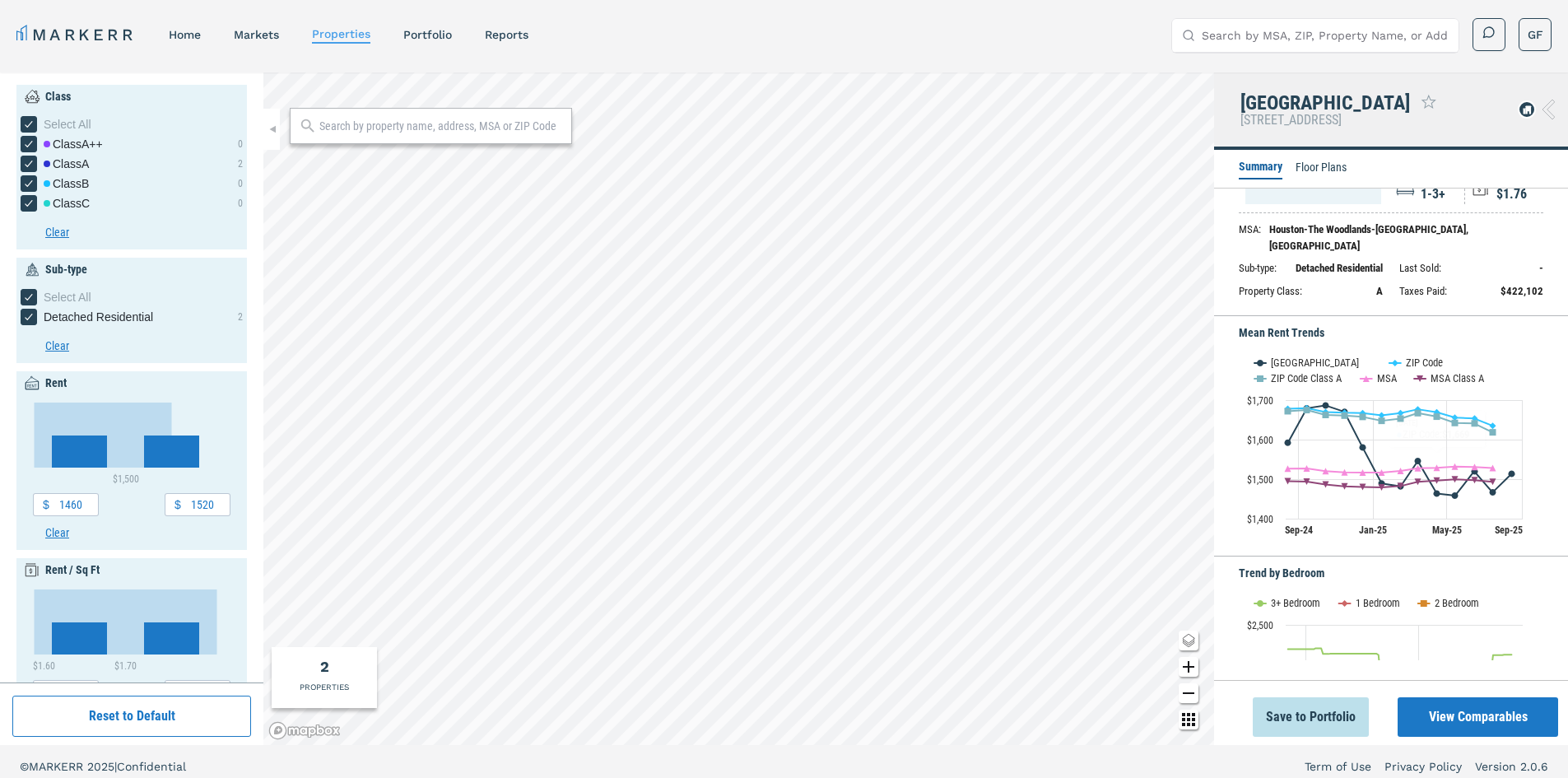
scroll to position [82, 0]
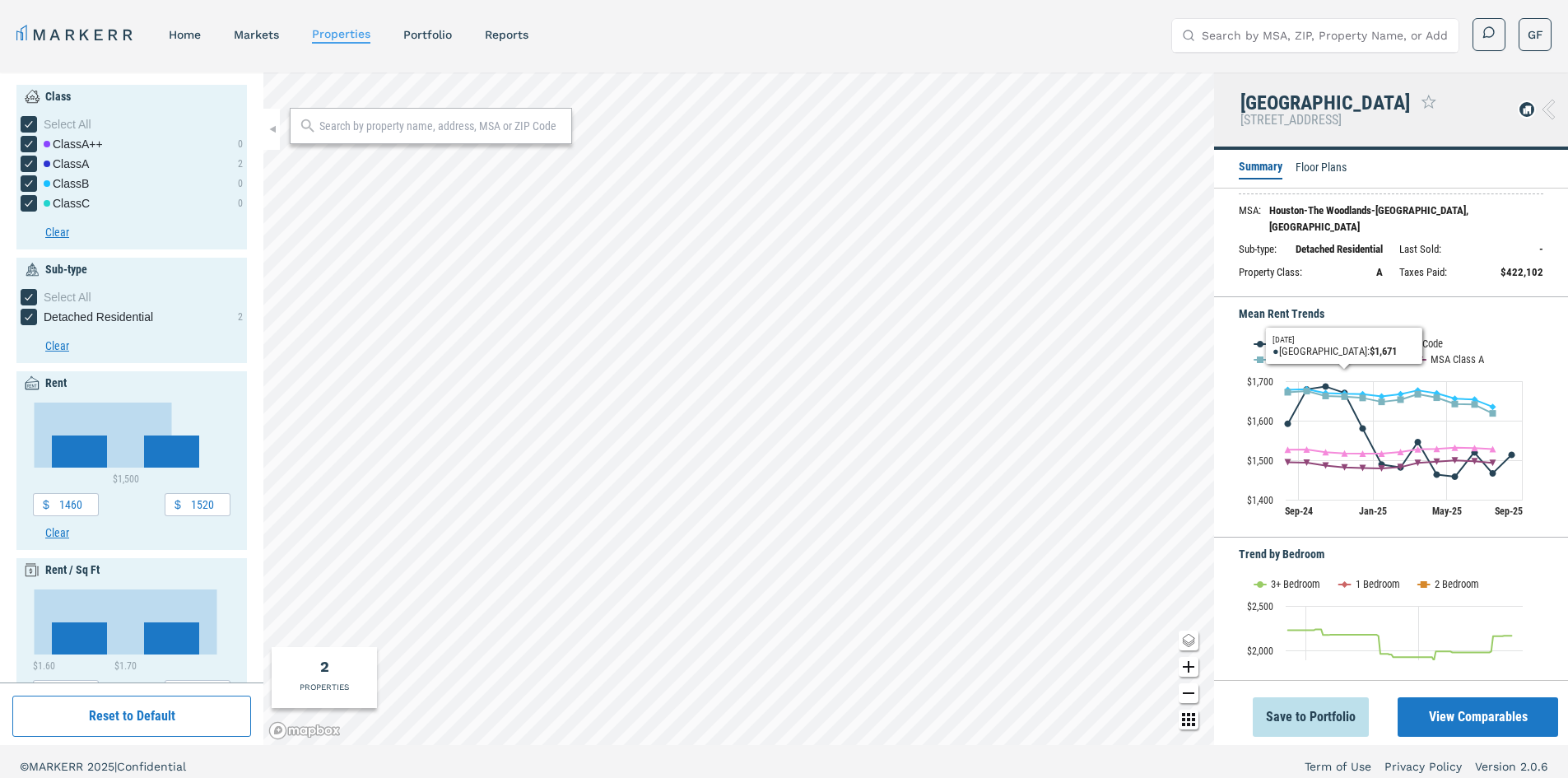
click at [1497, 305] on h5 "Mean Rent Trends" at bounding box center [1391, 313] width 304 height 17
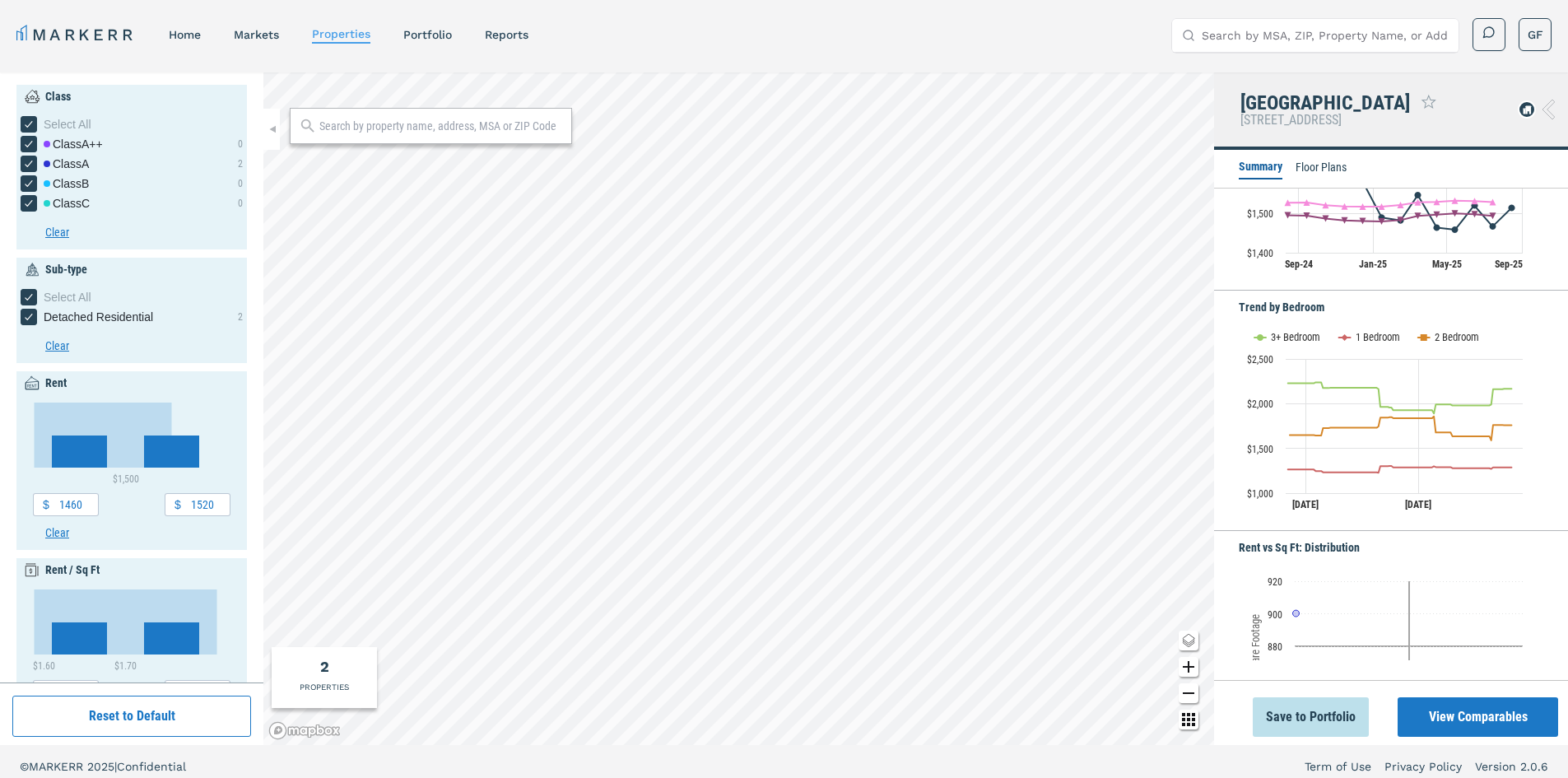
scroll to position [411, 0]
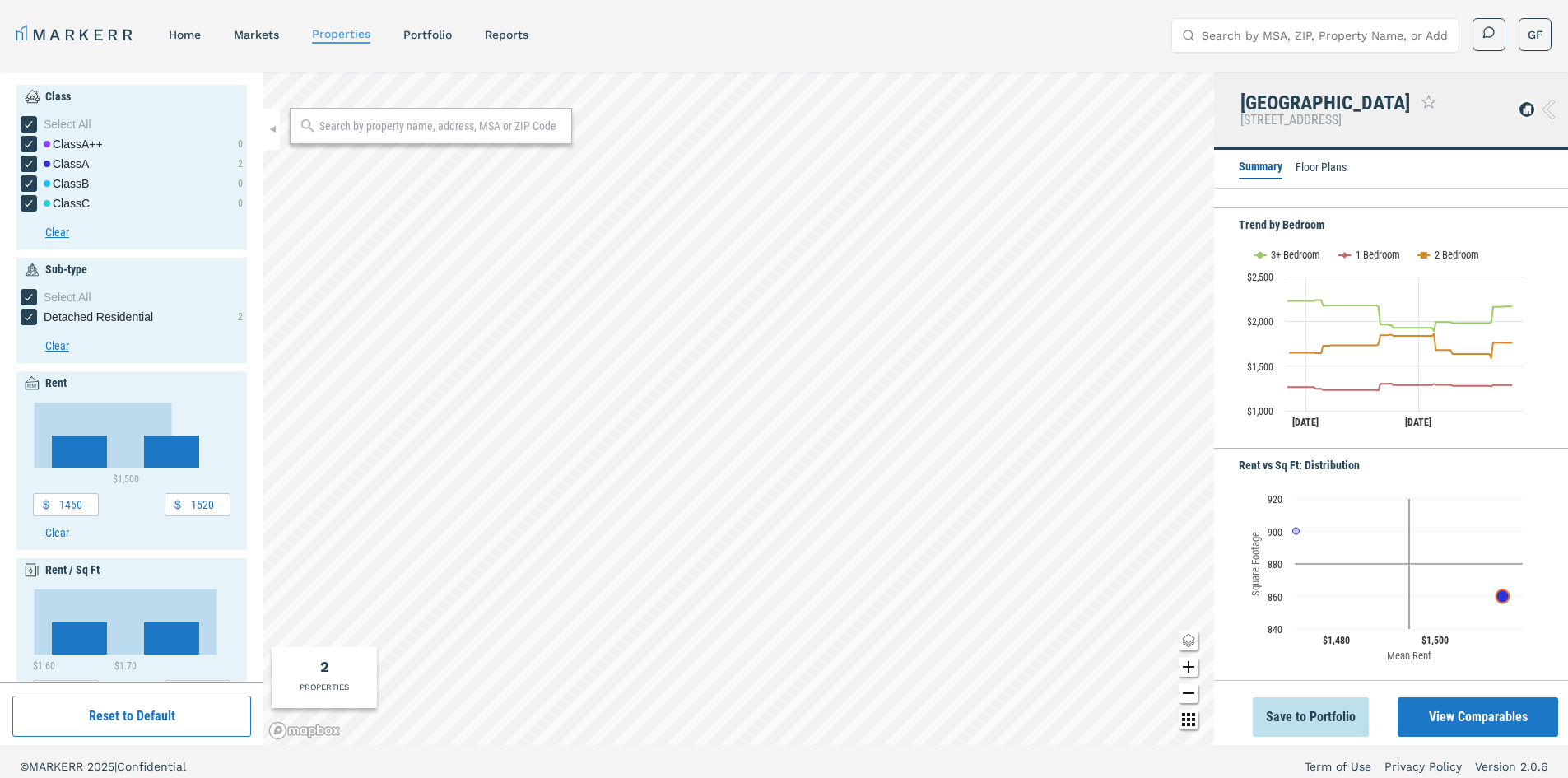
click at [1336, 162] on li "Floor Plans" at bounding box center [1321, 169] width 51 height 20
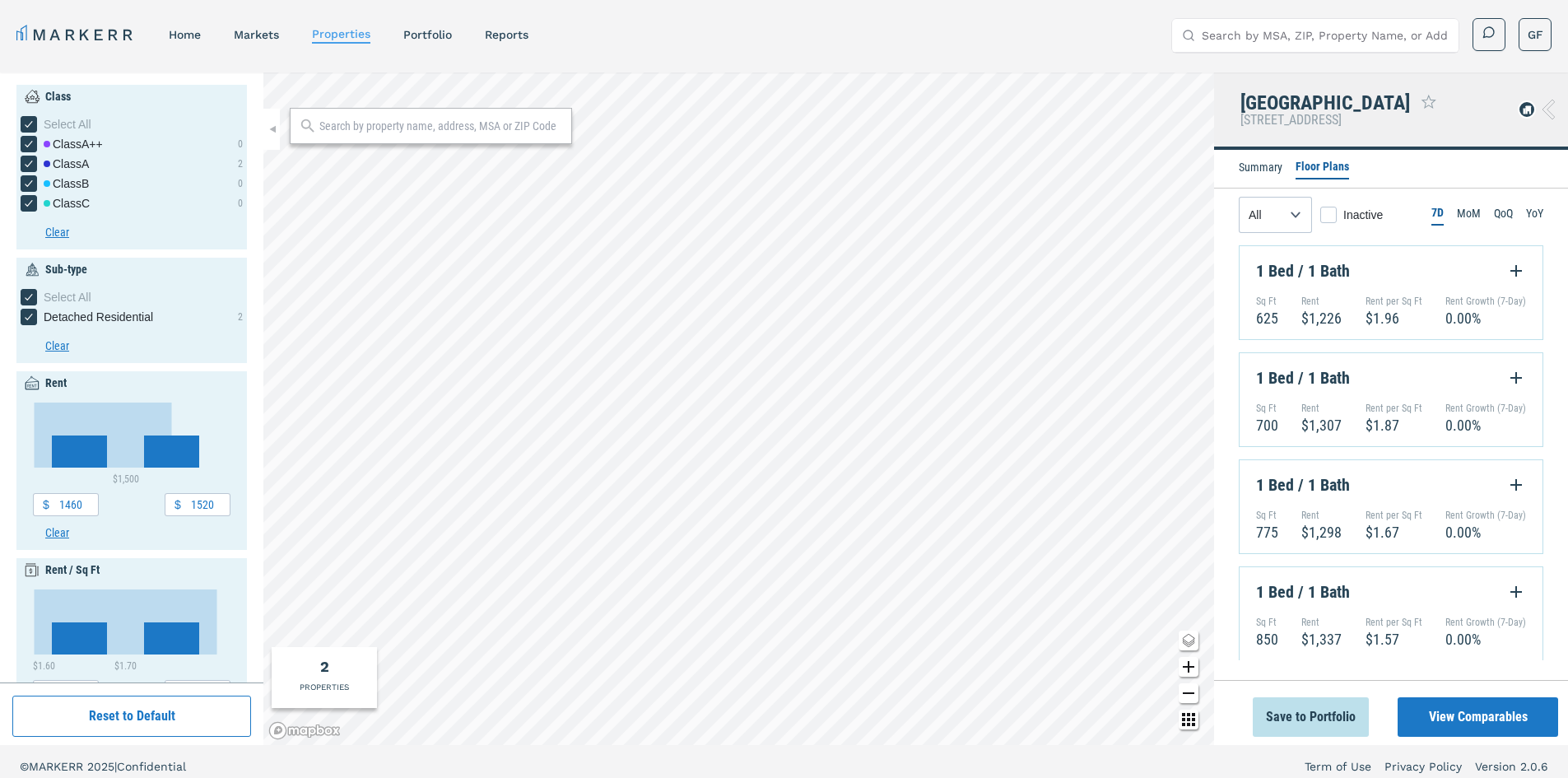
click at [1264, 165] on li "Summary" at bounding box center [1261, 169] width 44 height 20
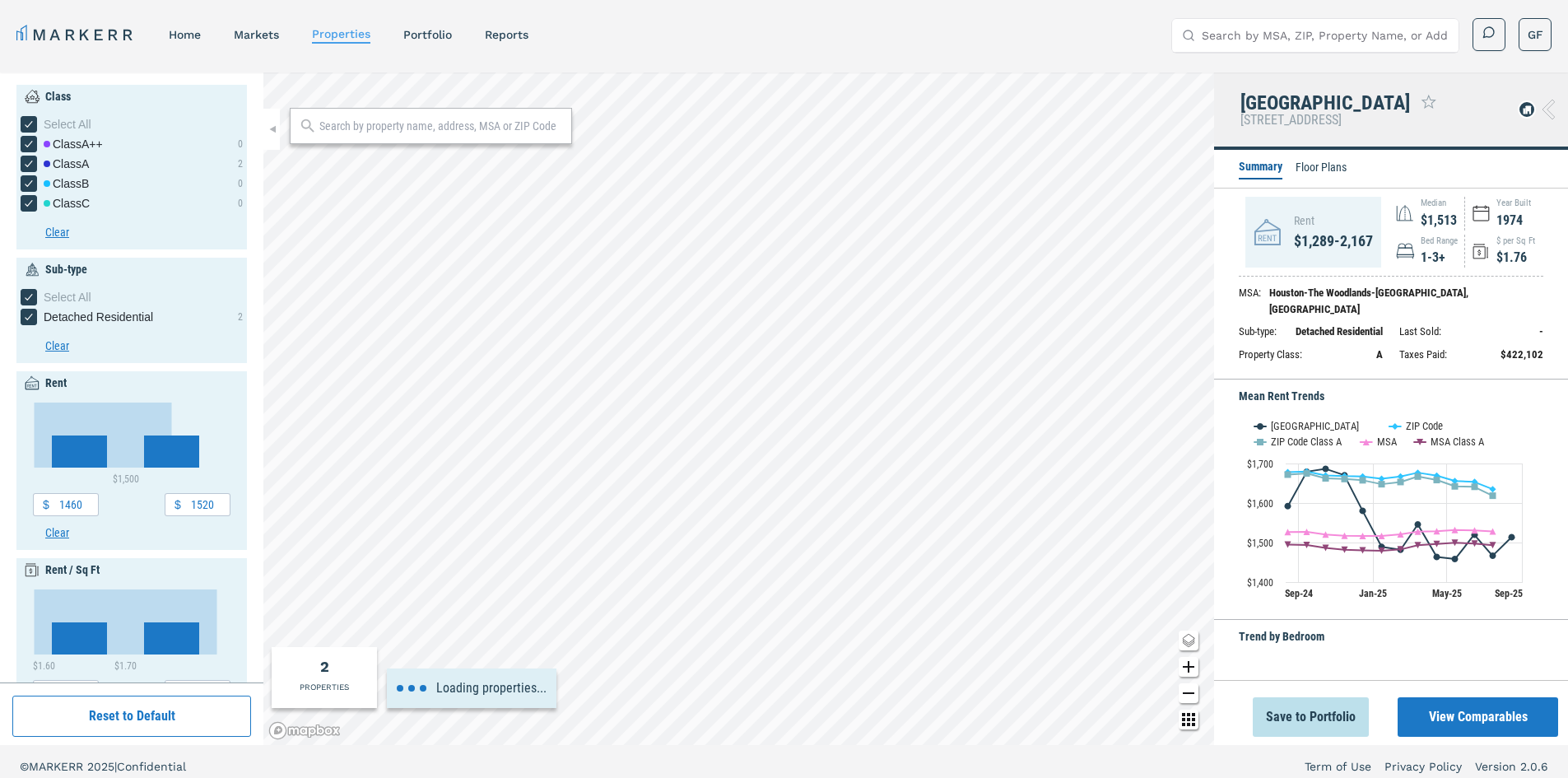
click at [1270, 103] on div "[GEOGRAPHIC_DATA]" at bounding box center [1325, 103] width 170 height 21
type input "1400"
type input "2000"
type input "1.5"
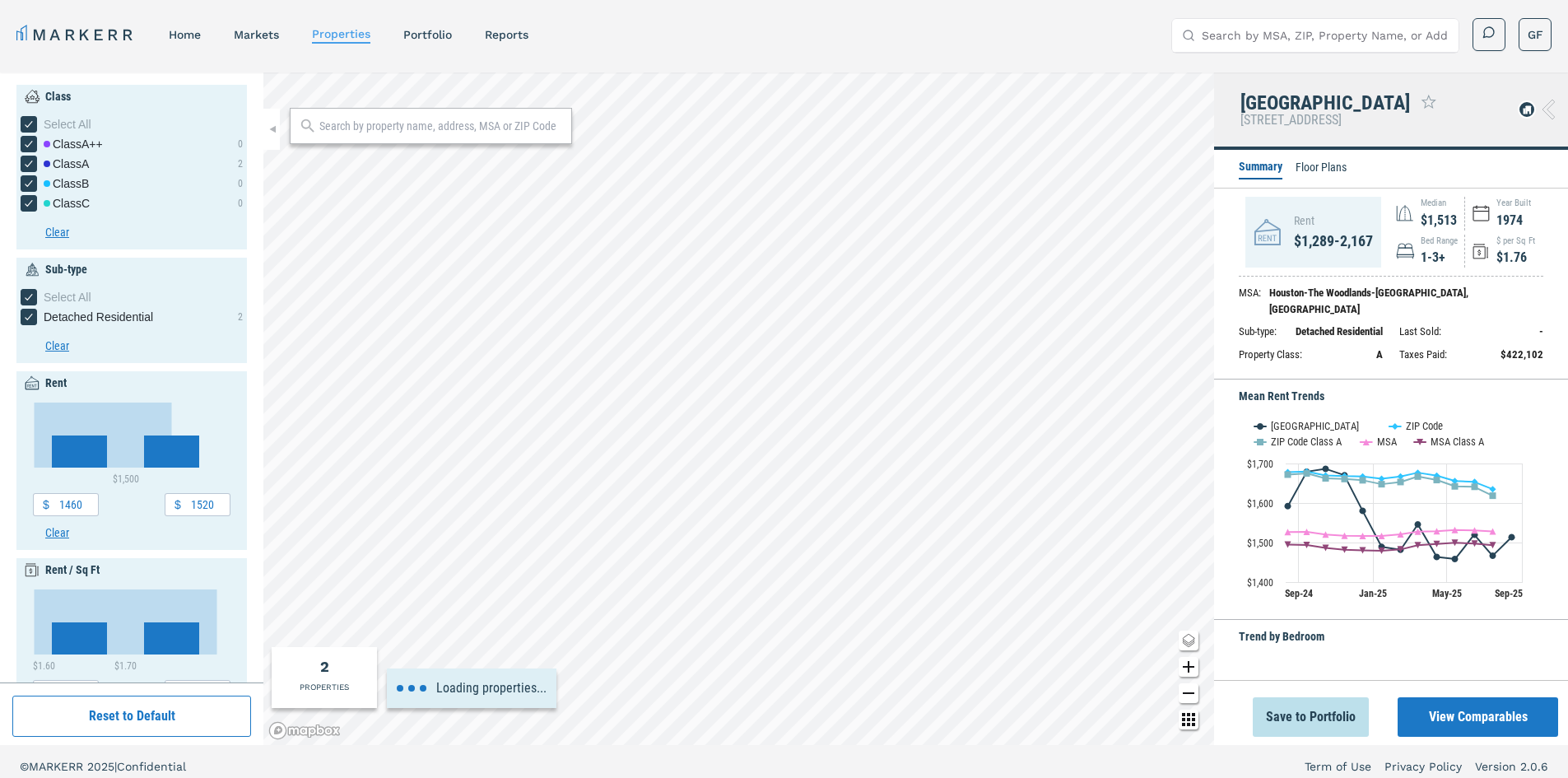
type input "1970"
type input "2010"
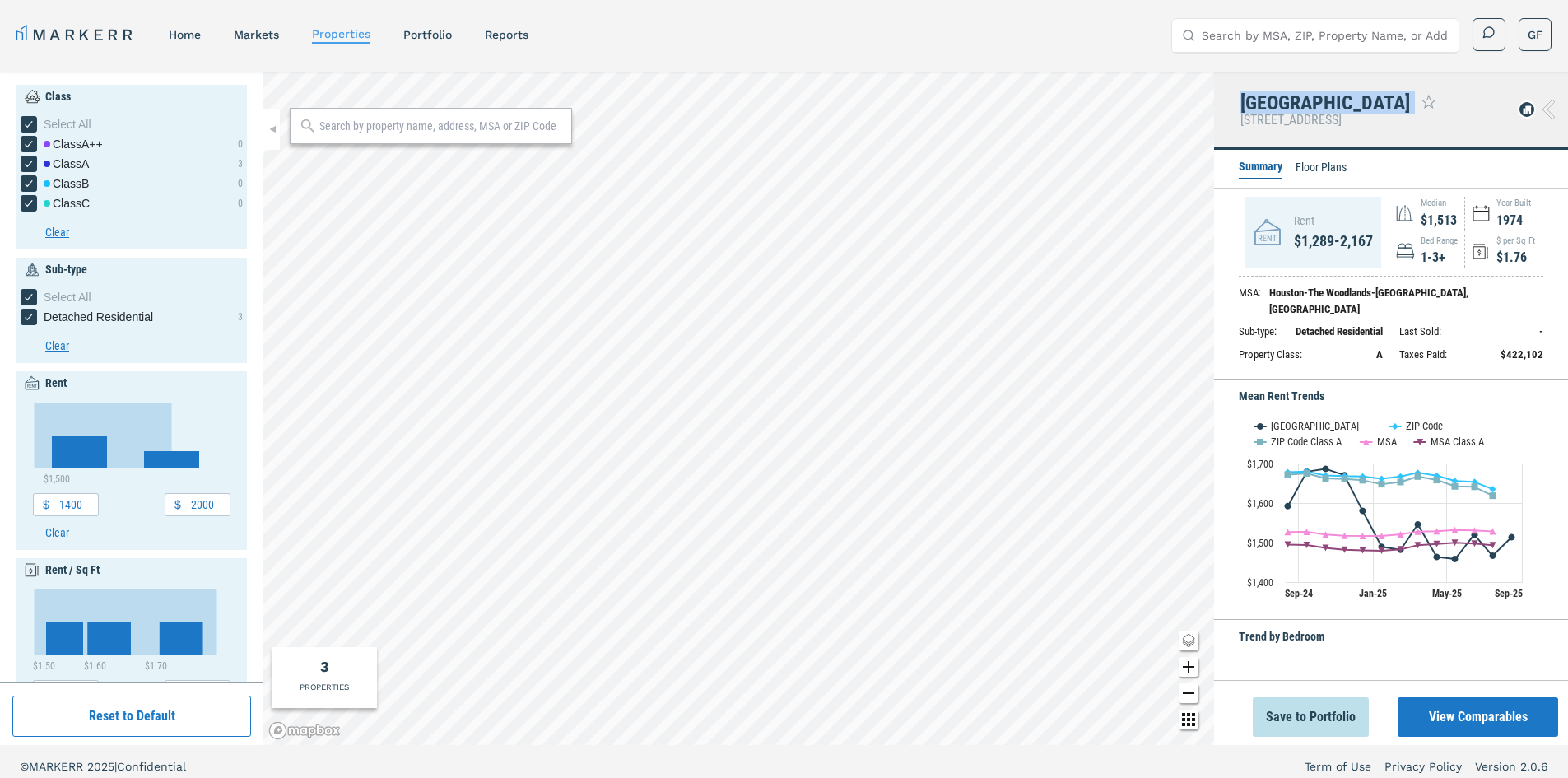
click at [1270, 103] on div "[GEOGRAPHIC_DATA]" at bounding box center [1325, 103] width 170 height 21
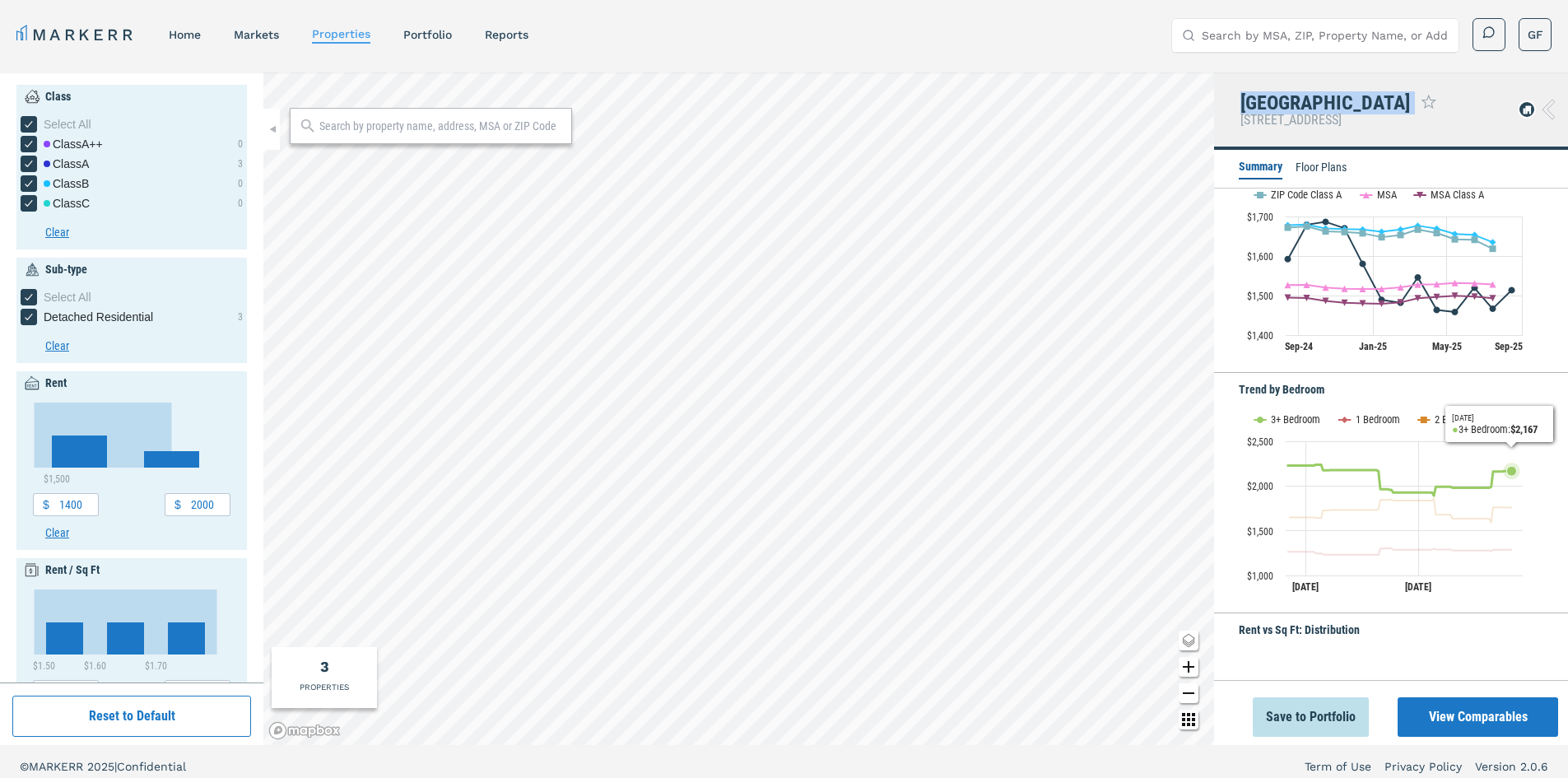
scroll to position [329, 0]
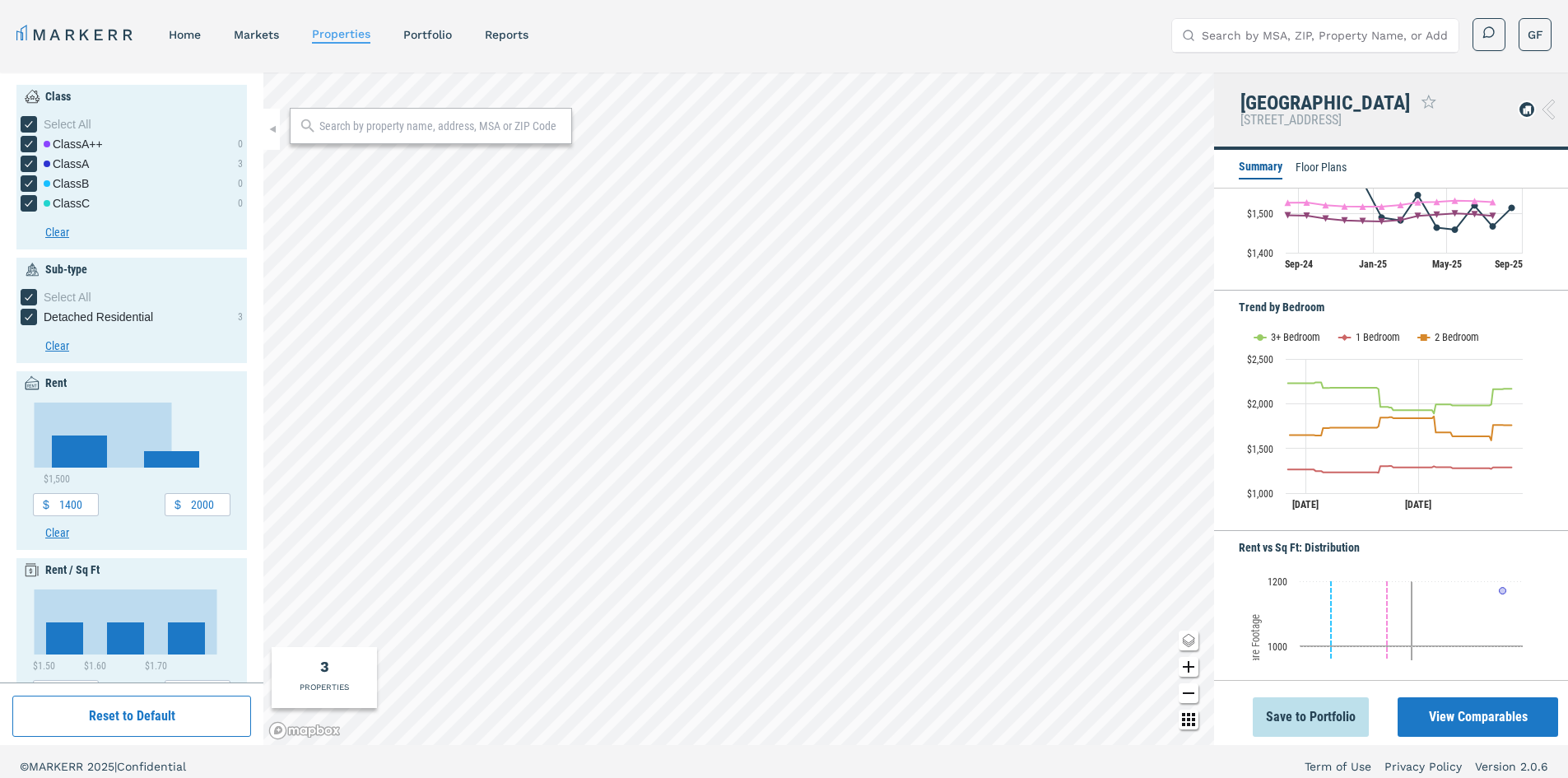
click at [1327, 166] on li "Floor Plans" at bounding box center [1321, 169] width 51 height 20
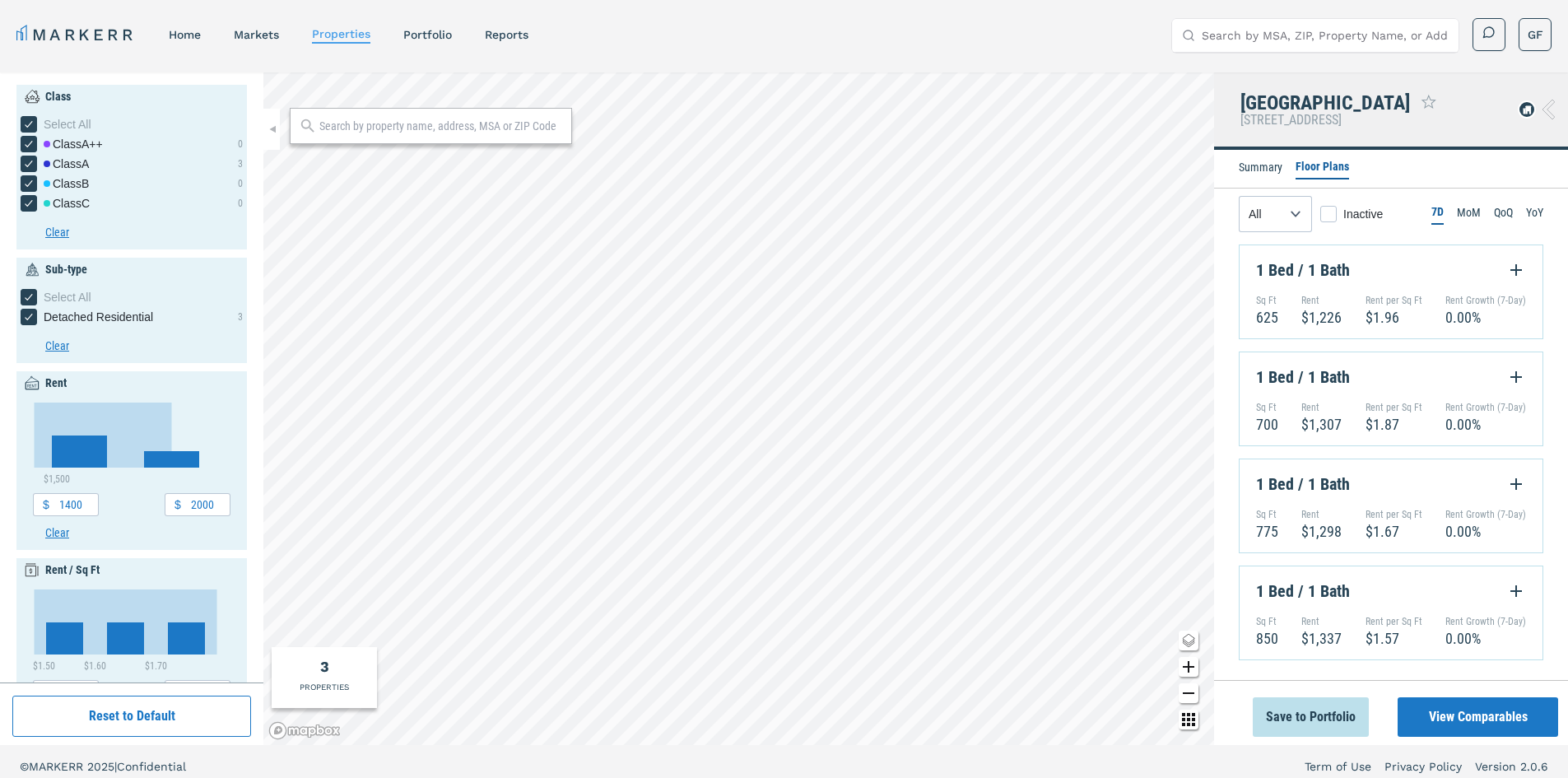
scroll to position [0, 0]
click at [1299, 224] on select "All 1 Bed 2 Bed 3 Bed" at bounding box center [1276, 215] width 73 height 37
select select "2"
click at [1239, 197] on select "All 1 Bed 2 Bed 3 Bed" at bounding box center [1276, 215] width 73 height 37
click at [1519, 271] on icon "Expand Floorplan Button" at bounding box center [1516, 270] width 12 height 12
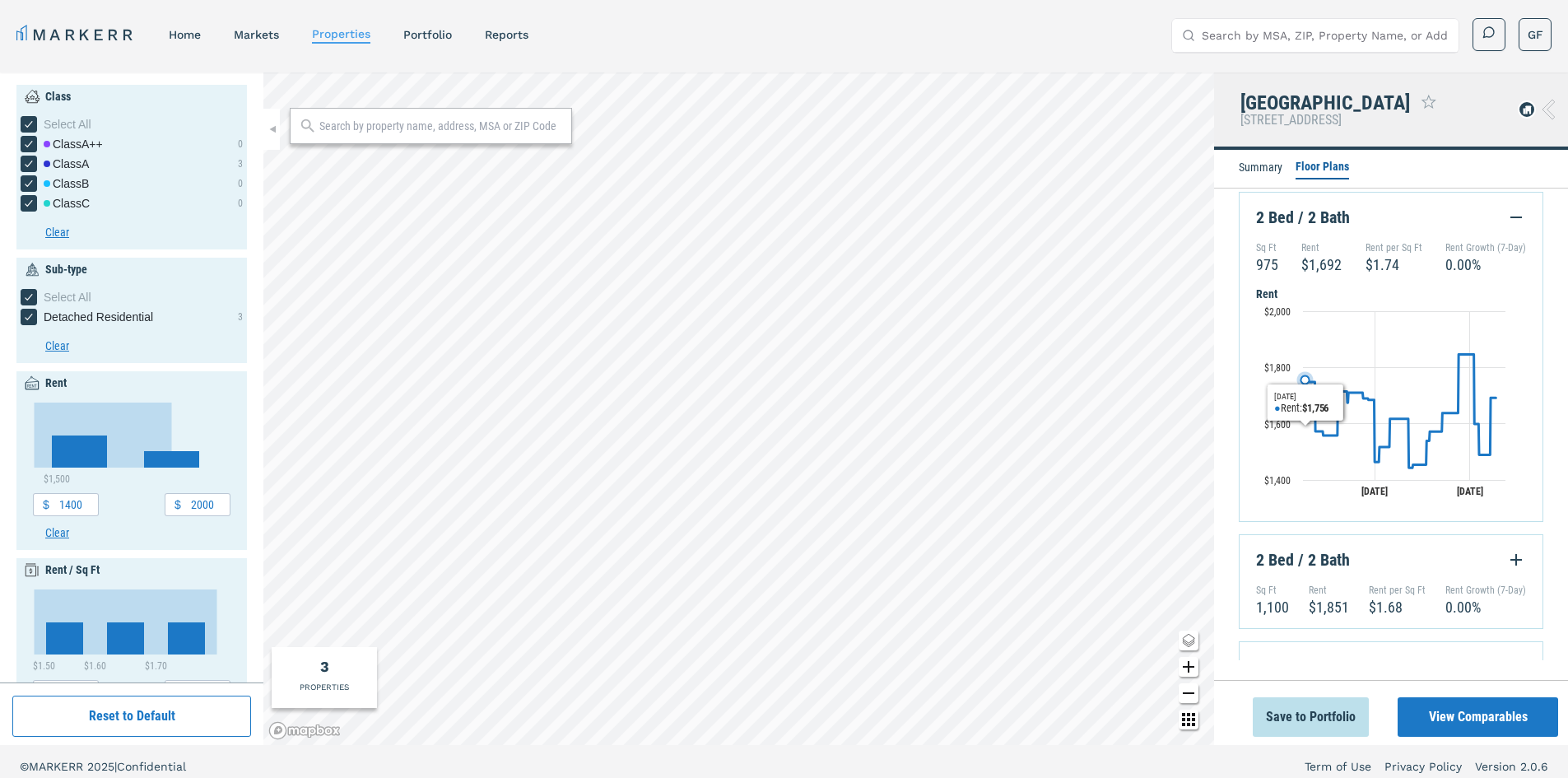
scroll to position [82, 0]
